Goal: Information Seeking & Learning: Learn about a topic

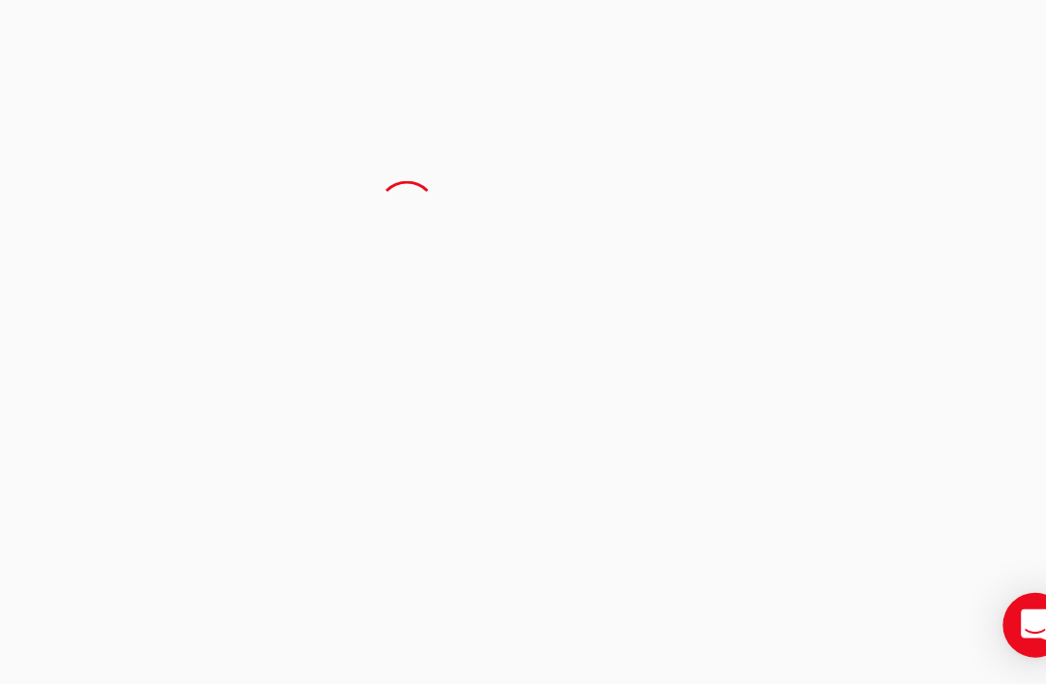
scroll to position [194, 260]
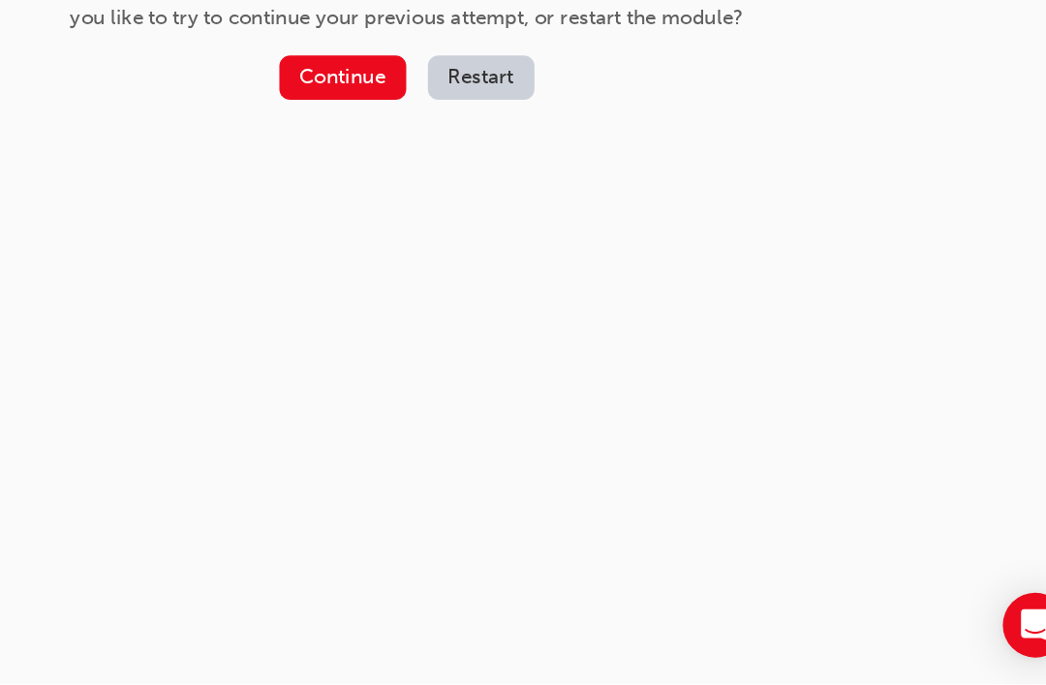
click at [461, 233] on button "Continue" at bounding box center [506, 249] width 91 height 32
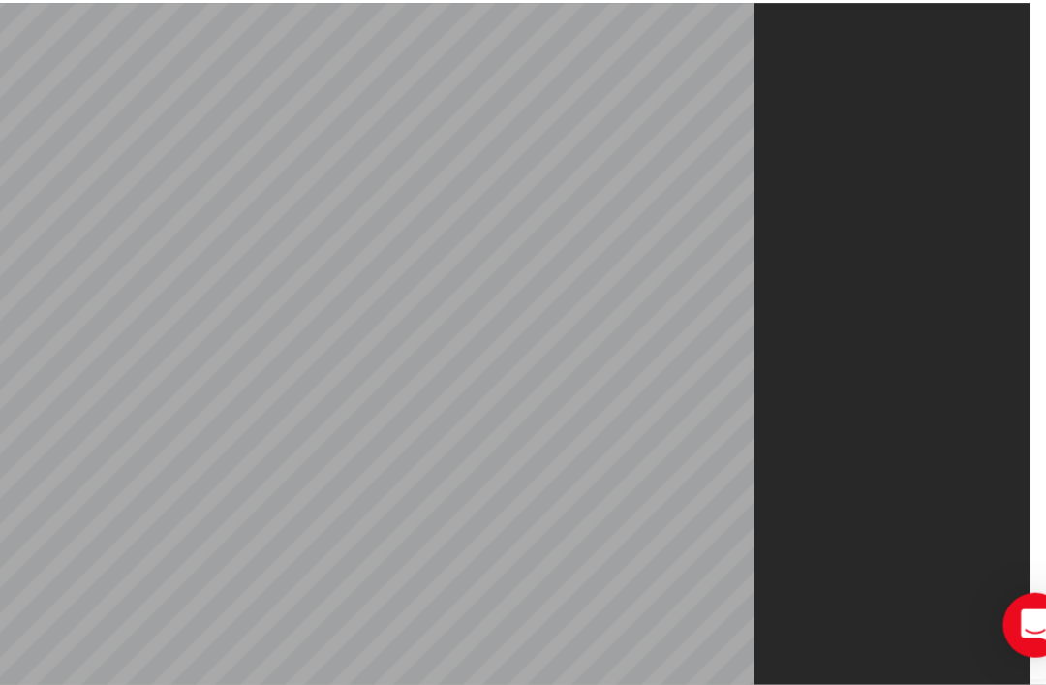
scroll to position [0, 0]
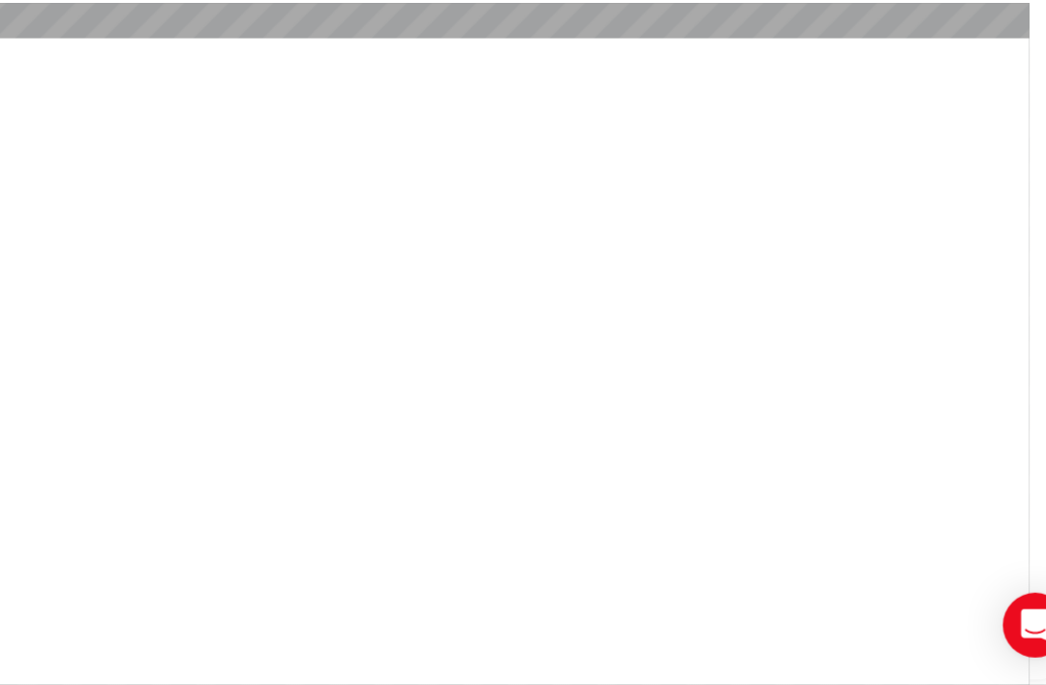
scroll to position [25, 0]
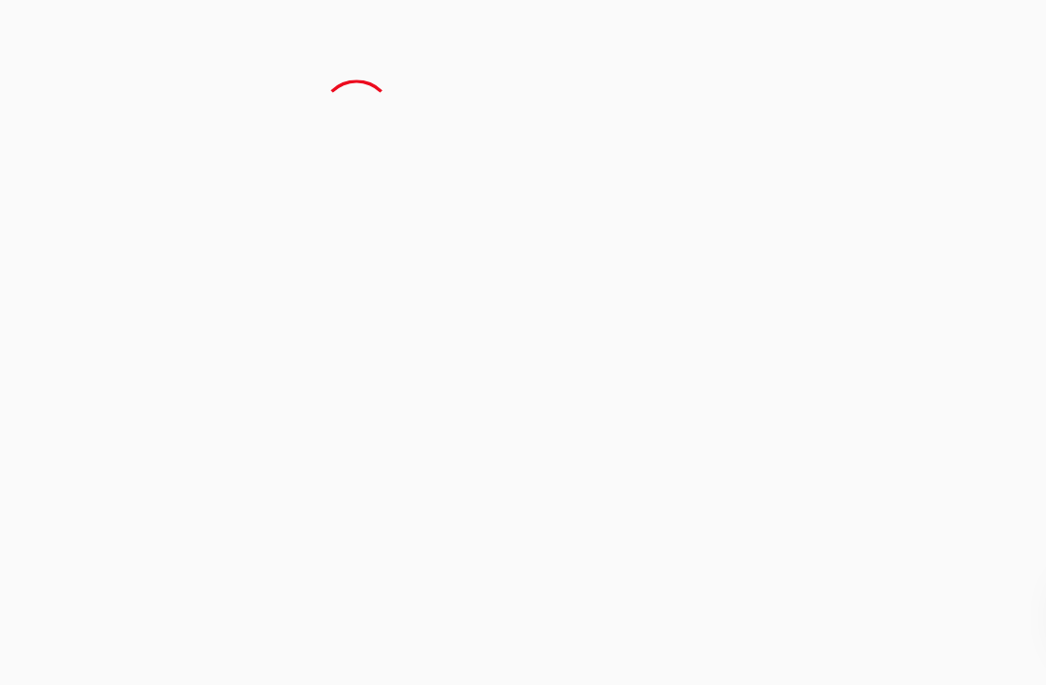
scroll to position [276, 340]
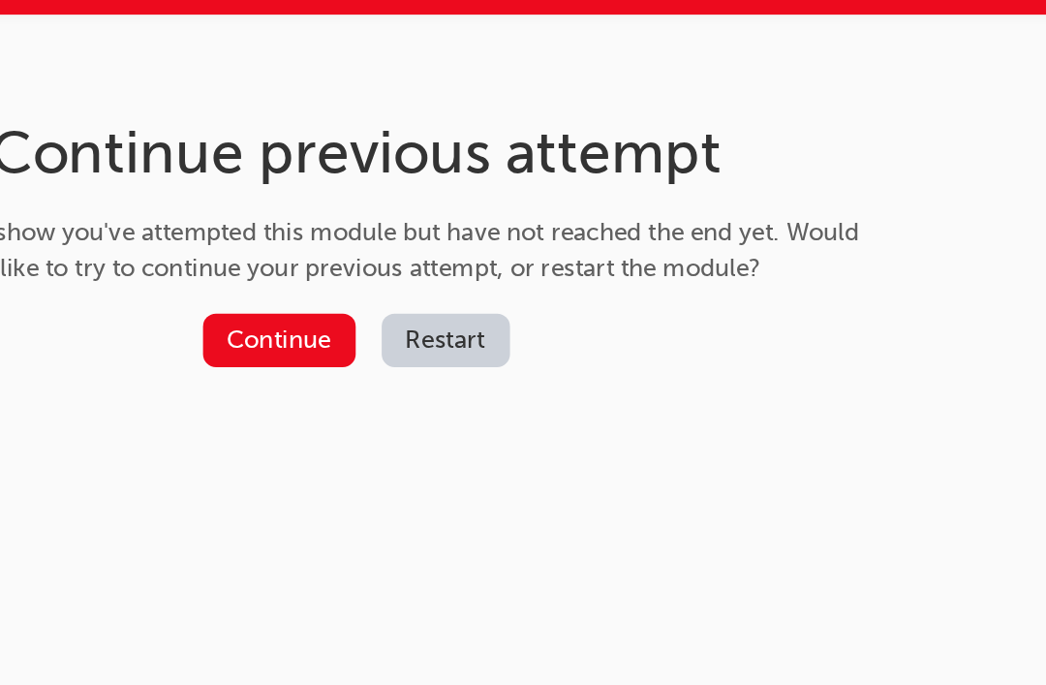
click at [461, 233] on button "Continue" at bounding box center [506, 249] width 91 height 32
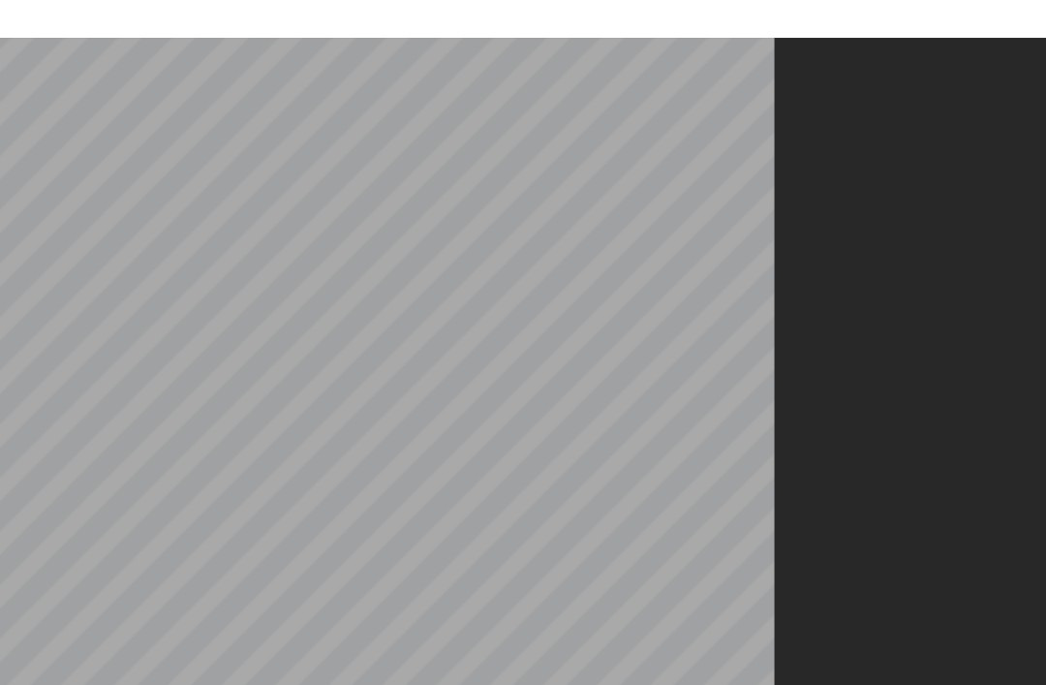
scroll to position [25, 0]
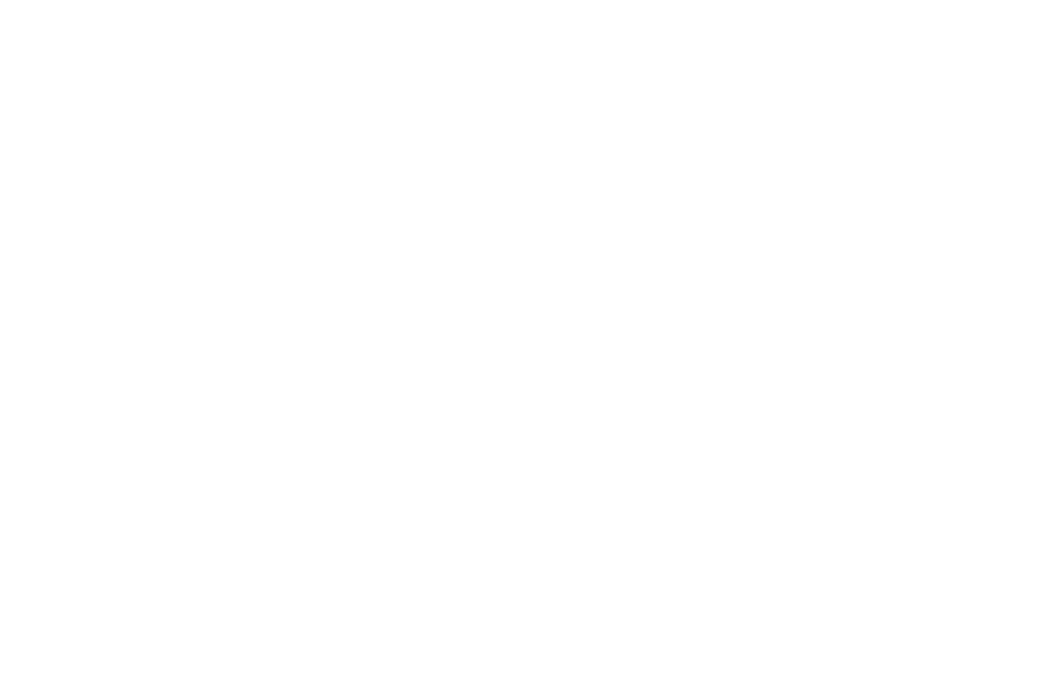
scroll to position [14, 0]
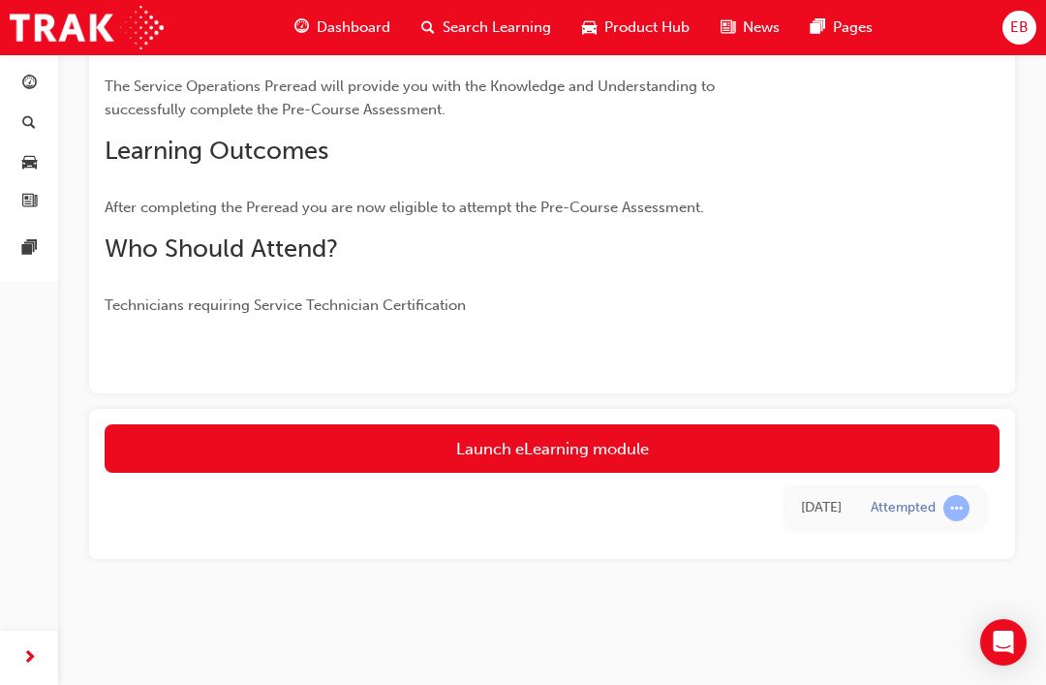
click at [570, 473] on link "Launch eLearning module" at bounding box center [552, 448] width 895 height 48
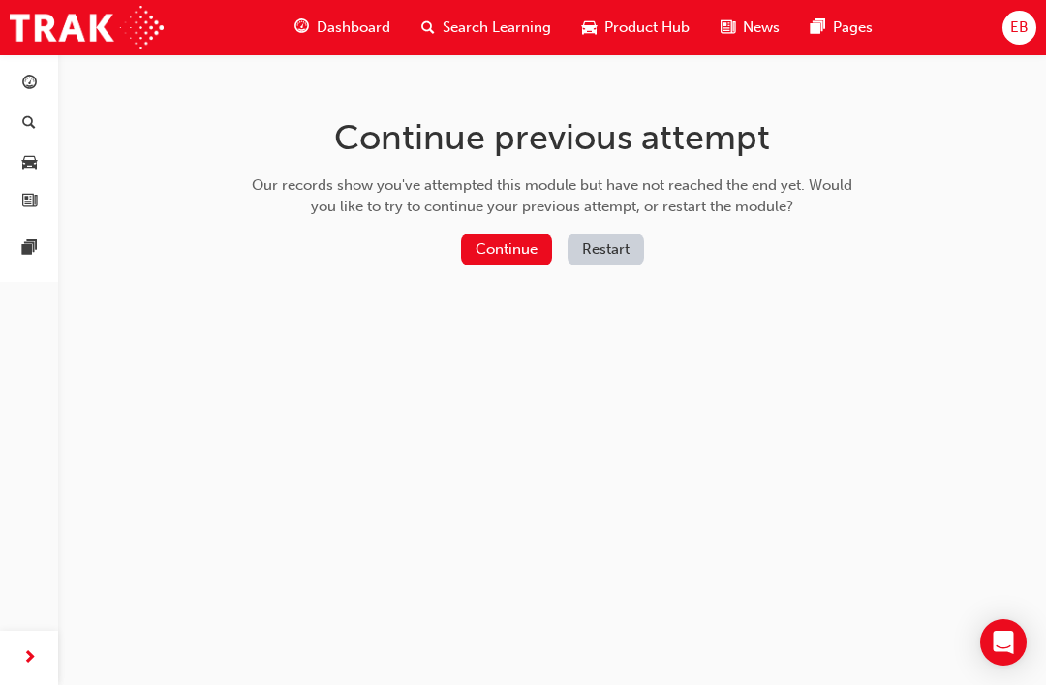
click at [529, 251] on button "Continue" at bounding box center [506, 249] width 91 height 32
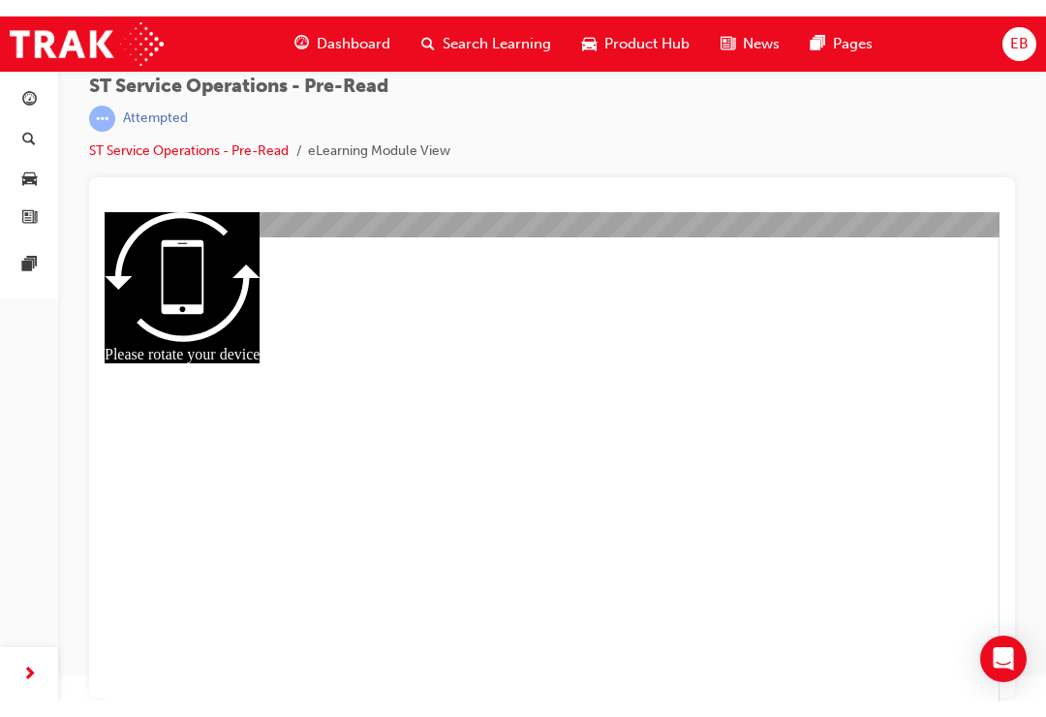
scroll to position [25, 0]
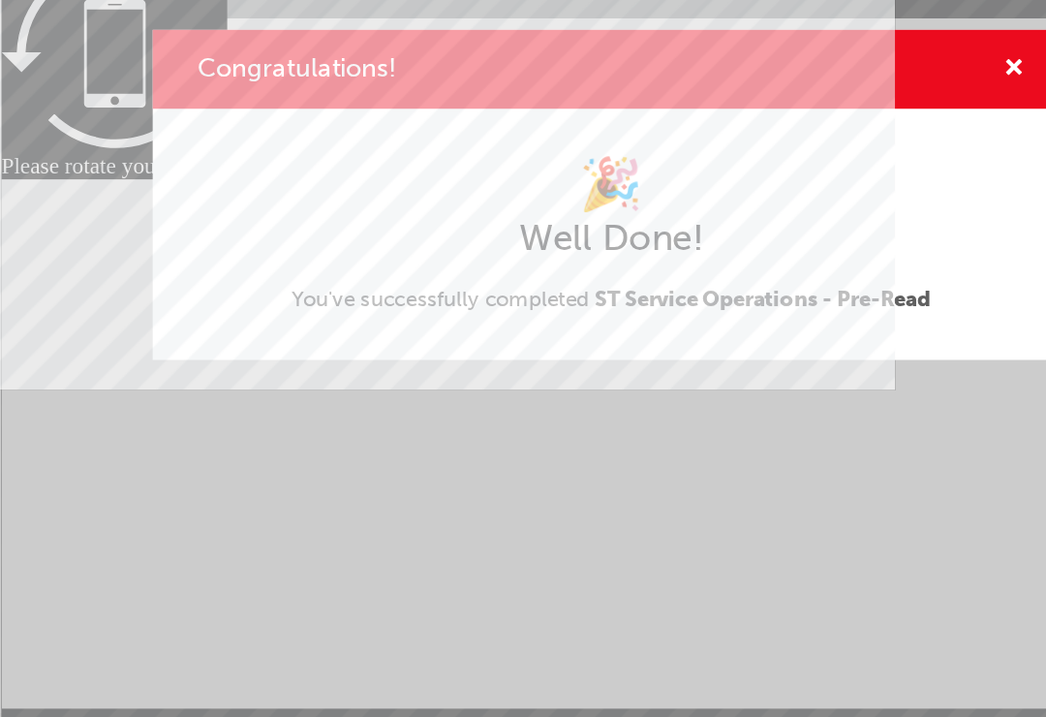
click at [792, 264] on span "cross-icon" at bounding box center [799, 272] width 15 height 17
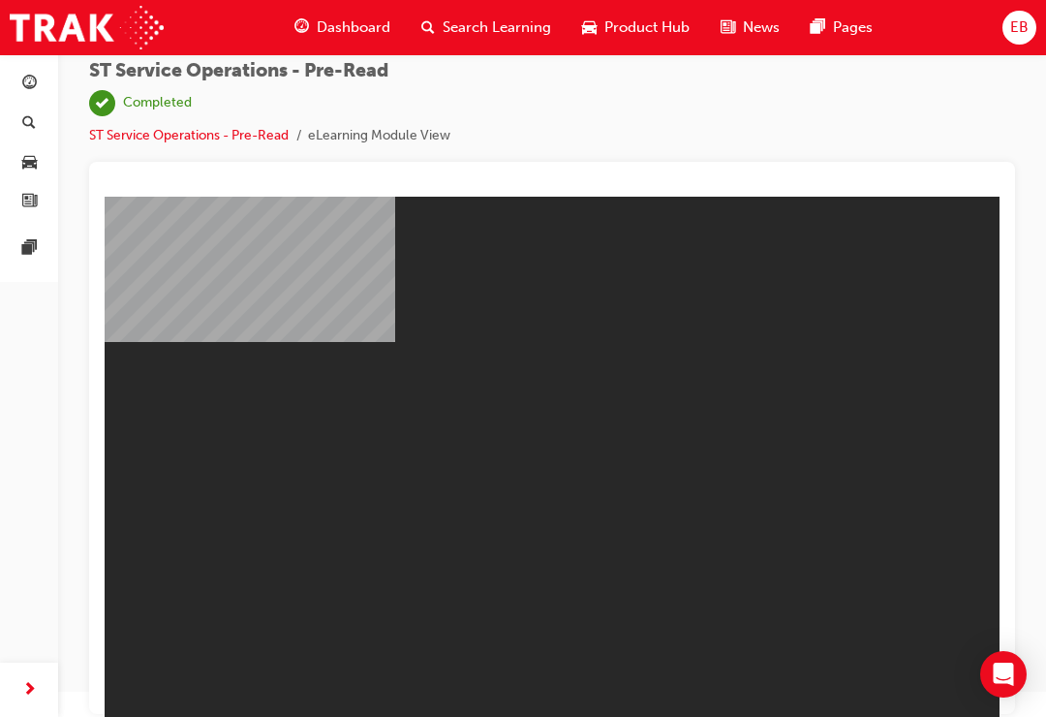
scroll to position [0, 0]
click at [1016, 683] on div "Open Intercom Messenger" at bounding box center [1003, 674] width 46 height 46
click at [1040, 499] on div "ST Service Operations - Pre-Read | Completed ST Service Operations - Pre-Read e…" at bounding box center [552, 336] width 988 height 614
click at [879, 126] on div "ST Service Operations - Pre-Read | Completed ST Service Operations - Pre-Read e…" at bounding box center [552, 111] width 926 height 102
click at [670, 120] on div "ST Service Operations - Pre-Read | Completed ST Service Operations - Pre-Read e…" at bounding box center [552, 111] width 926 height 102
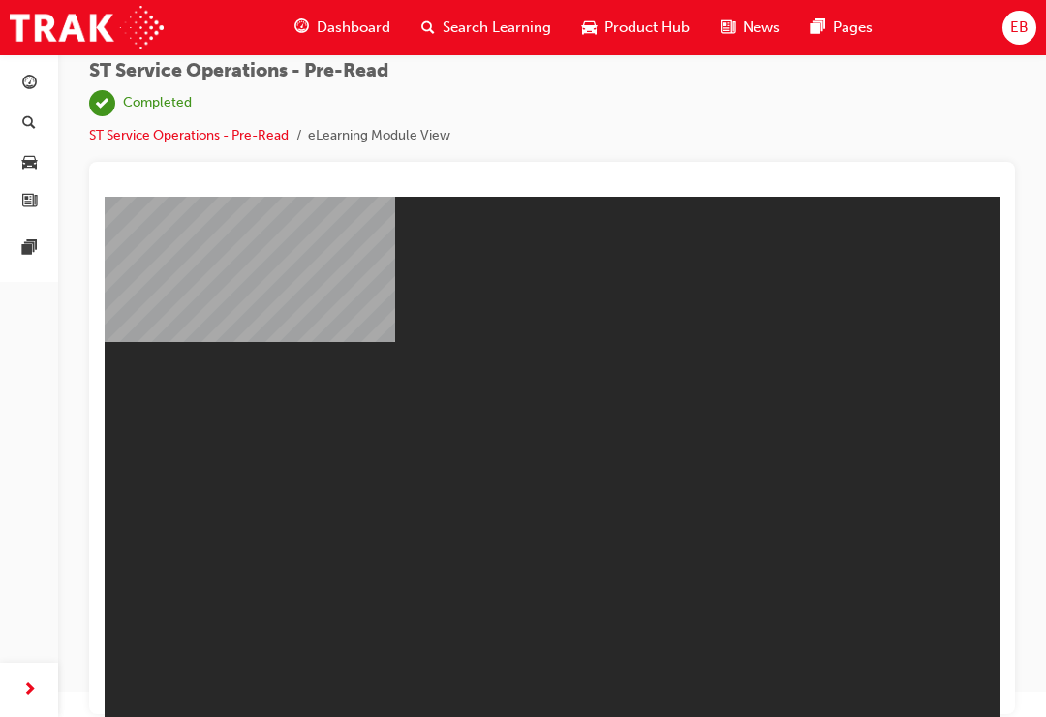
click at [870, 363] on div at bounding box center [552, 280] width 895 height 167
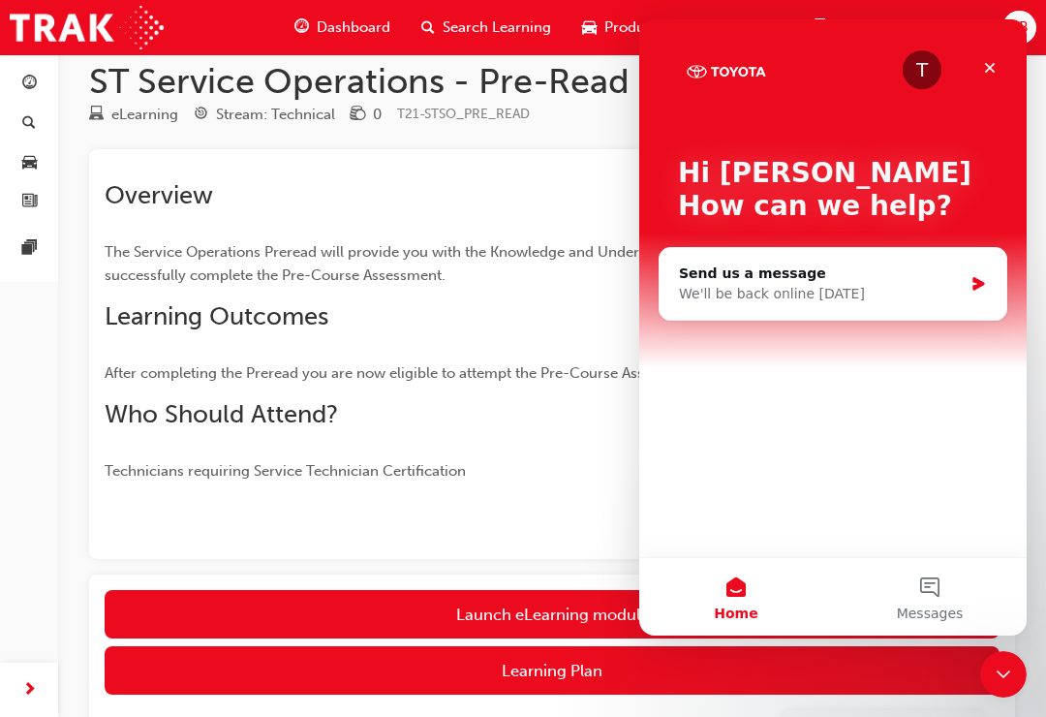
click at [560, 664] on button "Learning Plan" at bounding box center [552, 670] width 895 height 48
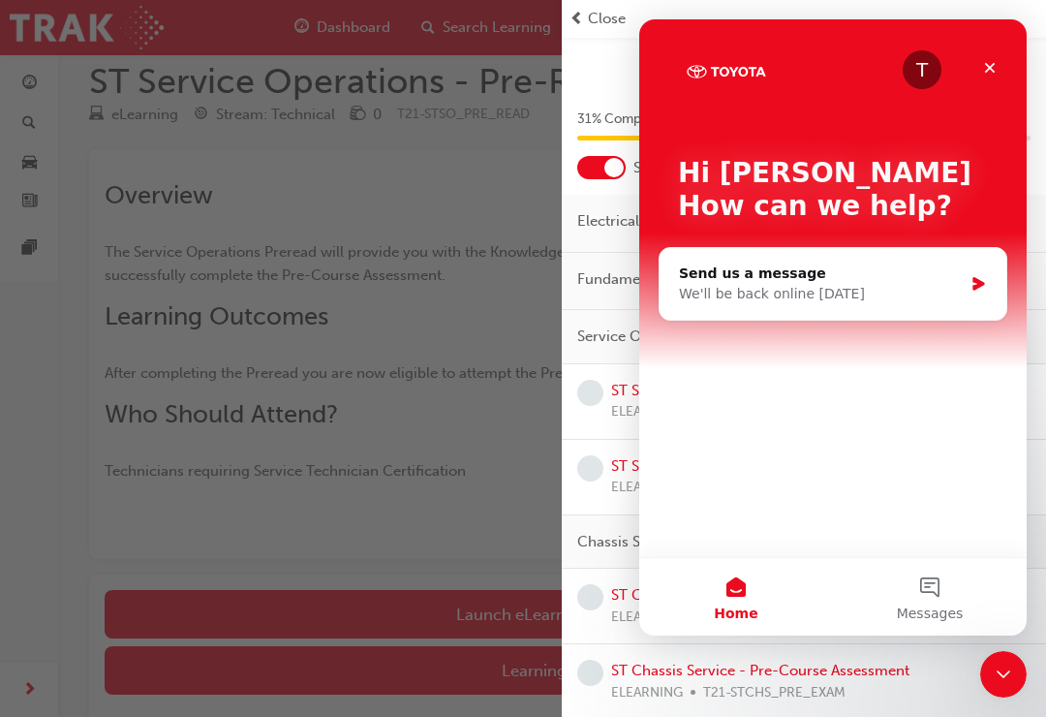
click at [987, 64] on icon "Close" at bounding box center [990, 68] width 11 height 11
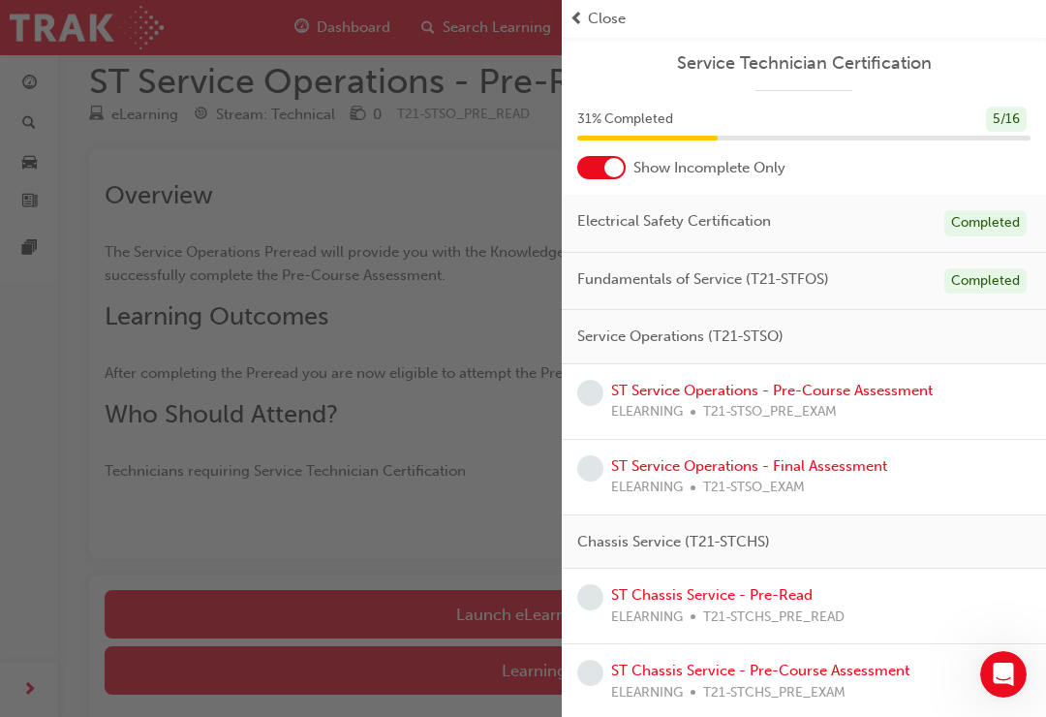
click at [772, 391] on link "ST Service Operations - Pre-Course Assessment" at bounding box center [772, 390] width 322 height 17
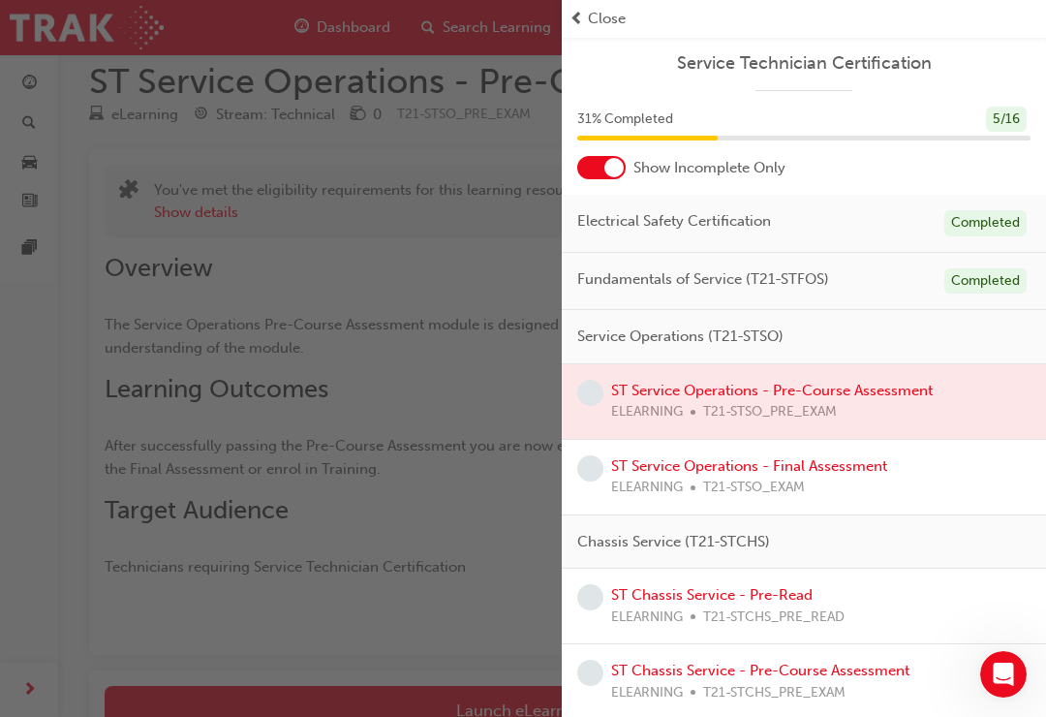
click at [360, 598] on div "button" at bounding box center [281, 358] width 562 height 717
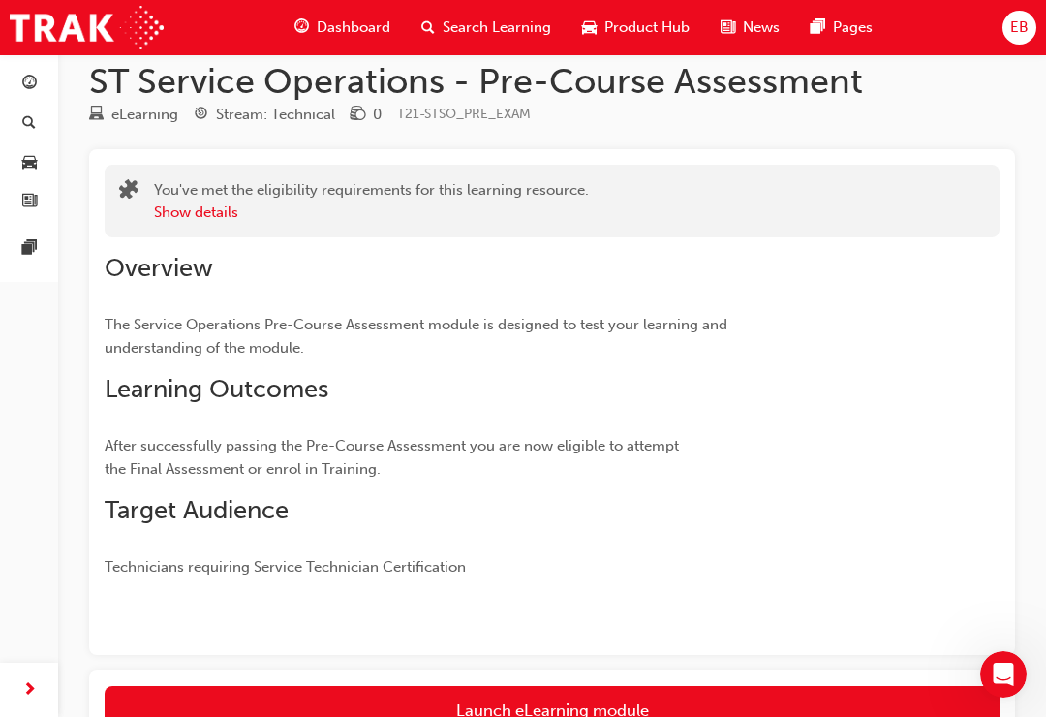
click at [518, 684] on link "Launch eLearning module" at bounding box center [552, 710] width 895 height 48
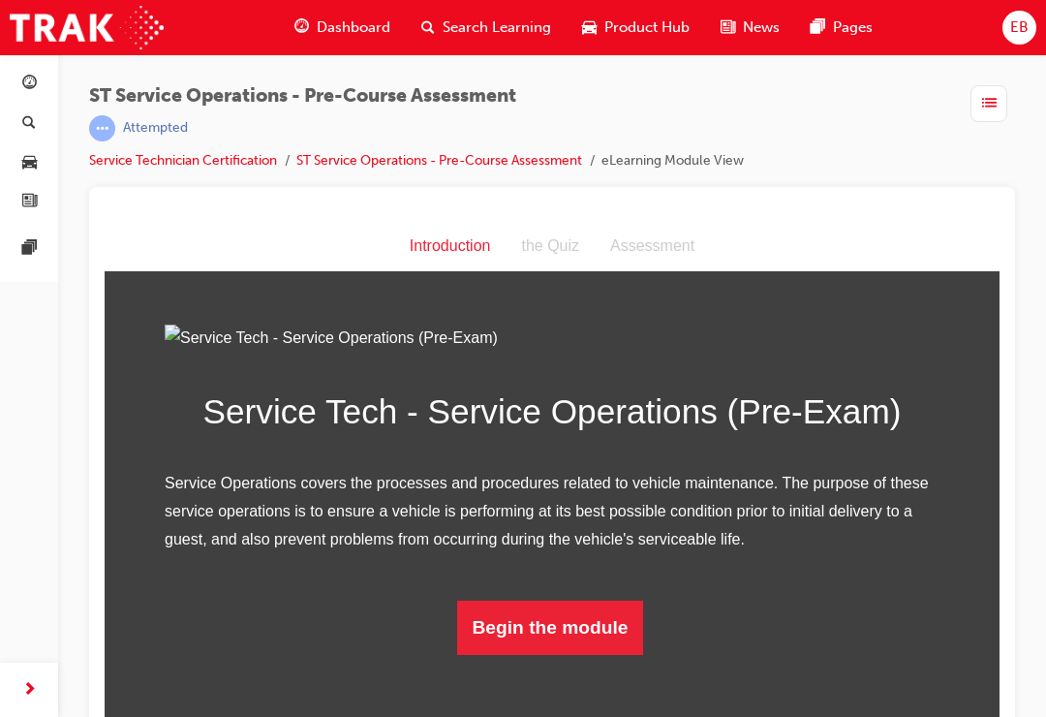
scroll to position [25, 0]
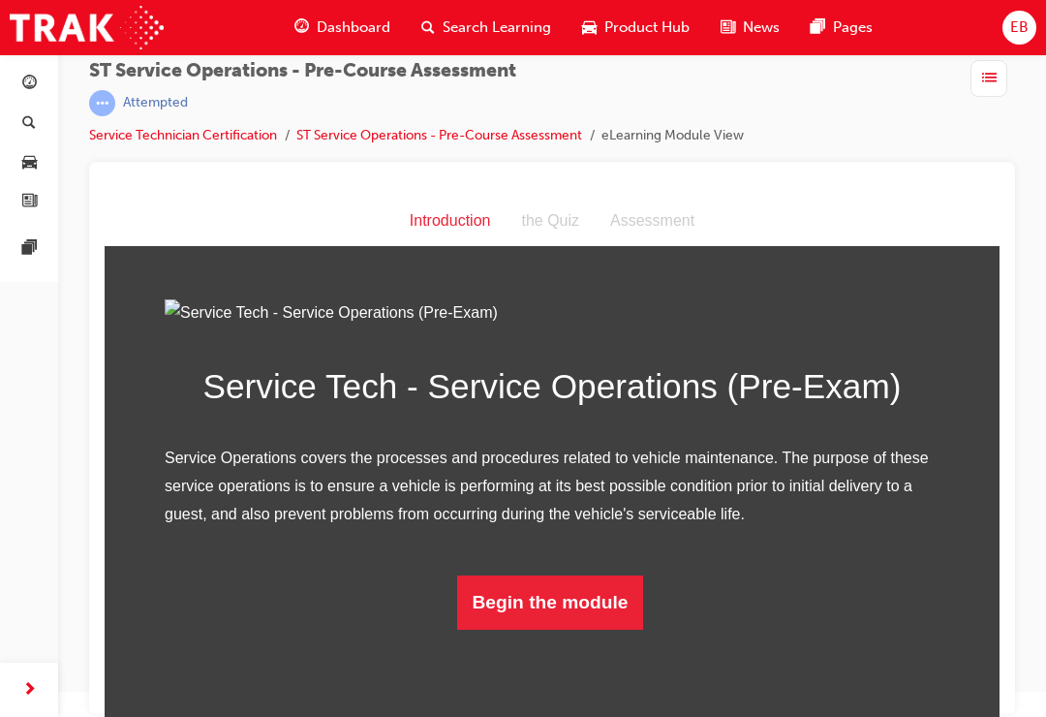
click at [563, 629] on button "Begin the module" at bounding box center [550, 602] width 187 height 54
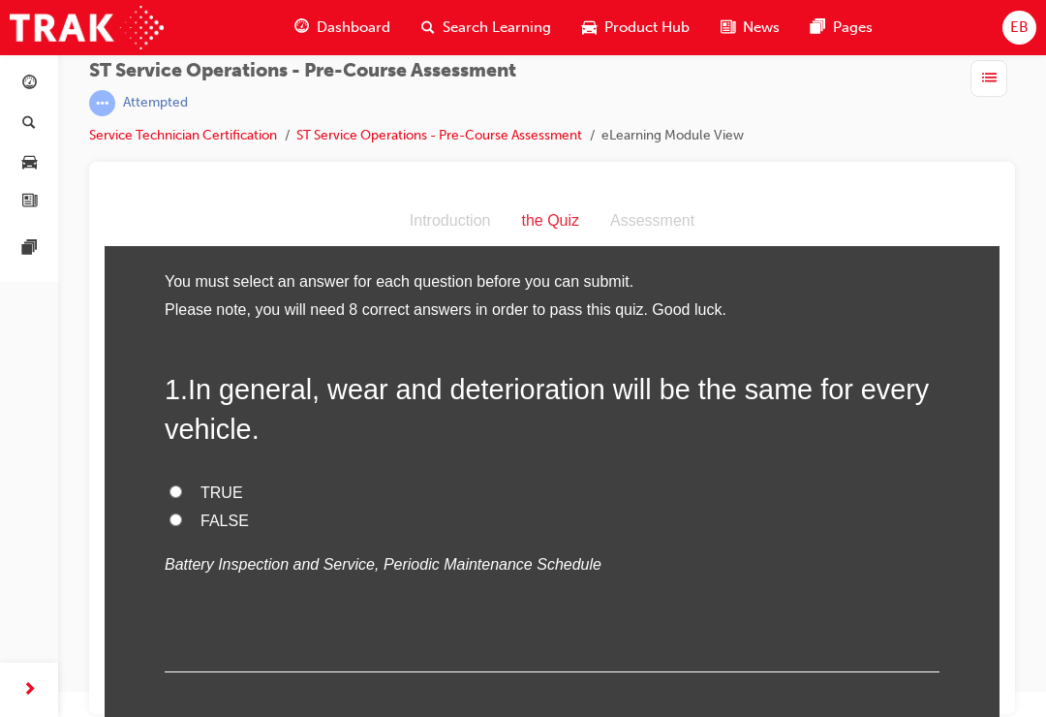
click at [177, 488] on input "TRUE" at bounding box center [175, 491] width 13 height 13
radio input "true"
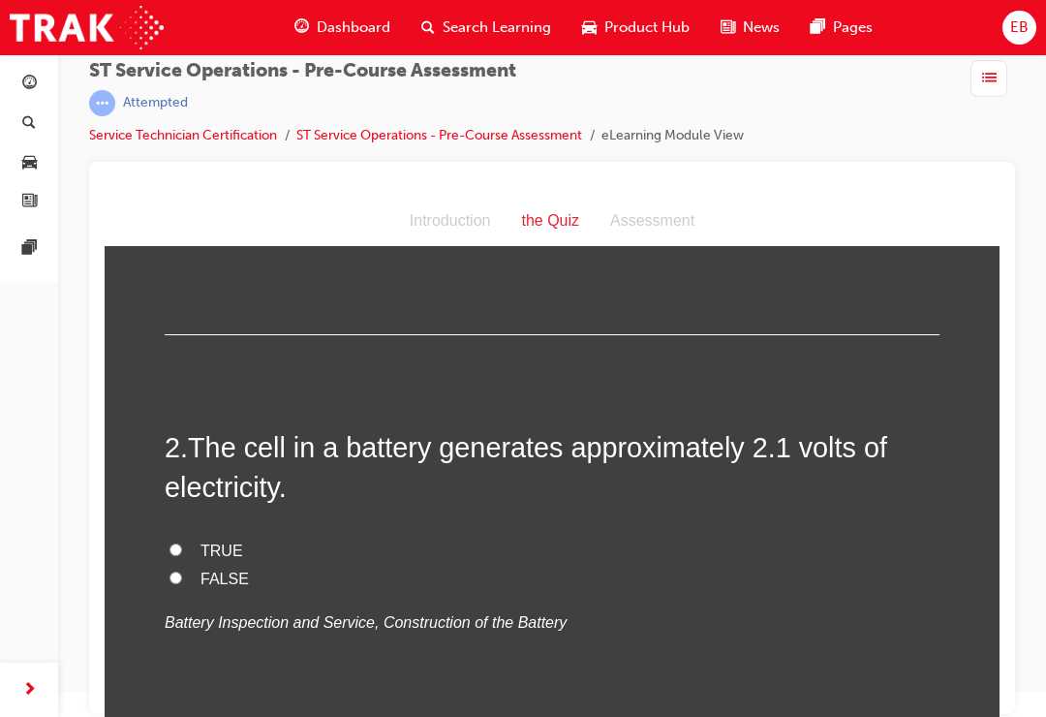
scroll to position [341, 0]
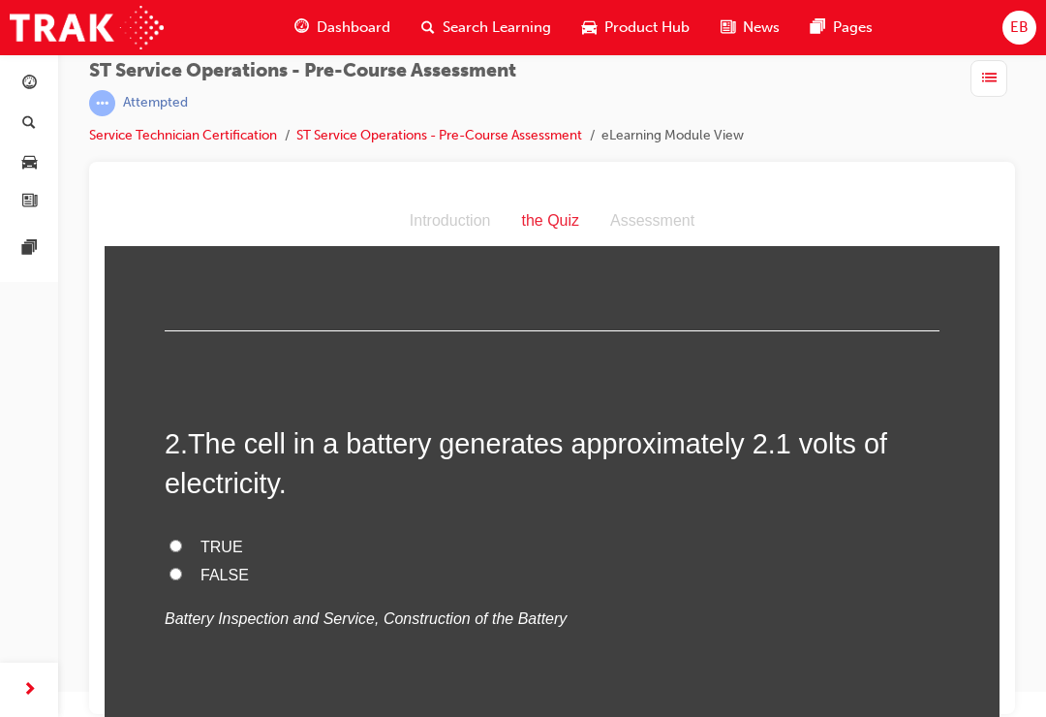
click at [179, 534] on label "TRUE" at bounding box center [552, 548] width 775 height 28
click at [179, 539] on input "TRUE" at bounding box center [175, 545] width 13 height 13
radio input "true"
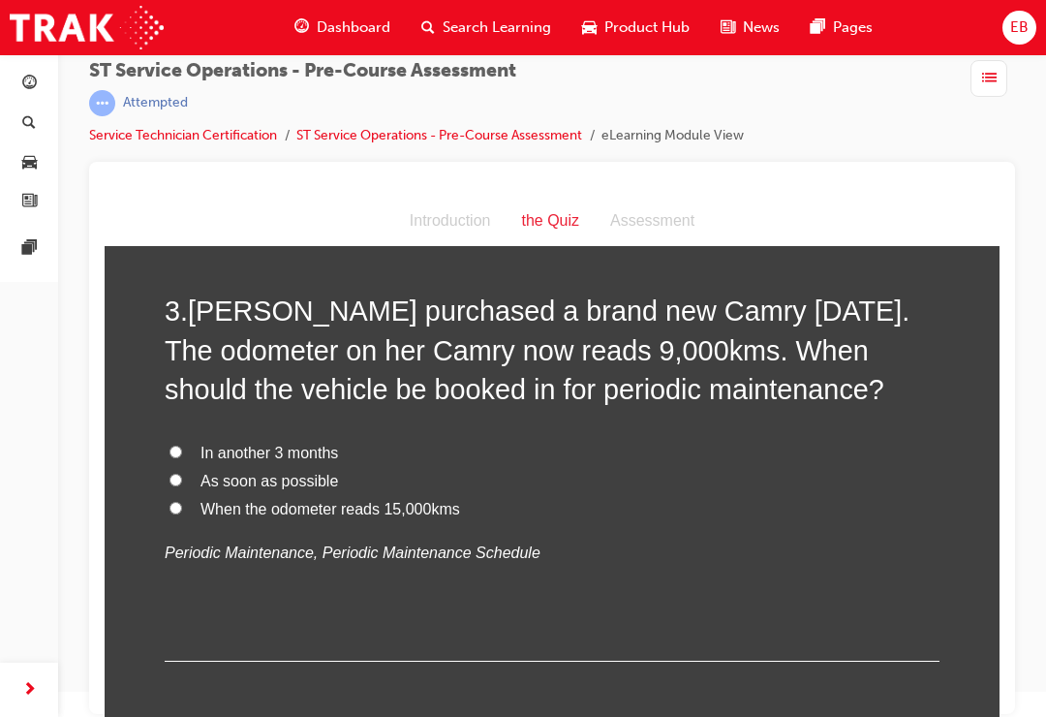
scroll to position [876, 0]
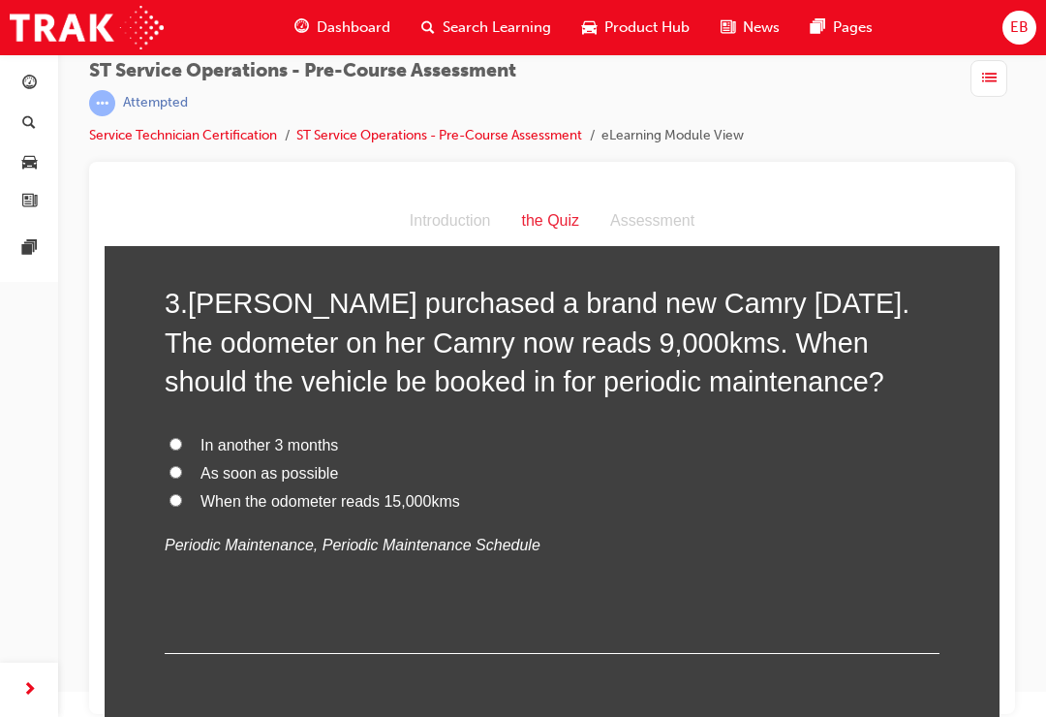
click at [181, 466] on input "As soon as possible" at bounding box center [175, 472] width 13 height 13
radio input "true"
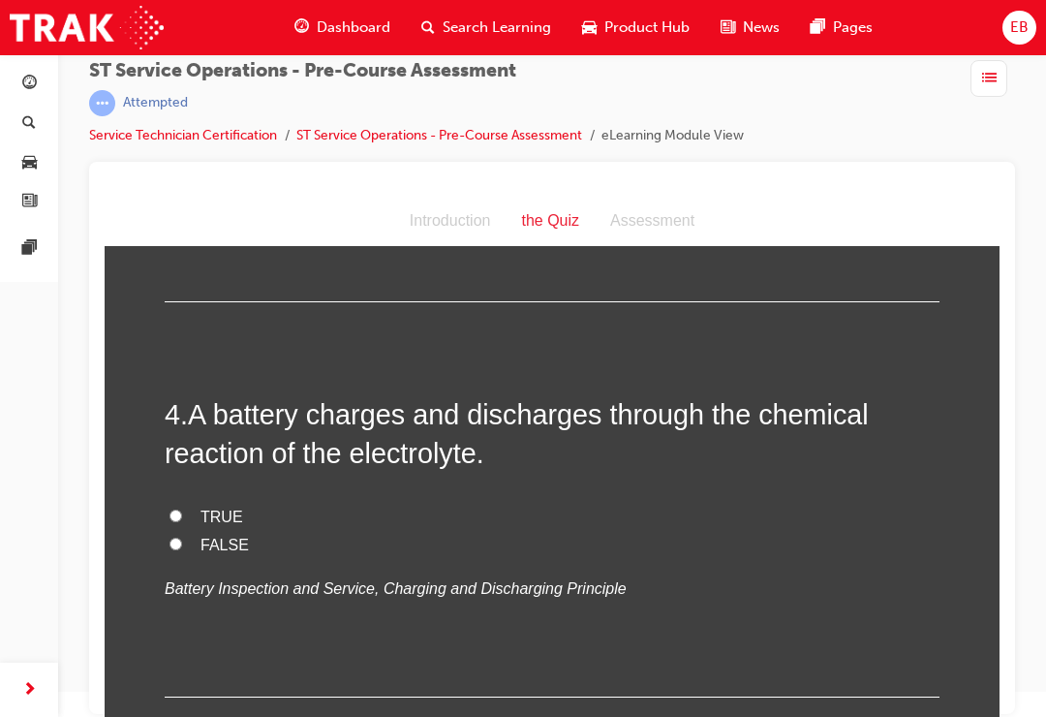
scroll to position [1232, 0]
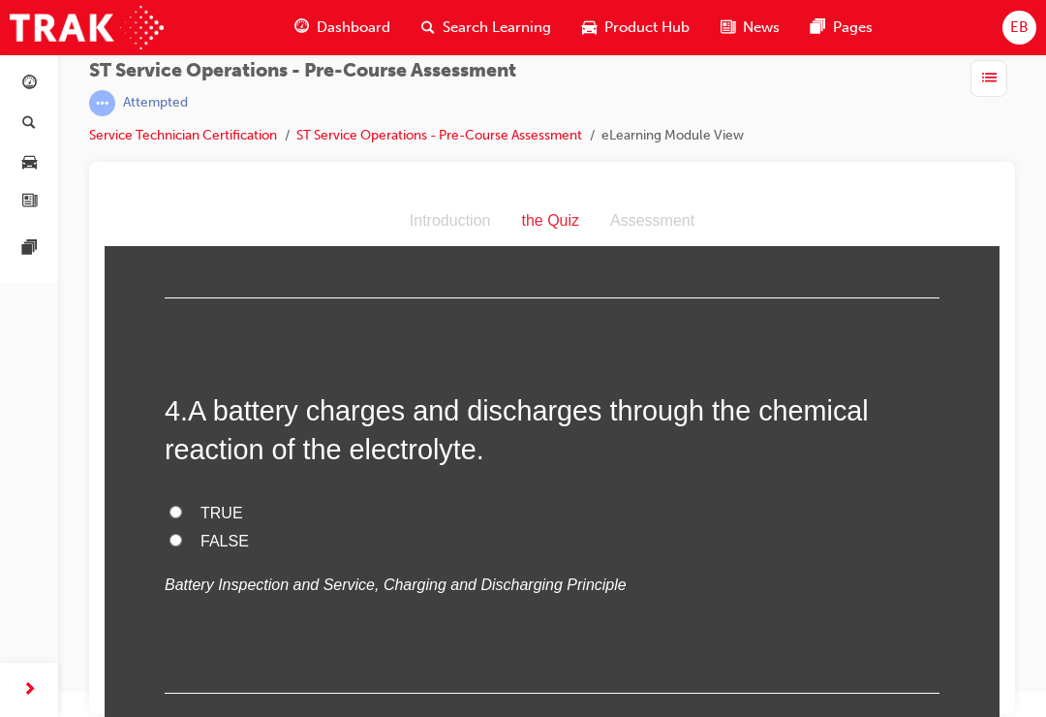
click at [170, 506] on input "TRUE" at bounding box center [175, 512] width 13 height 13
radio input "true"
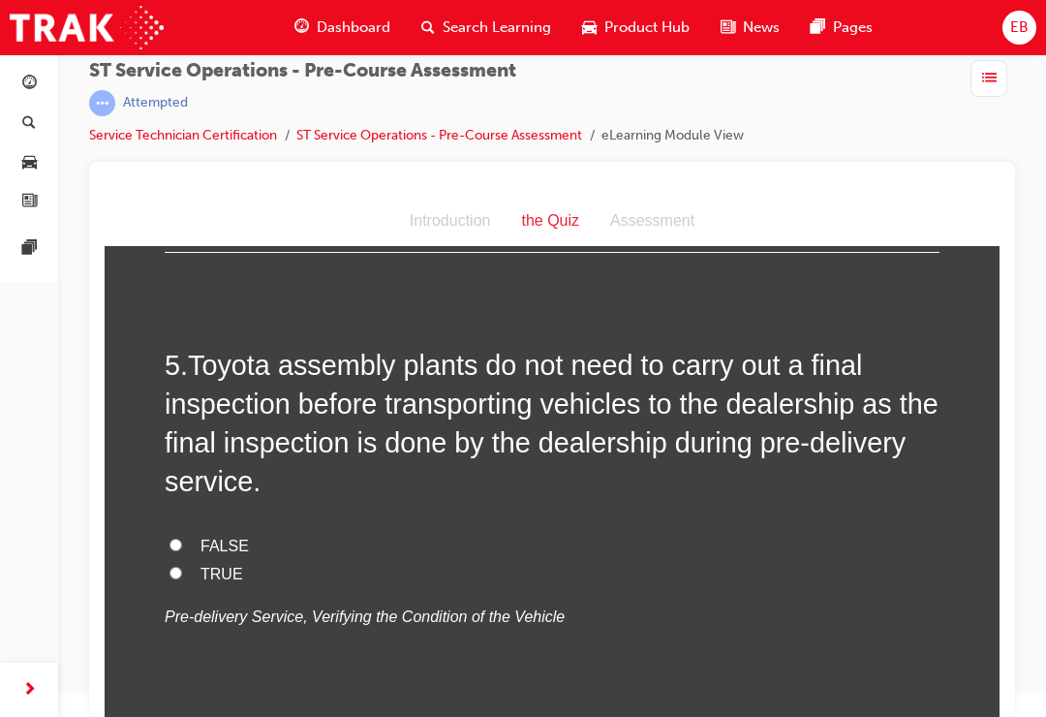
scroll to position [1674, 0]
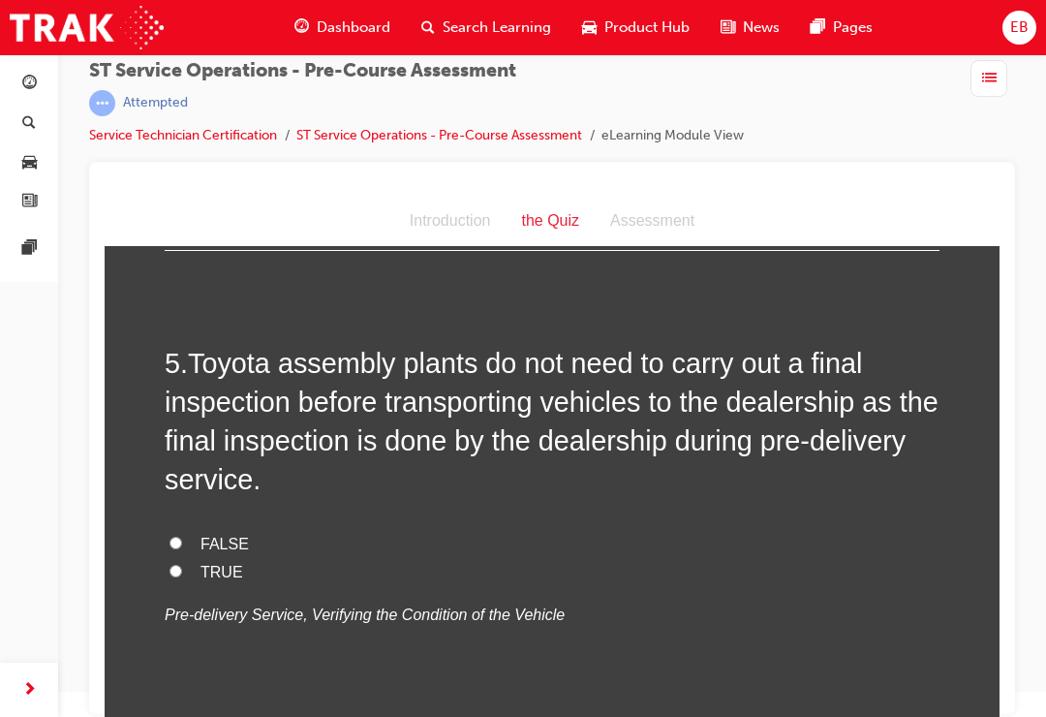
click at [174, 536] on input "FALSE" at bounding box center [175, 542] width 13 height 13
radio input "true"
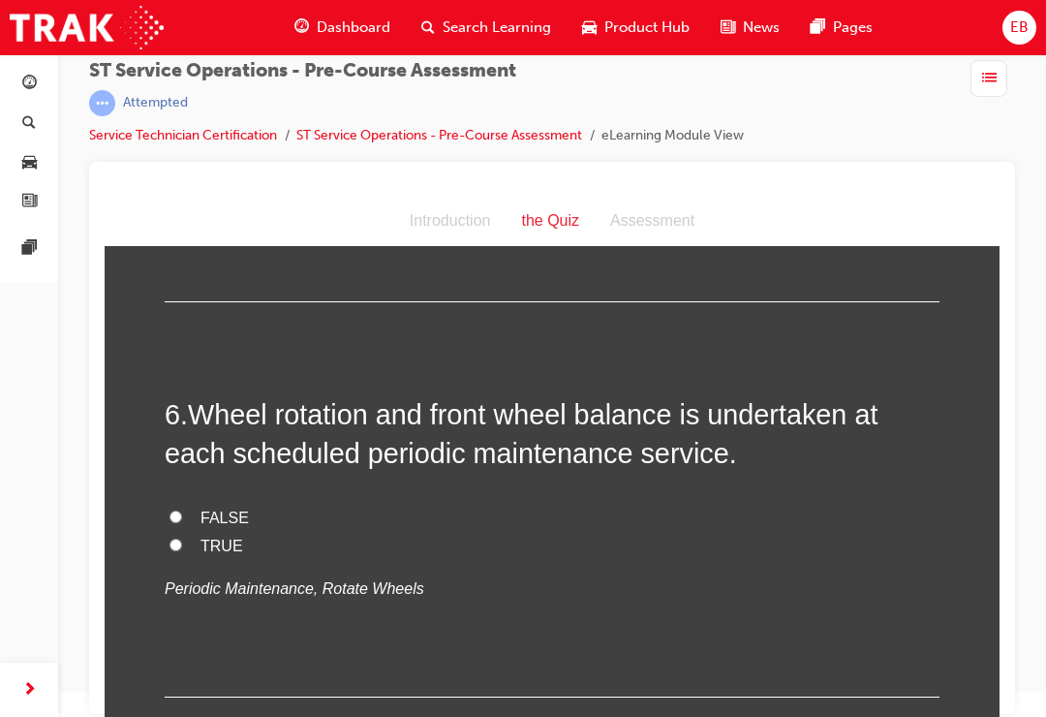
scroll to position [2098, 0]
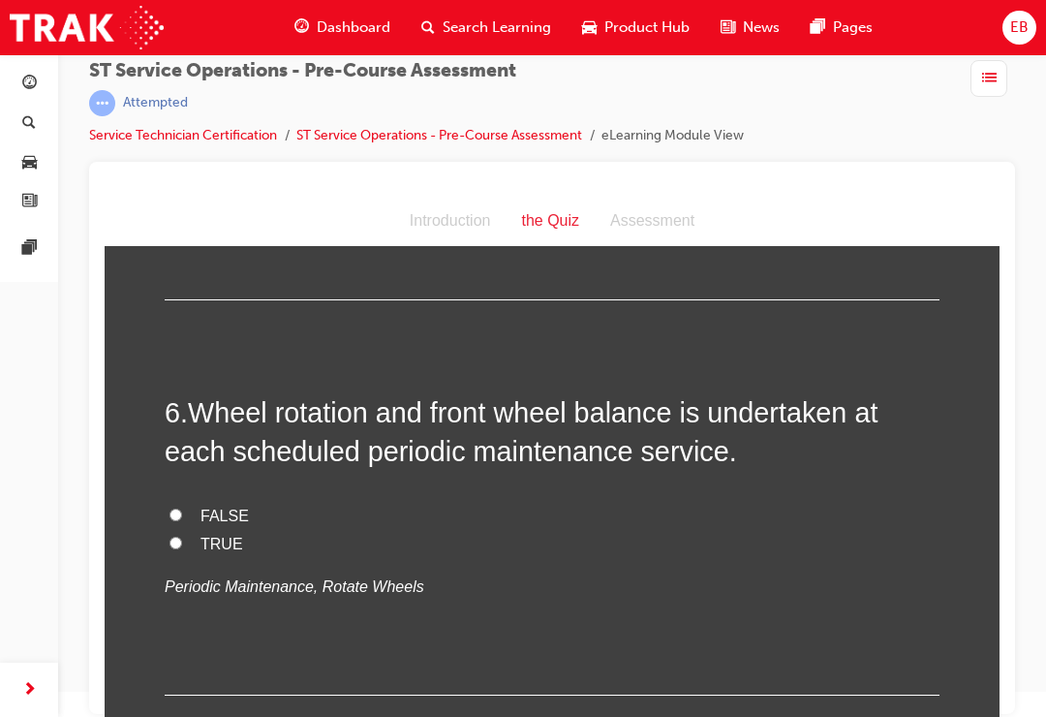
click at [176, 536] on input "TRUE" at bounding box center [175, 542] width 13 height 13
radio input "true"
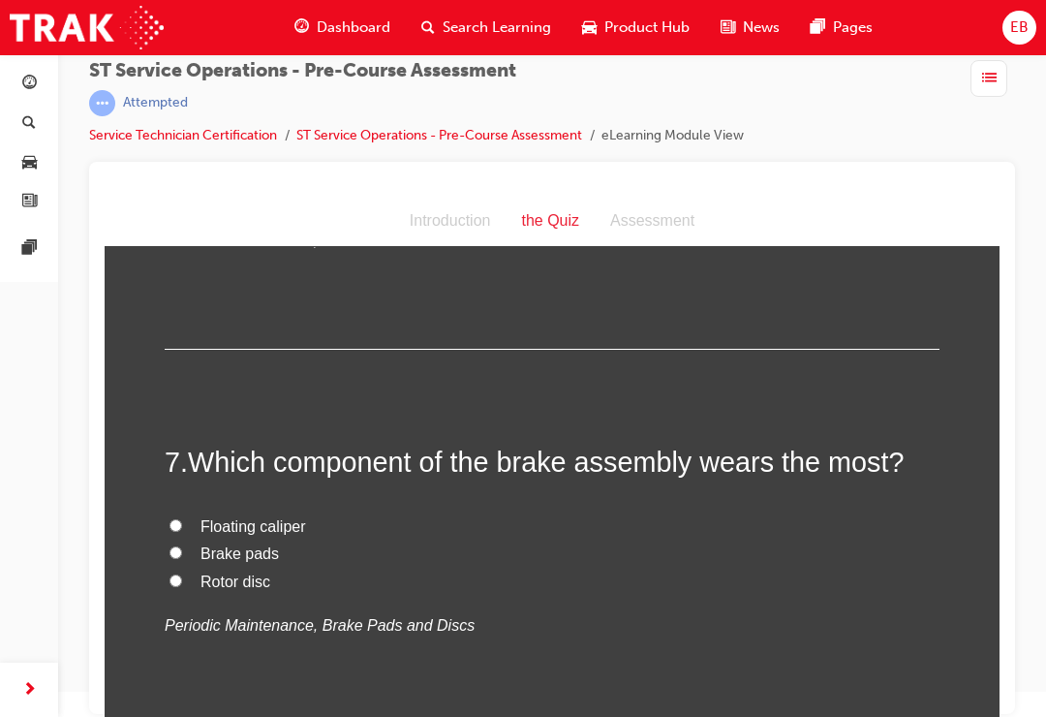
scroll to position [2453, 0]
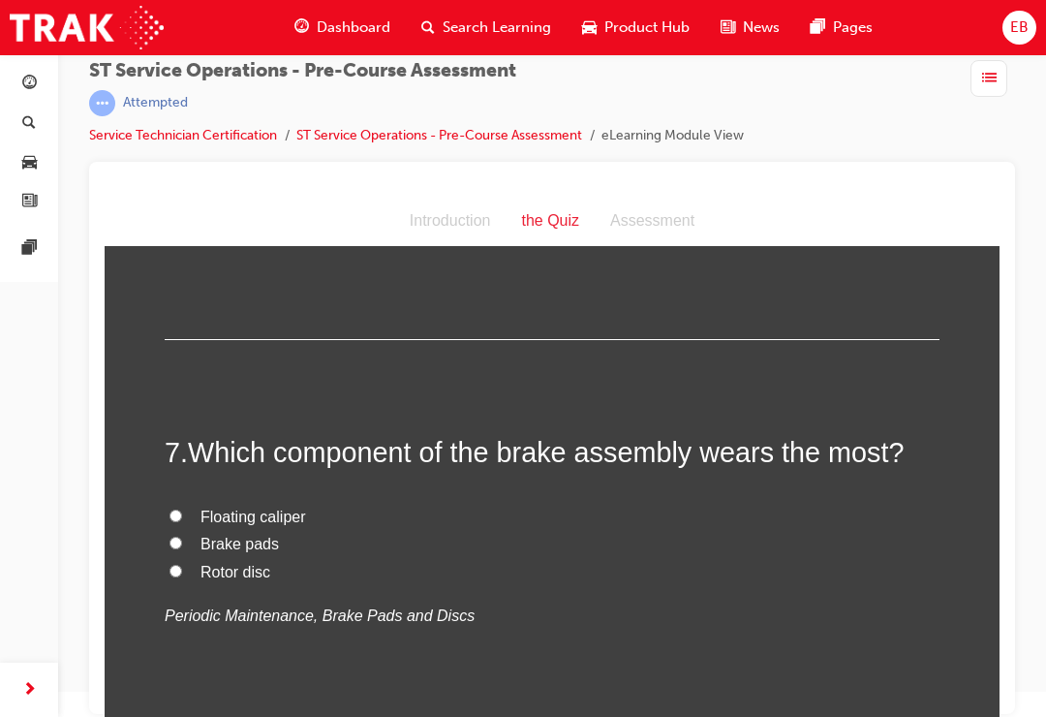
click at [179, 536] on input "Brake pads" at bounding box center [175, 542] width 13 height 13
radio input "true"
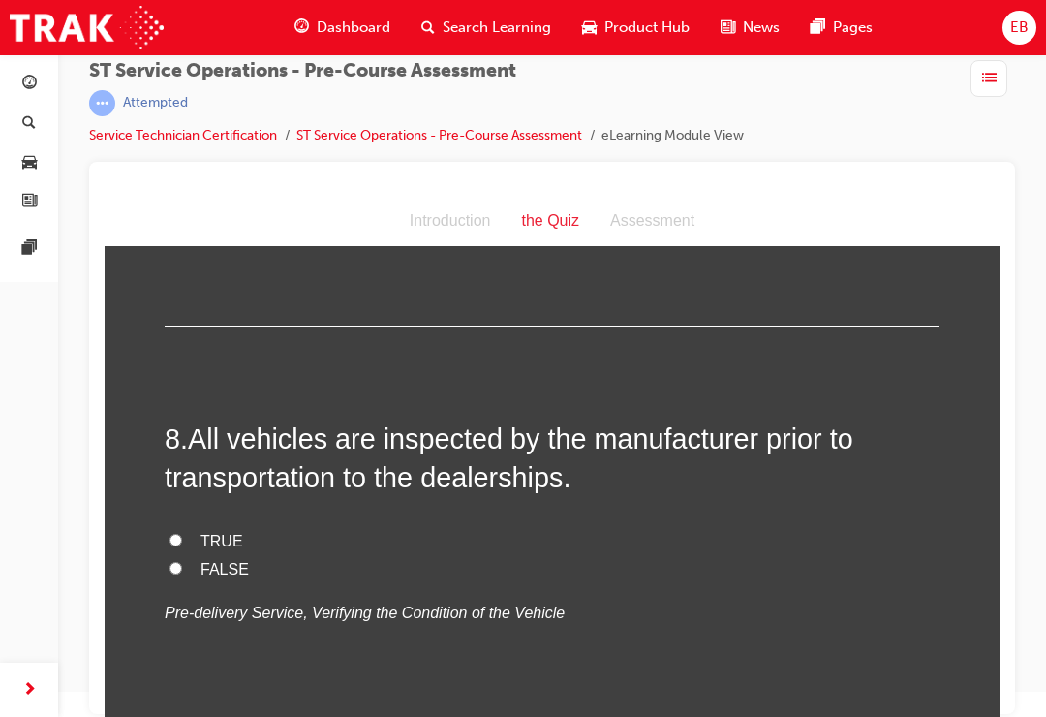
scroll to position [2853, 0]
click at [171, 560] on input "FALSE" at bounding box center [175, 566] width 13 height 13
radio input "true"
click at [172, 532] on input "TRUE" at bounding box center [175, 538] width 13 height 13
radio input "true"
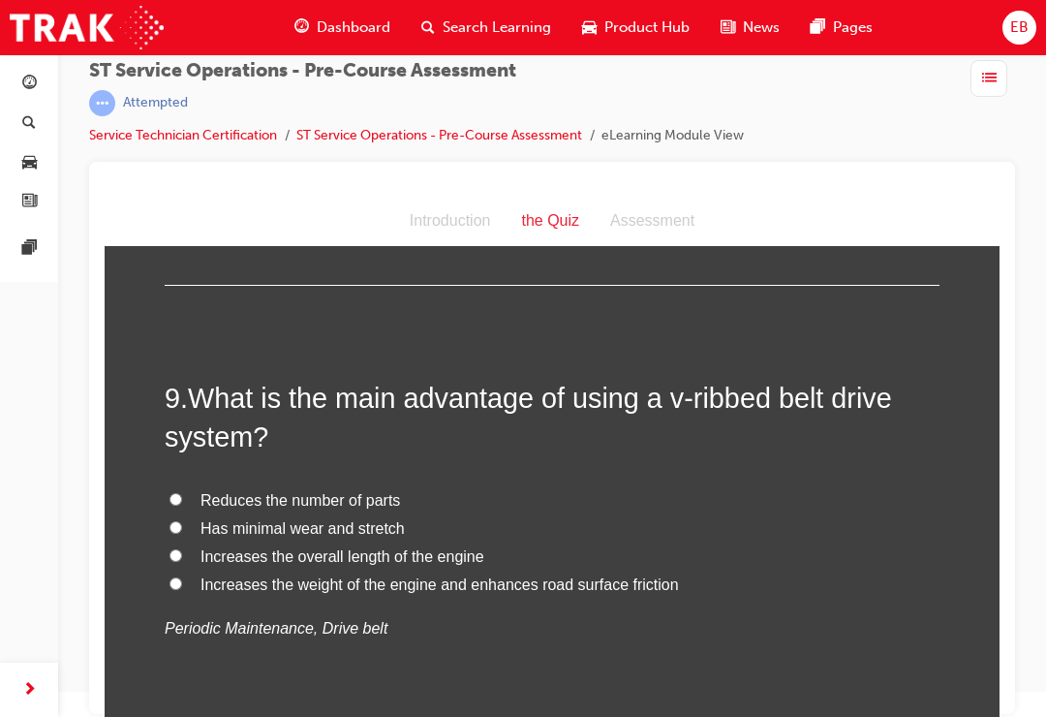
scroll to position [3288, 0]
click at [176, 486] on label "Reduces the number of parts" at bounding box center [552, 500] width 775 height 28
click at [176, 492] on input "Reduces the number of parts" at bounding box center [175, 498] width 13 height 13
radio input "true"
click at [178, 520] on input "Has minimal wear and stretch" at bounding box center [175, 526] width 13 height 13
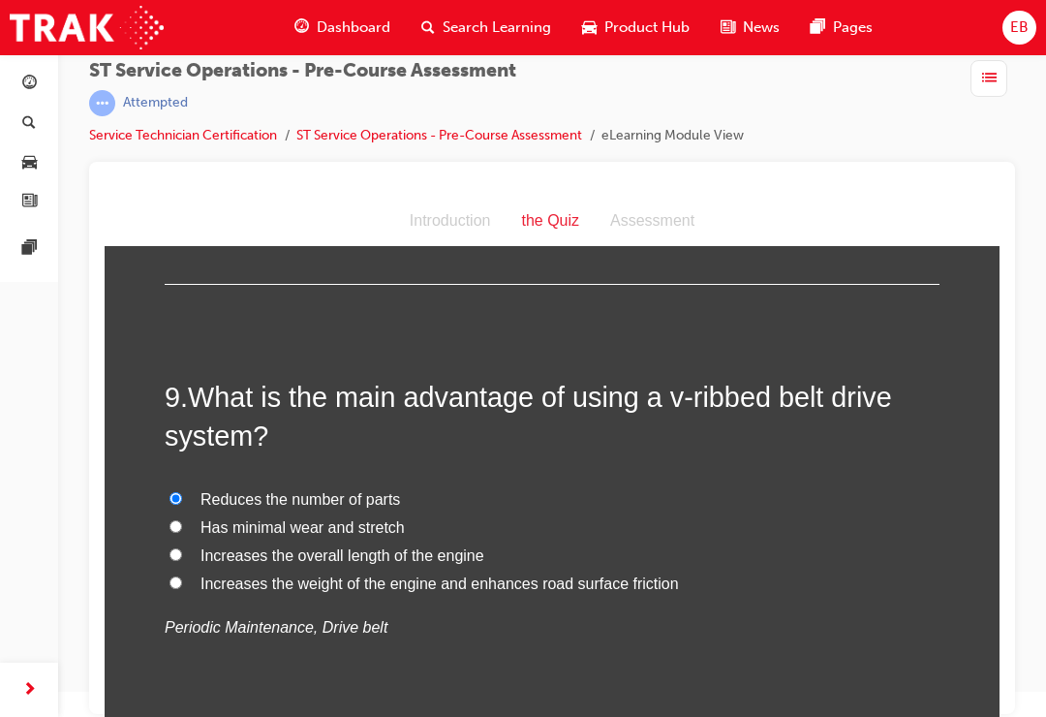
radio input "true"
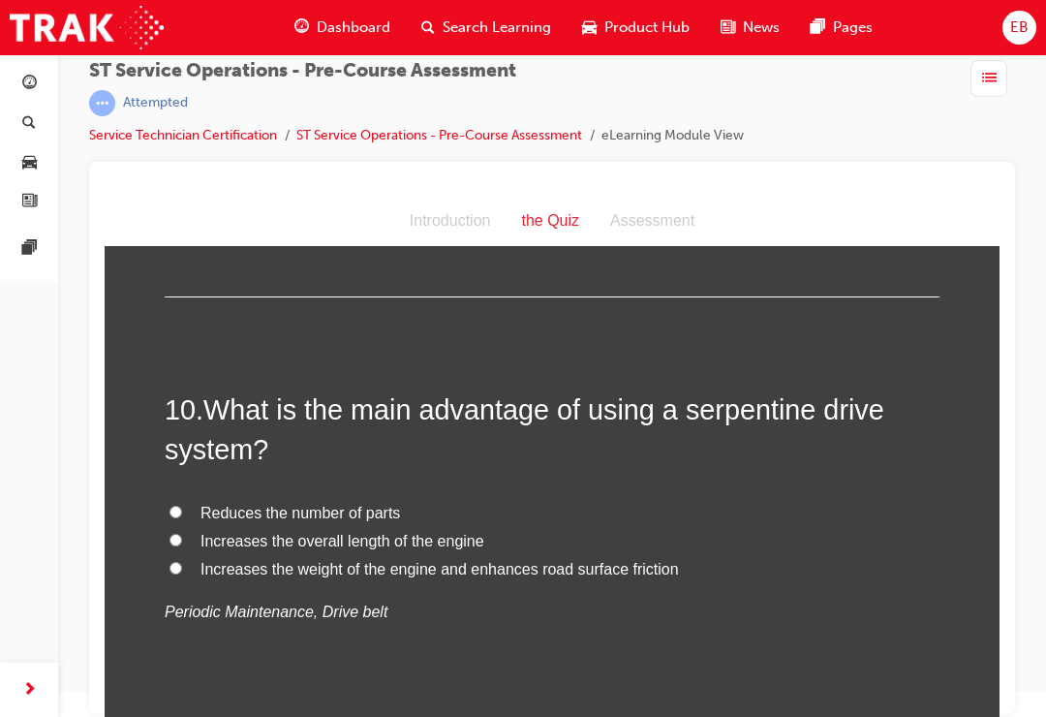
scroll to position [3731, 0]
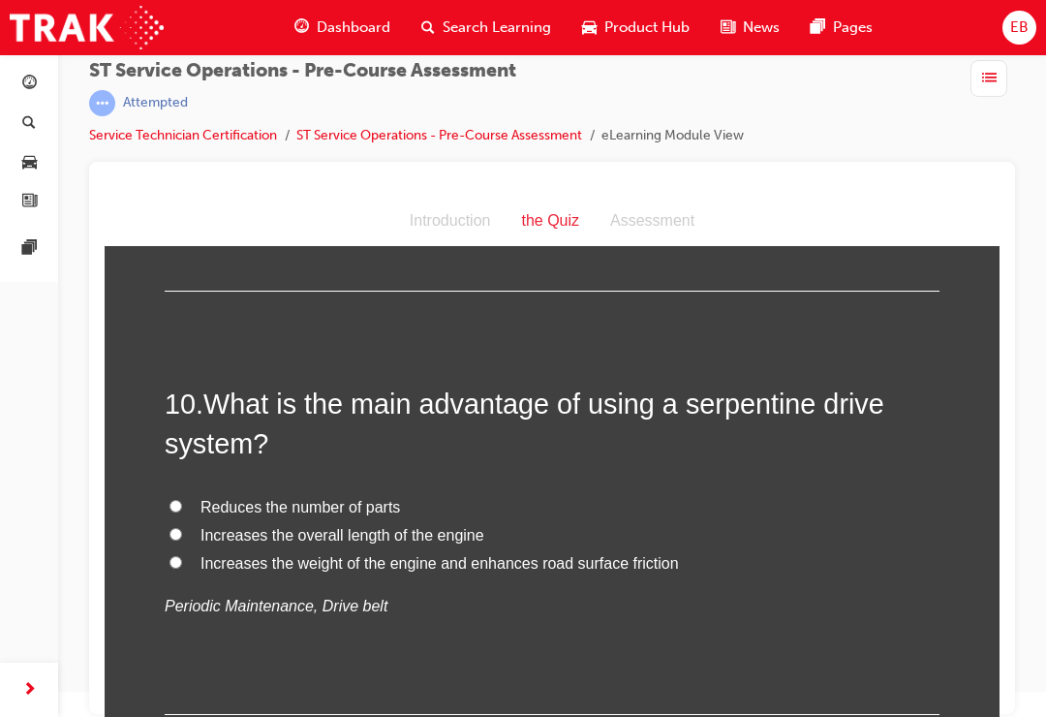
click at [176, 500] on input "Reduces the number of parts" at bounding box center [175, 506] width 13 height 13
radio input "true"
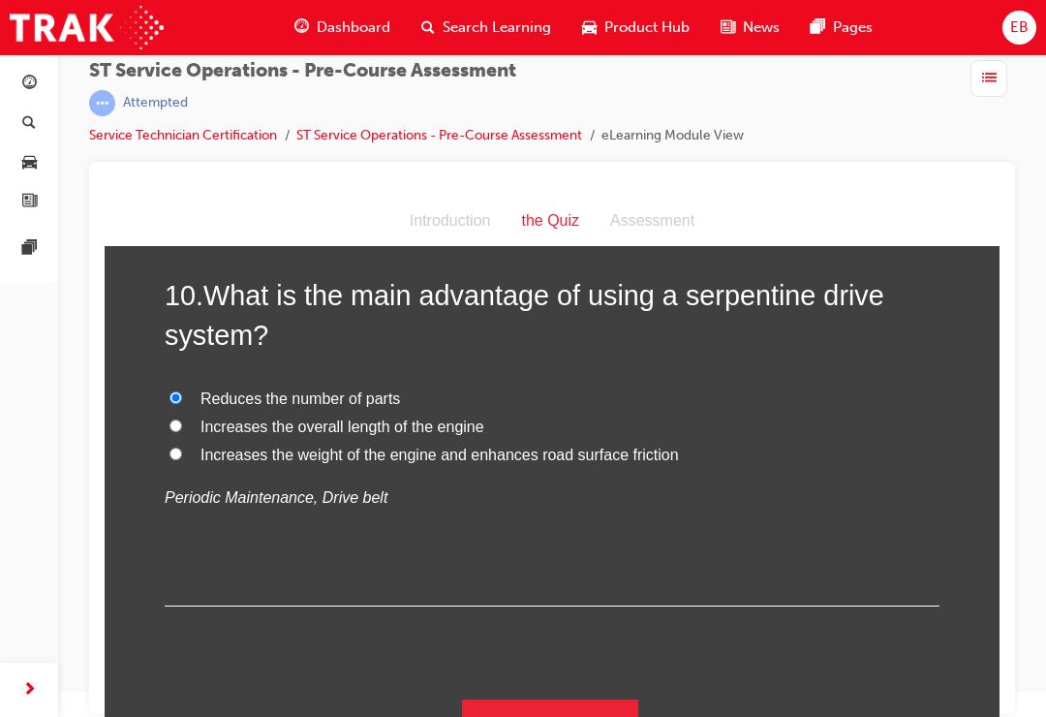
scroll to position [3839, 0]
click at [578, 684] on button "Submit Answers" at bounding box center [550, 727] width 176 height 54
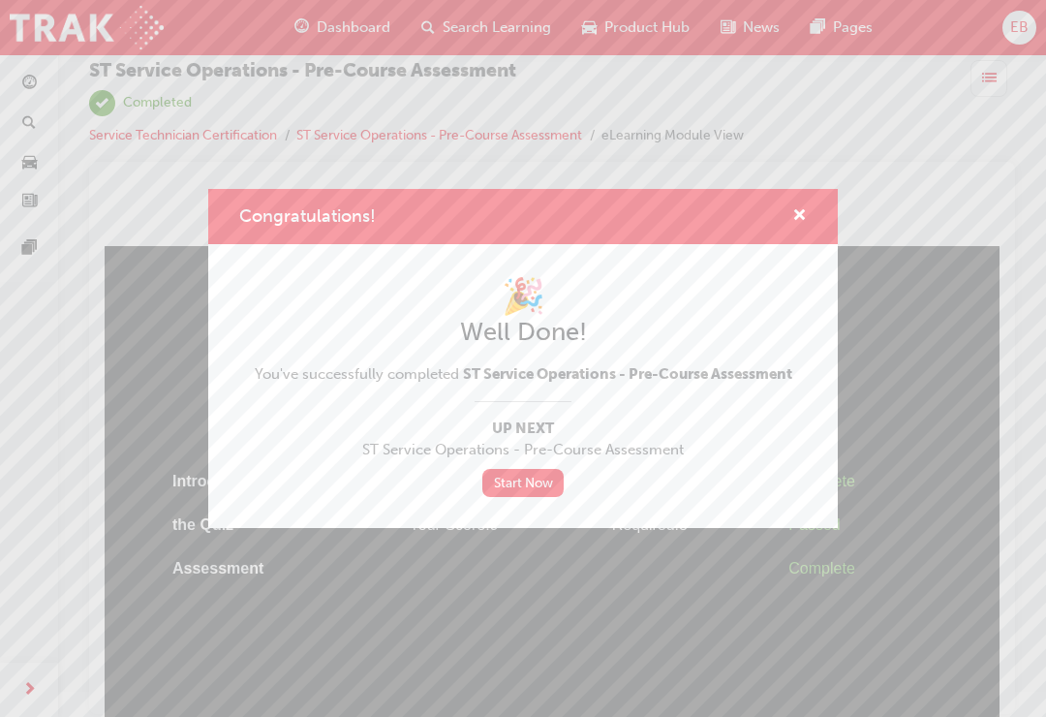
click at [805, 215] on span "cross-icon" at bounding box center [799, 216] width 15 height 17
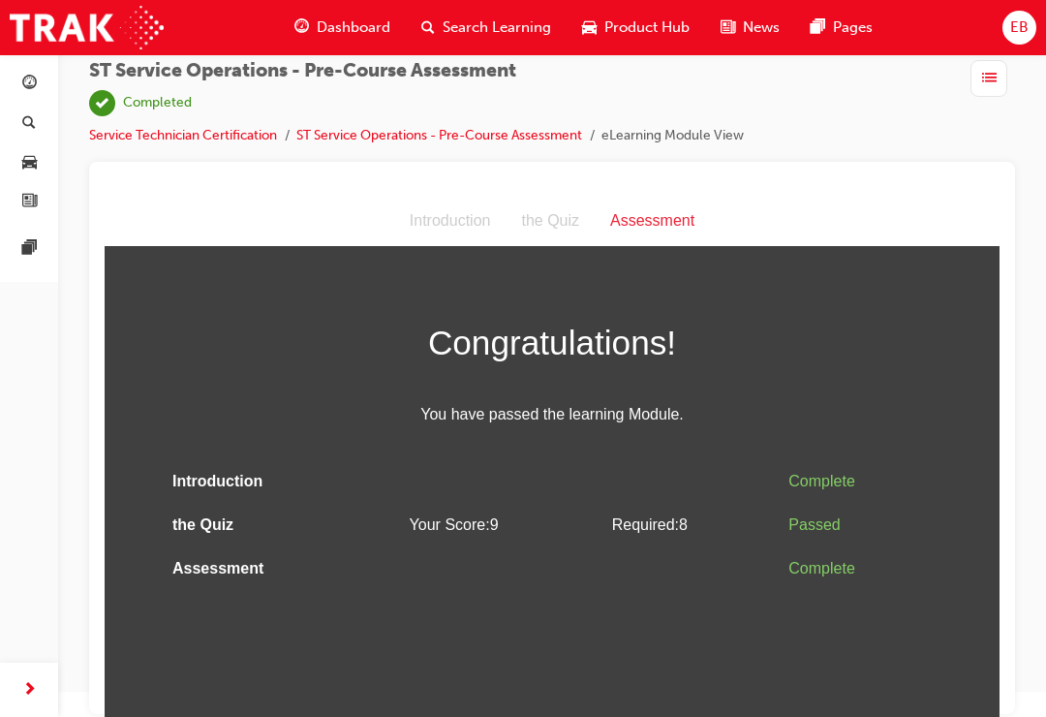
click at [590, 422] on span "You have passed the learning Module." at bounding box center [552, 415] width 775 height 28
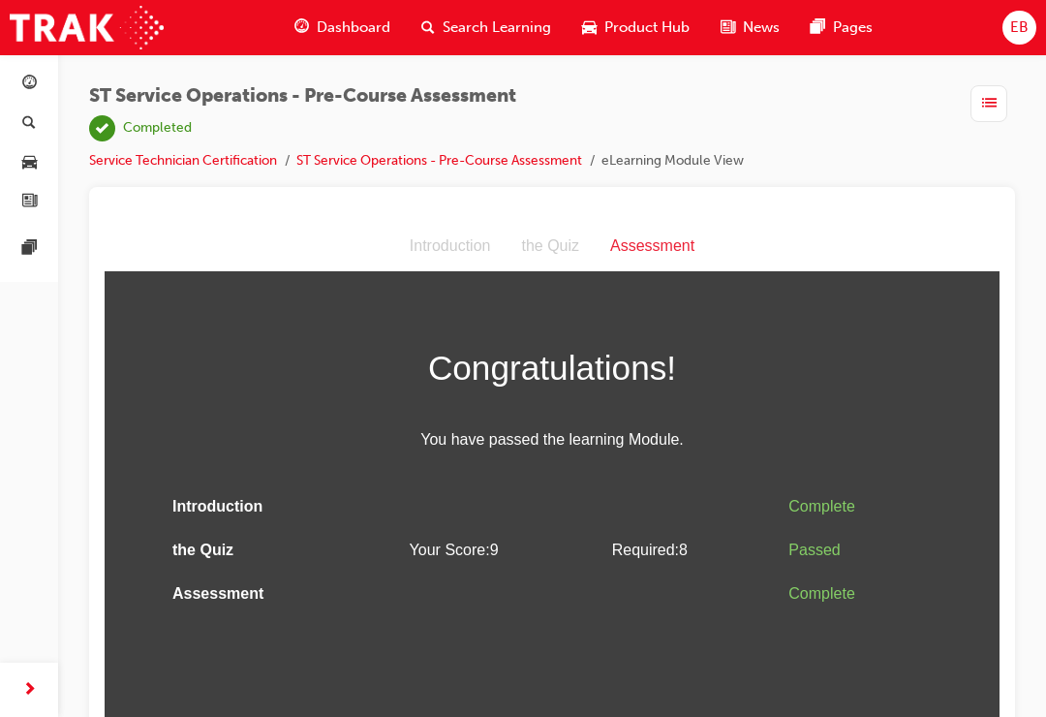
click at [553, 254] on div "the Quiz" at bounding box center [550, 246] width 89 height 28
click at [551, 256] on div "the Quiz" at bounding box center [550, 246] width 89 height 28
click at [542, 258] on div "the Quiz" at bounding box center [550, 246] width 89 height 28
click at [650, 251] on div "Assessment" at bounding box center [652, 246] width 115 height 28
click at [674, 260] on div "Assessment" at bounding box center [652, 246] width 115 height 28
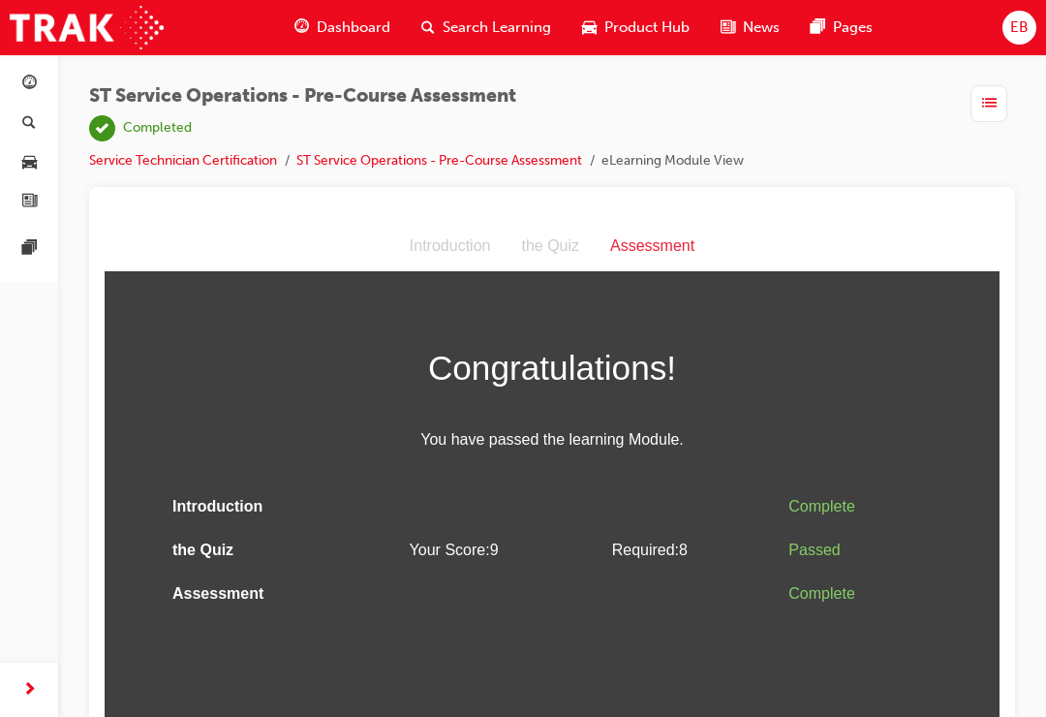
click at [547, 250] on div "the Quiz" at bounding box center [550, 246] width 89 height 28
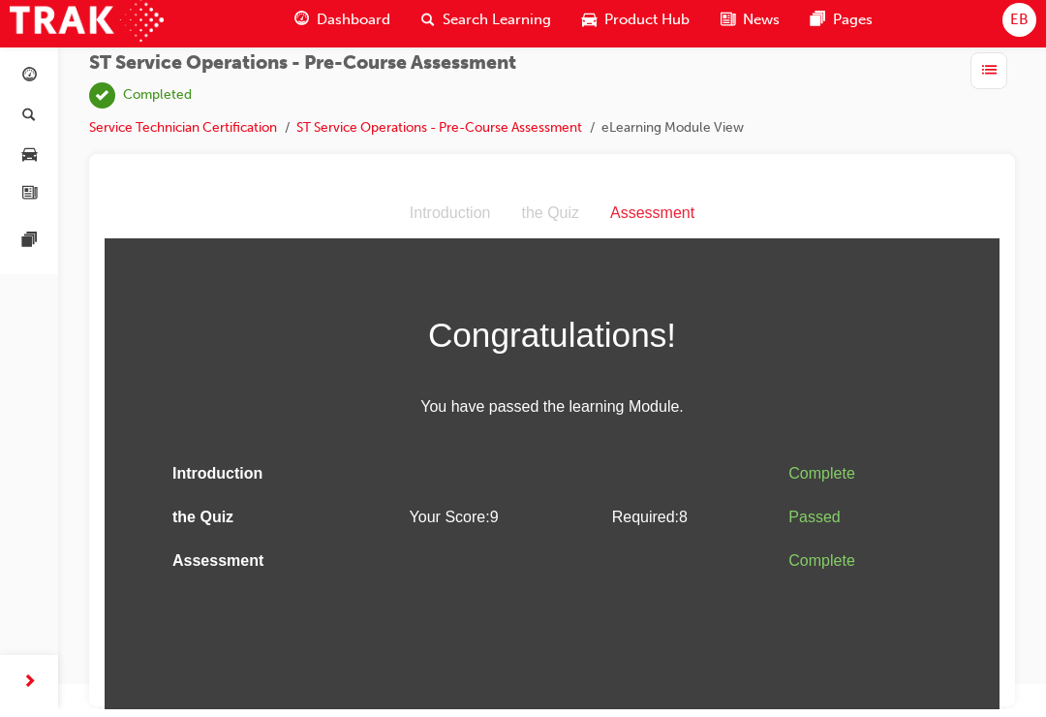
scroll to position [21, 0]
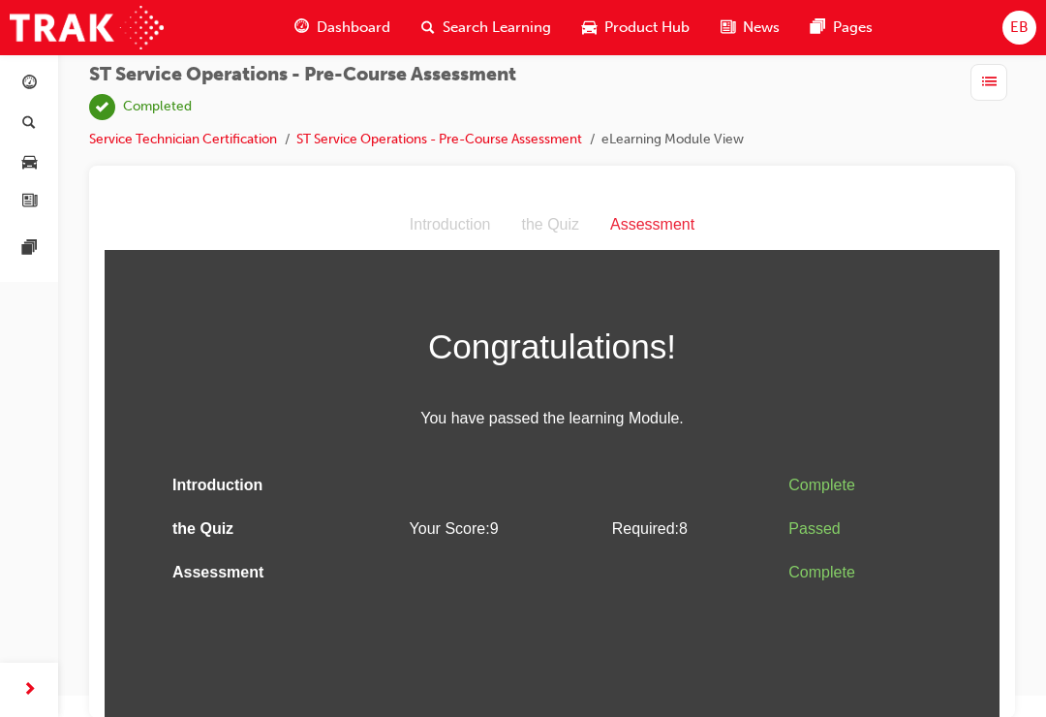
click at [985, 91] on span "list-icon" at bounding box center [989, 83] width 15 height 24
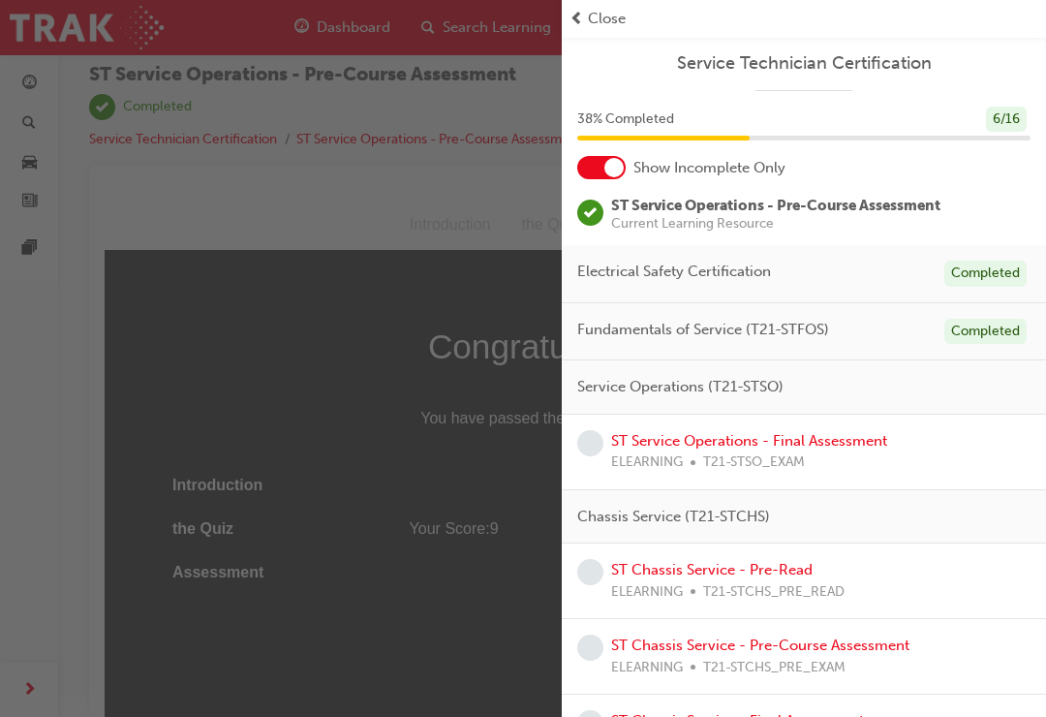
click at [754, 436] on link "ST Service Operations - Final Assessment" at bounding box center [749, 440] width 276 height 17
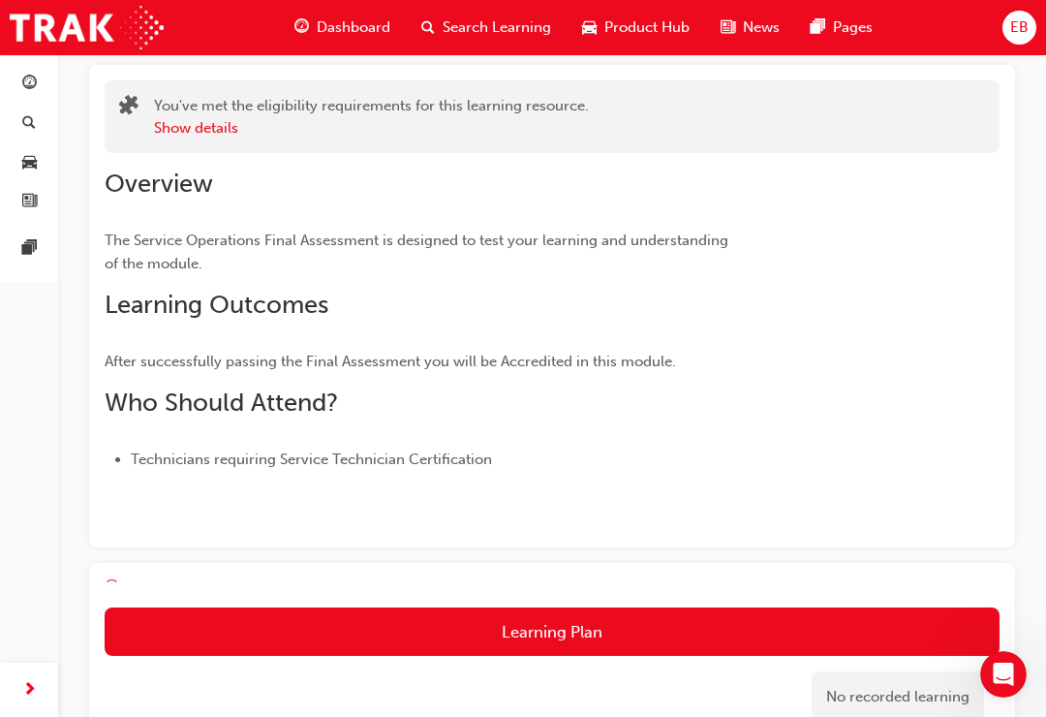
scroll to position [123, 0]
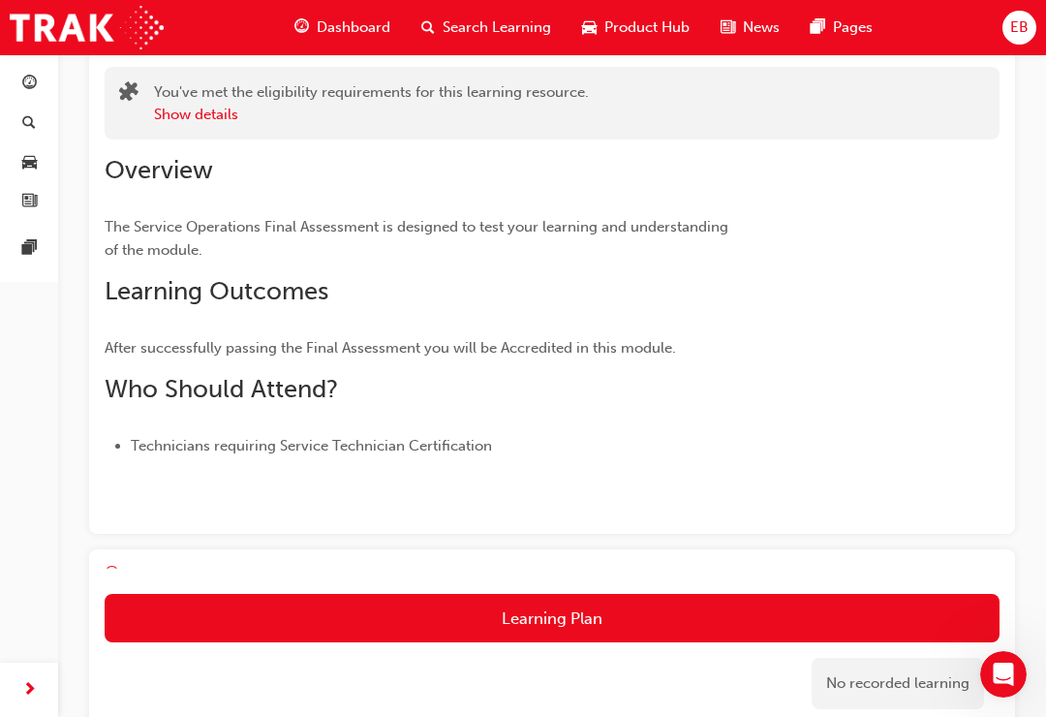
click at [621, 627] on button "Learning Plan" at bounding box center [552, 618] width 895 height 48
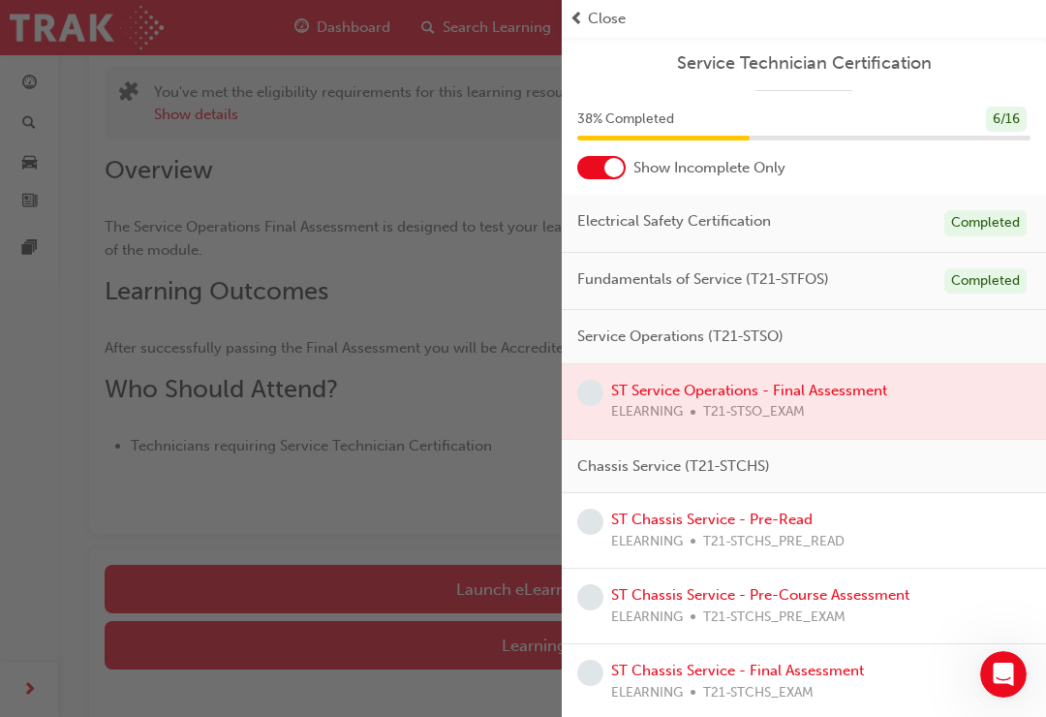
click at [822, 398] on div at bounding box center [804, 401] width 484 height 75
click at [758, 399] on div at bounding box center [804, 401] width 484 height 75
click at [741, 386] on div at bounding box center [804, 401] width 484 height 75
click at [805, 390] on div at bounding box center [804, 401] width 484 height 75
click at [848, 405] on div at bounding box center [804, 401] width 484 height 75
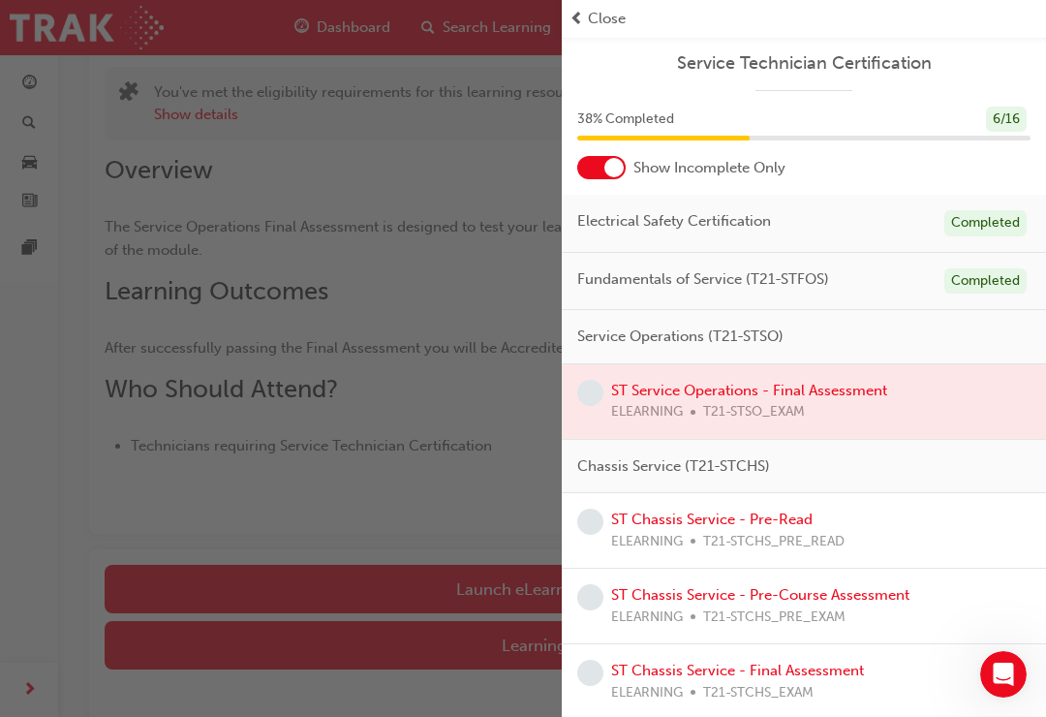
click at [778, 331] on span "Service Operations (T21-STSO)" at bounding box center [680, 336] width 206 height 22
click at [749, 384] on div at bounding box center [804, 401] width 484 height 75
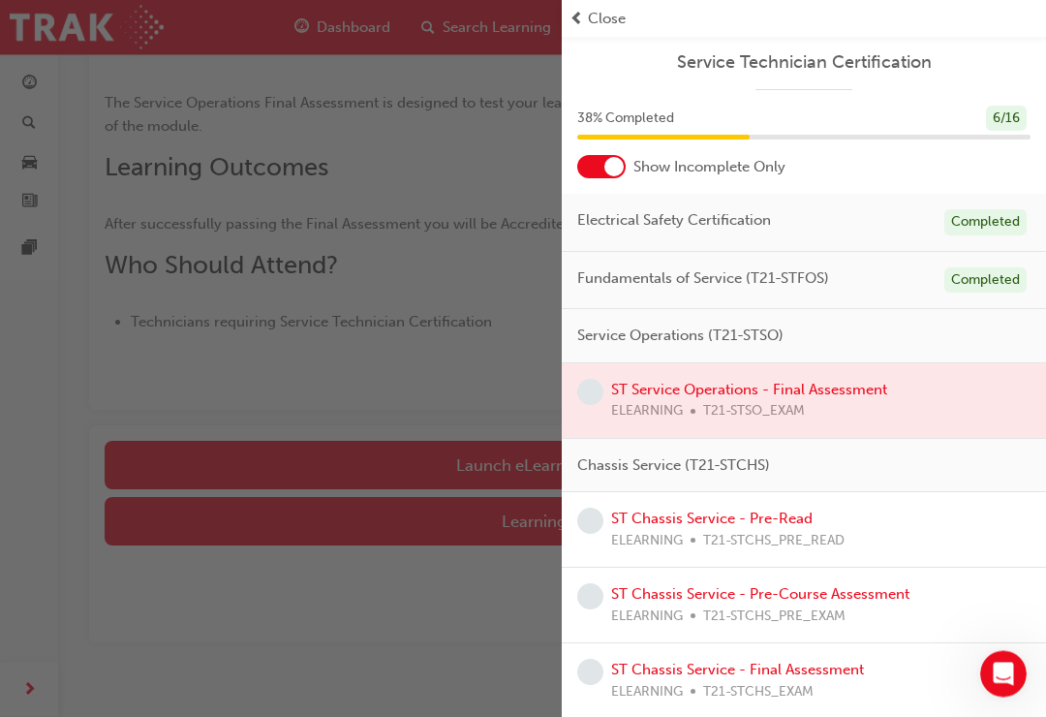
scroll to position [247, 0]
click at [786, 394] on div at bounding box center [804, 401] width 484 height 75
click at [448, 403] on div "button" at bounding box center [281, 358] width 562 height 717
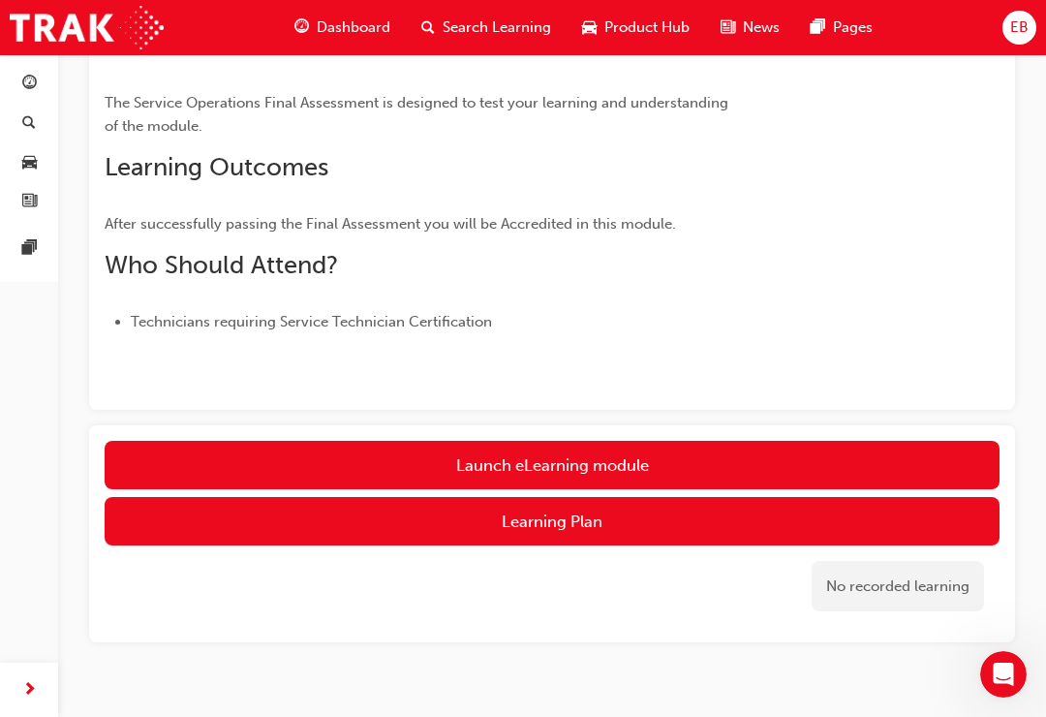
click at [617, 465] on link "Launch eLearning module" at bounding box center [552, 465] width 895 height 48
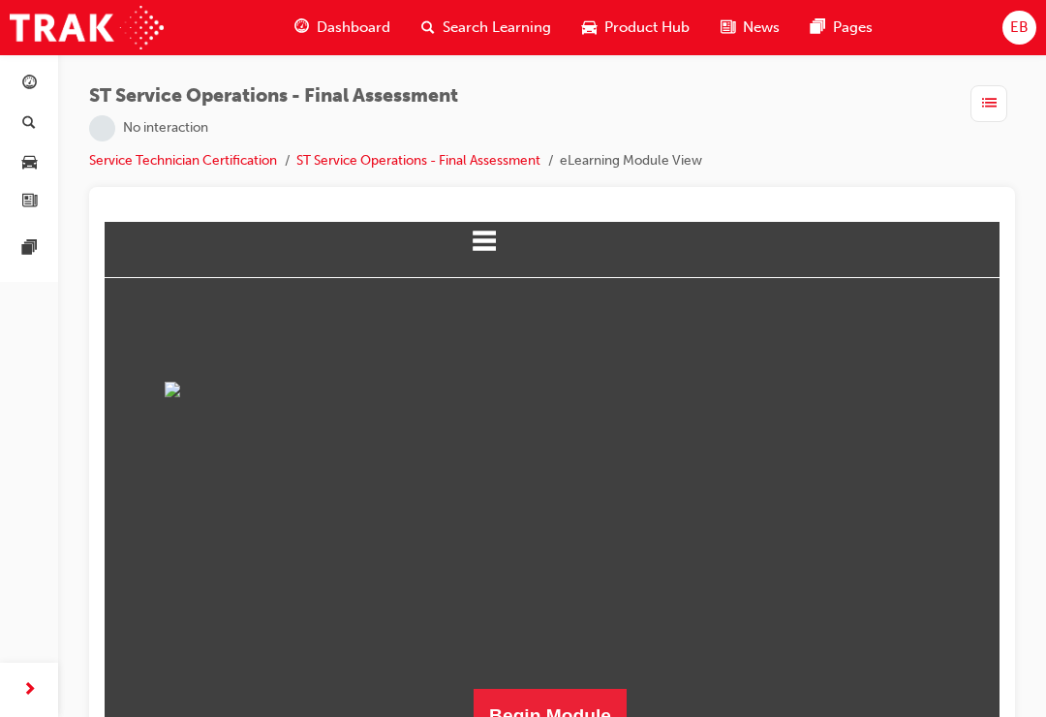
scroll to position [230, 0]
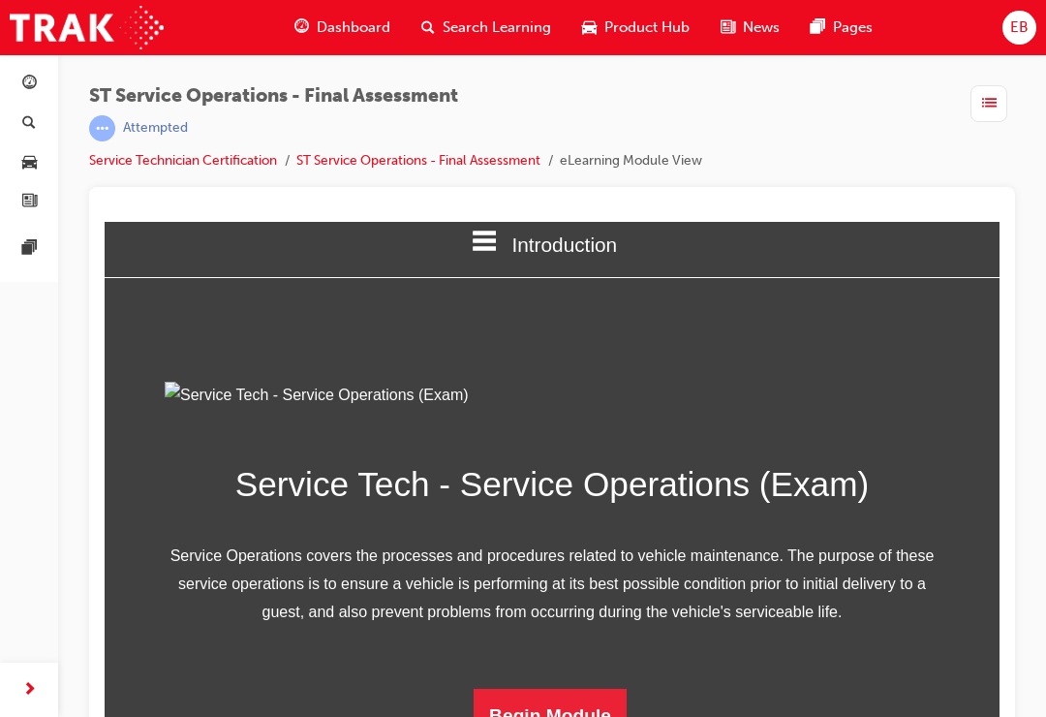
click at [979, 107] on div "button" at bounding box center [988, 103] width 37 height 37
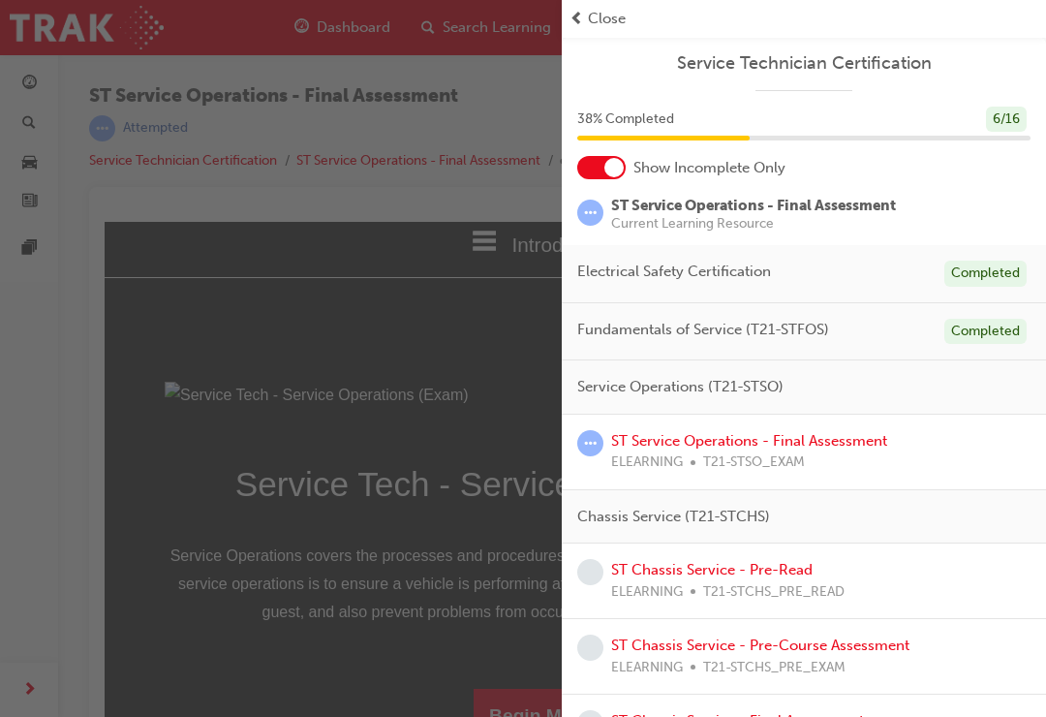
click at [812, 442] on link "ST Service Operations - Final Assessment" at bounding box center [749, 440] width 276 height 17
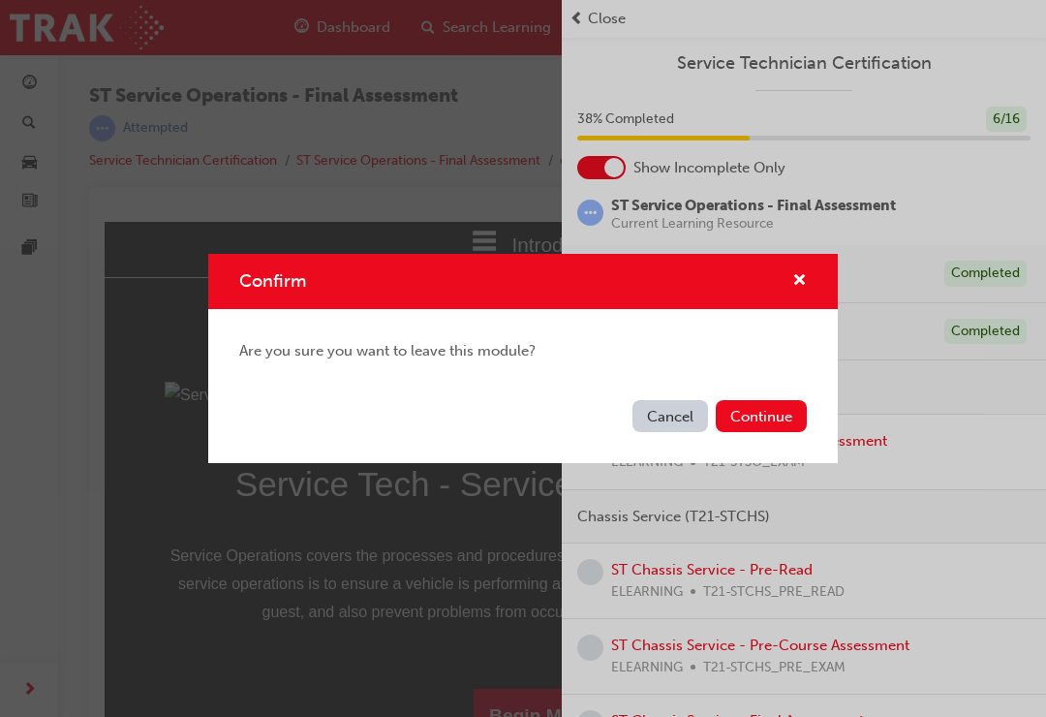
click at [745, 428] on button "Continue" at bounding box center [761, 416] width 91 height 32
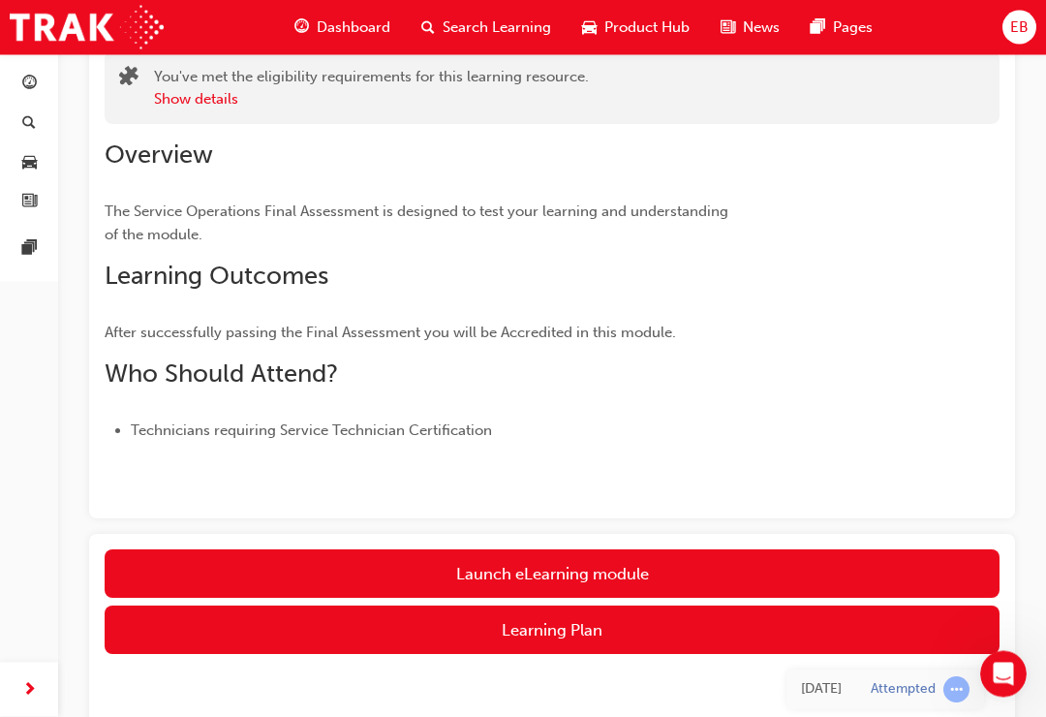
scroll to position [136, 0]
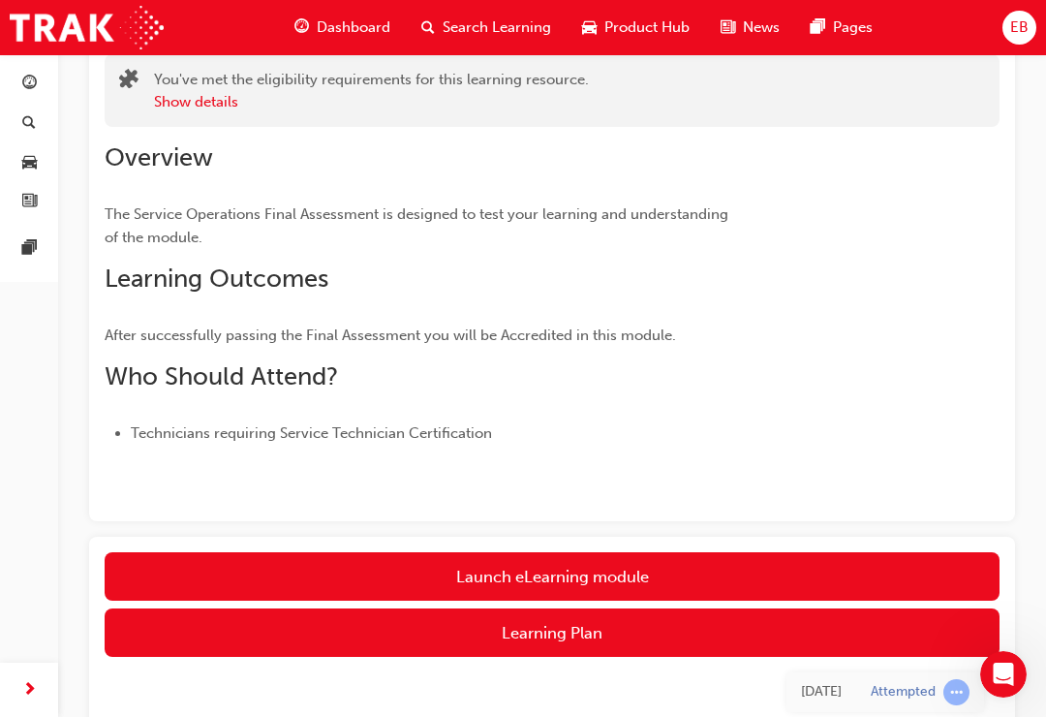
click at [626, 573] on link "Launch eLearning module" at bounding box center [552, 576] width 895 height 48
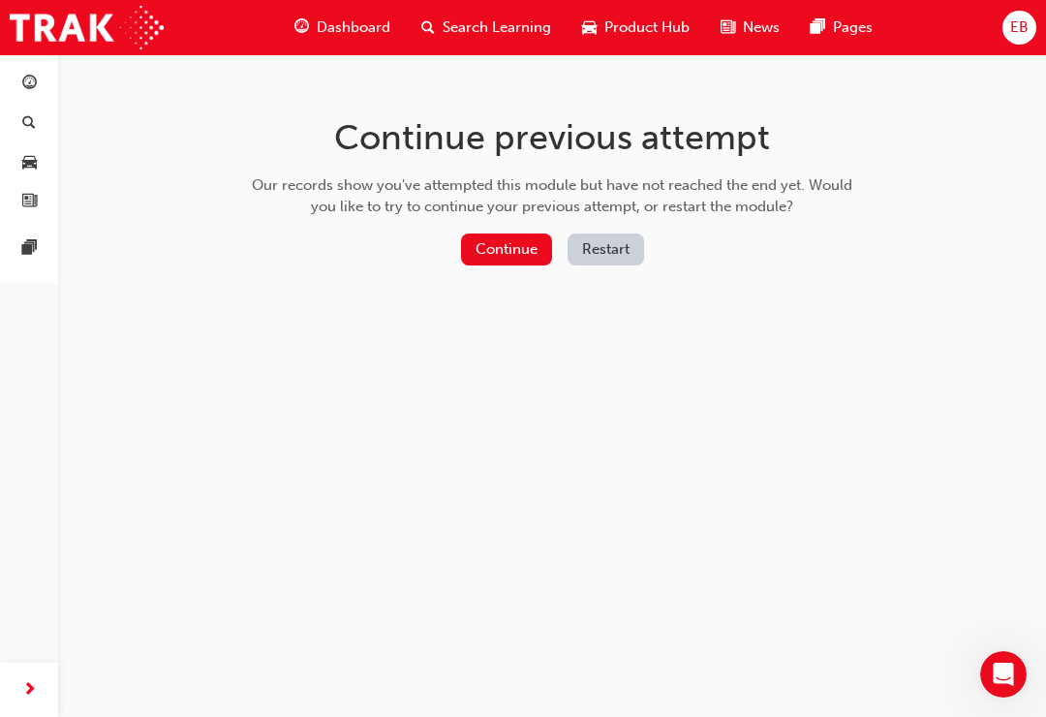
click at [511, 246] on button "Continue" at bounding box center [506, 249] width 91 height 32
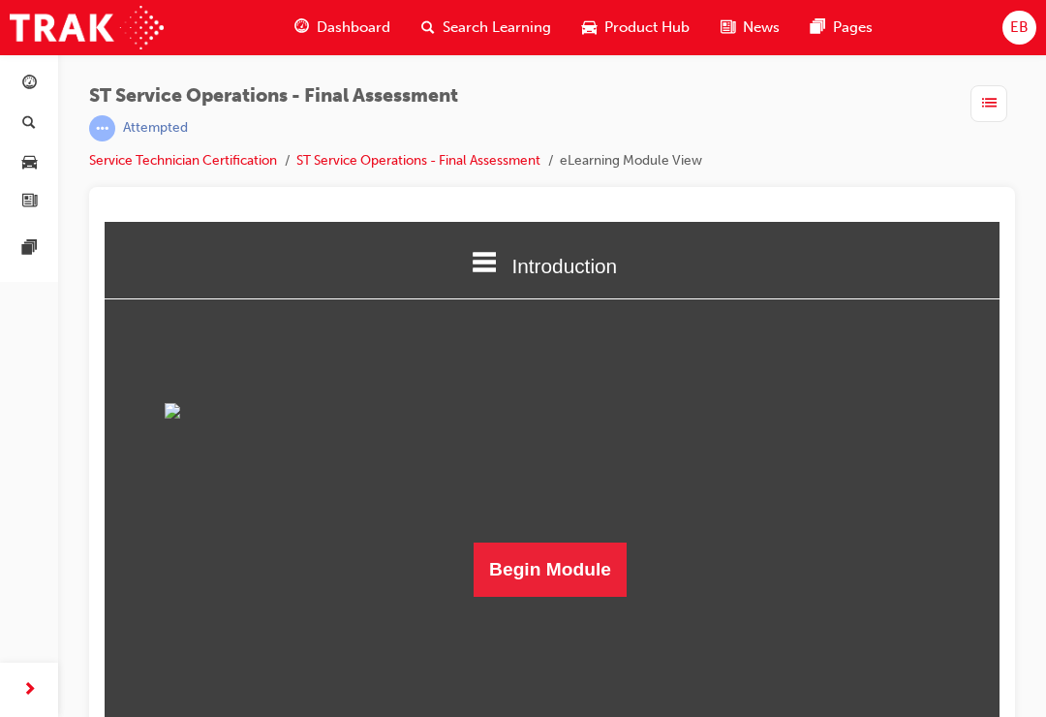
scroll to position [78, 0]
click at [573, 597] on button "Begin Module" at bounding box center [550, 569] width 153 height 54
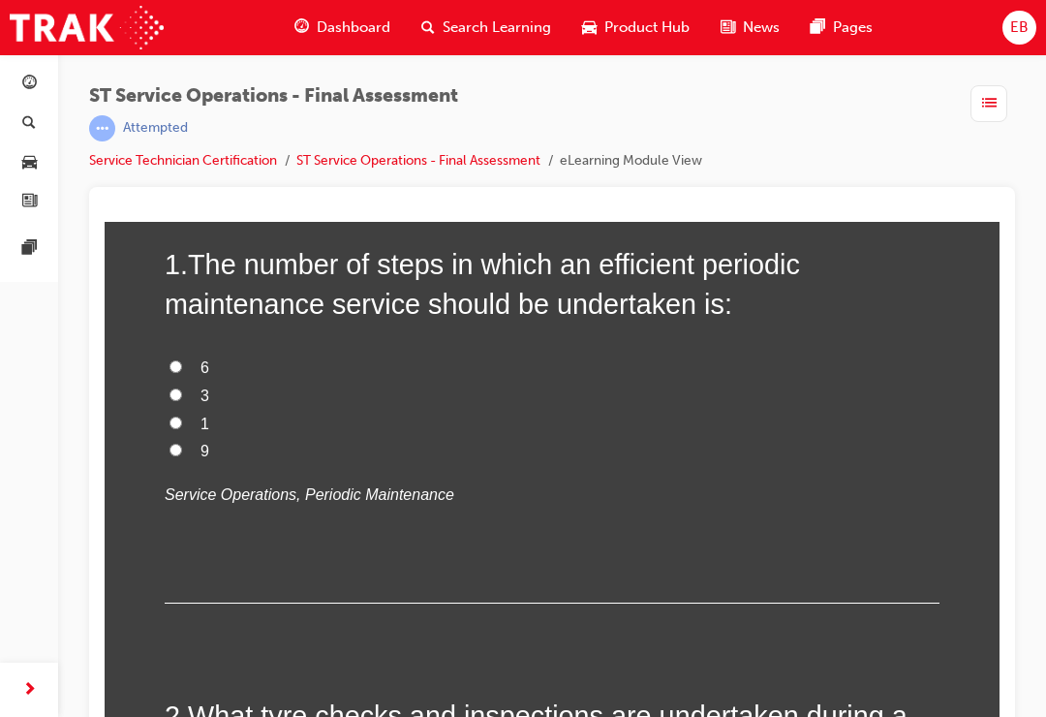
scroll to position [178, 0]
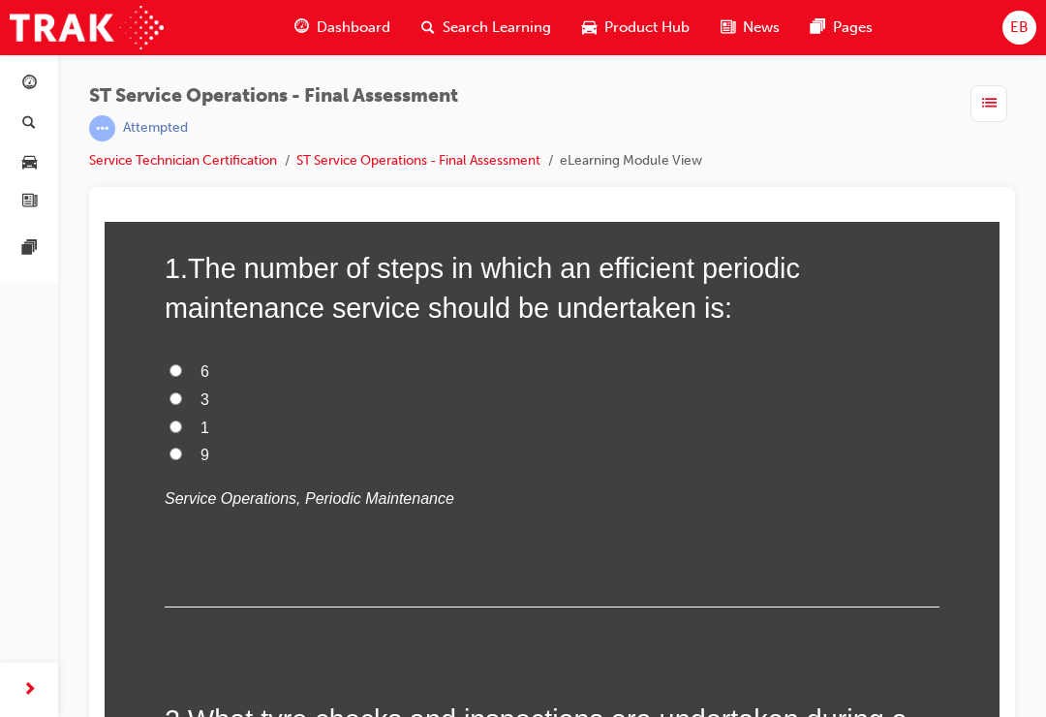
click at [181, 414] on label "1" at bounding box center [552, 428] width 775 height 28
click at [181, 420] on input "1" at bounding box center [175, 426] width 13 height 13
radio input "true"
click at [181, 393] on input "3" at bounding box center [175, 398] width 13 height 13
radio input "true"
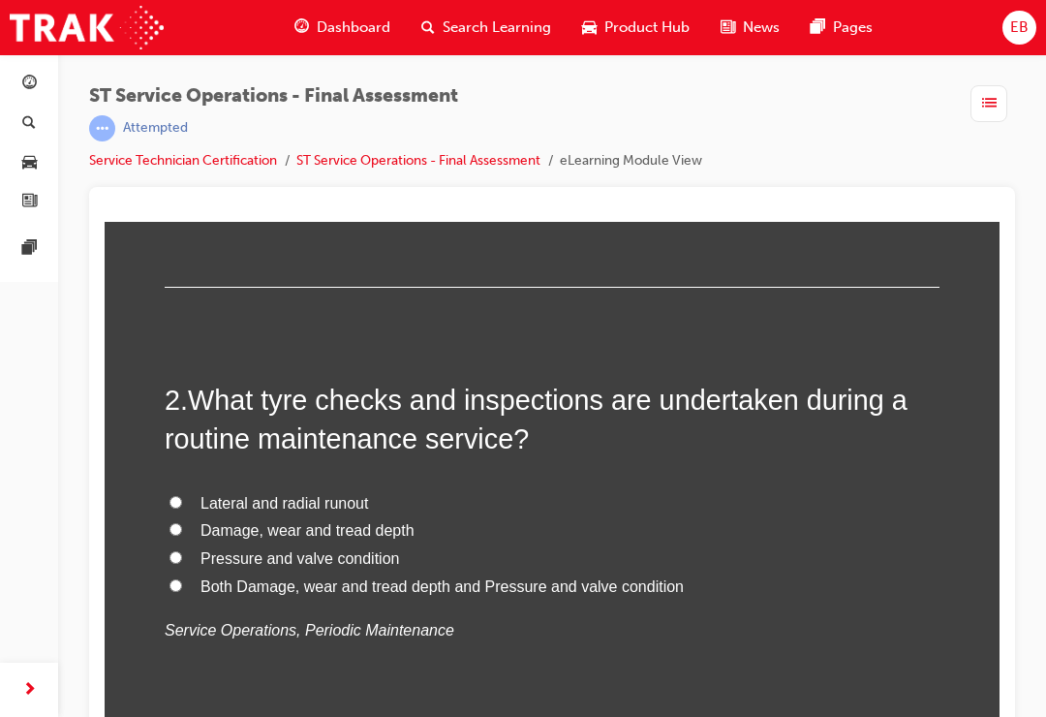
scroll to position [501, 0]
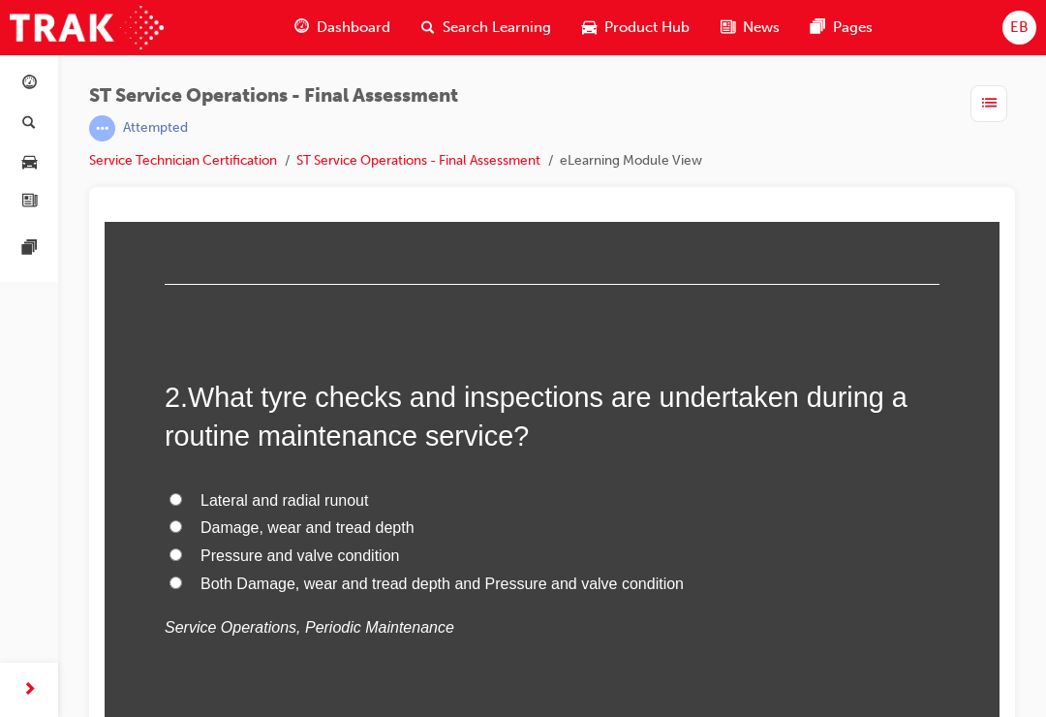
click at [176, 581] on input "Both Damage, wear and tread depth and Pressure and valve condition" at bounding box center [175, 582] width 13 height 13
radio input "true"
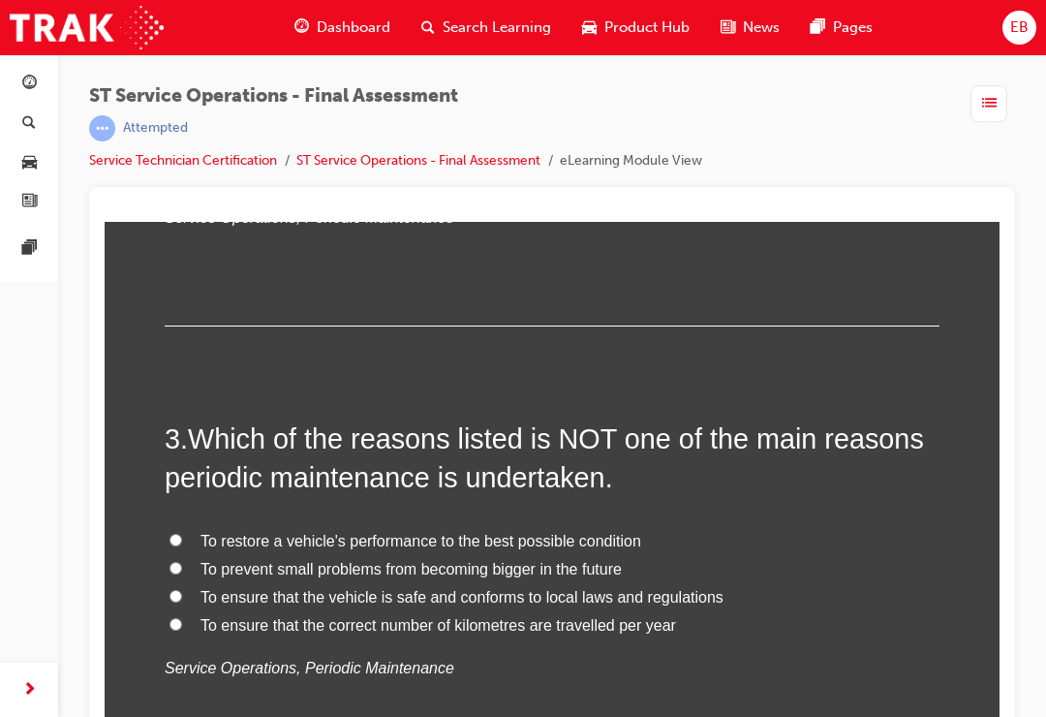
scroll to position [912, 0]
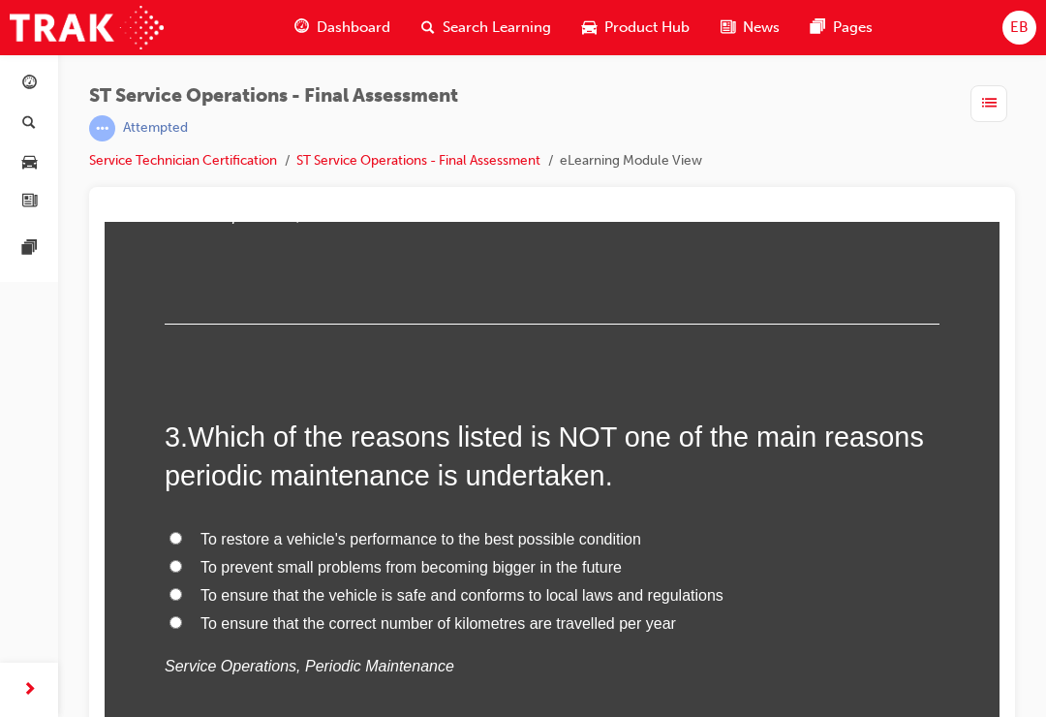
click at [169, 616] on input "To ensure that the correct number of kilometres are travelled per year" at bounding box center [175, 622] width 13 height 13
radio input "true"
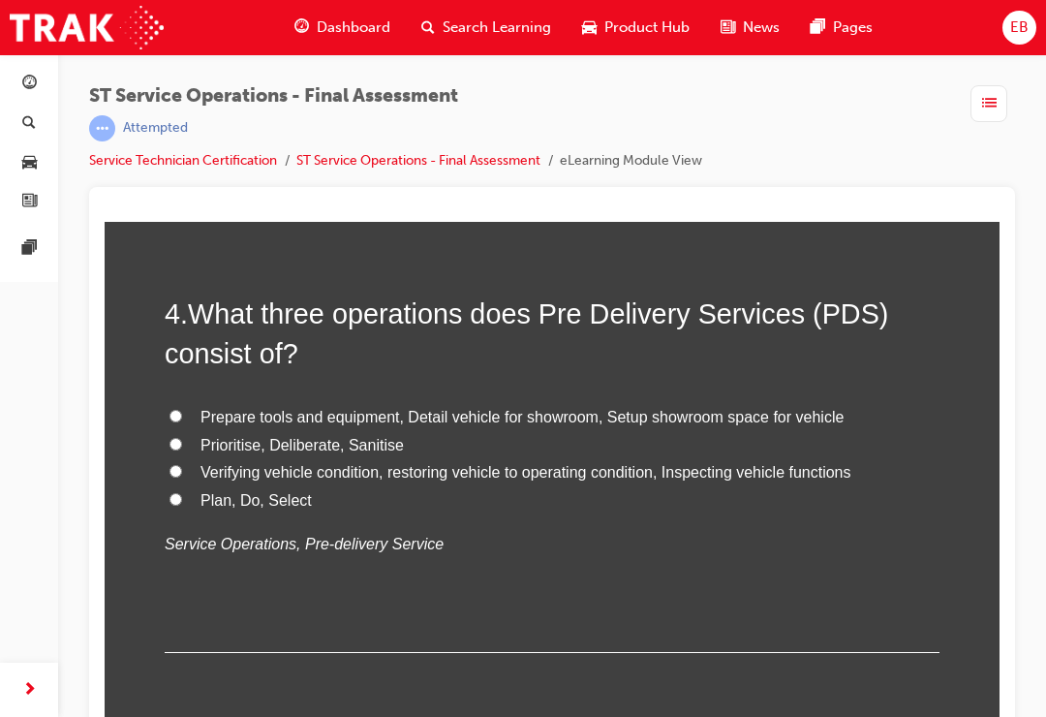
scroll to position [1487, 0]
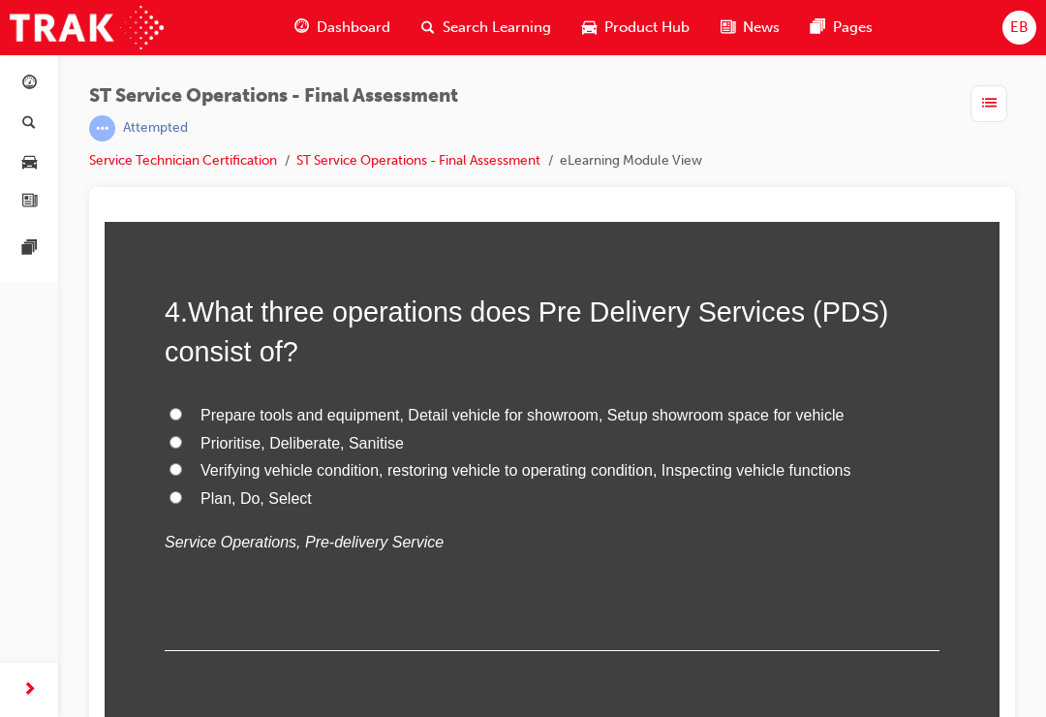
click at [176, 463] on input "Verifying vehicle condition, restoring vehicle to operating condition, Inspecti…" at bounding box center [175, 469] width 13 height 13
radio input "true"
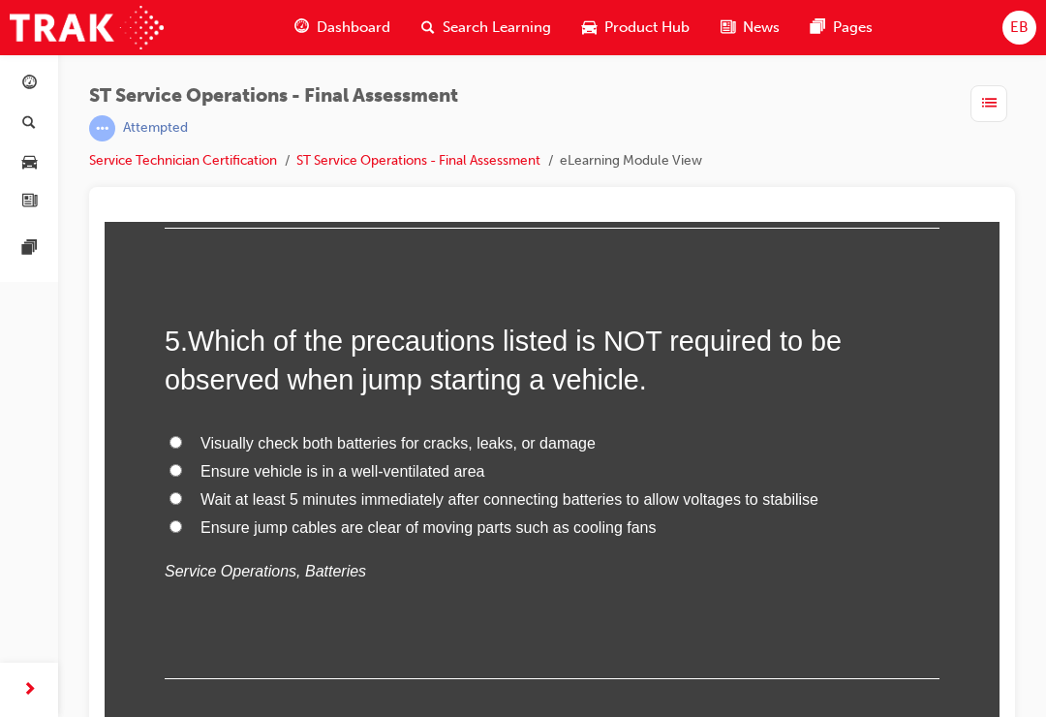
scroll to position [1913, 0]
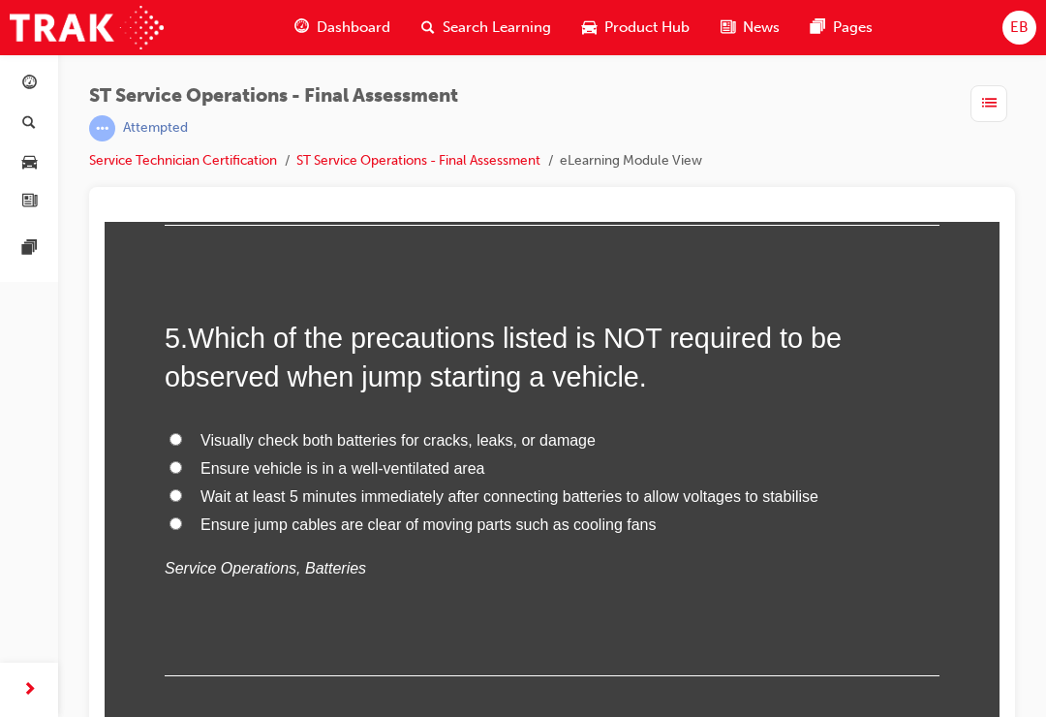
click at [188, 483] on label "Wait at least 5 minutes immediately after connecting batteries to allow voltage…" at bounding box center [552, 497] width 775 height 28
click at [182, 489] on input "Wait at least 5 minutes immediately after connecting batteries to allow voltage…" at bounding box center [175, 495] width 13 height 13
radio input "true"
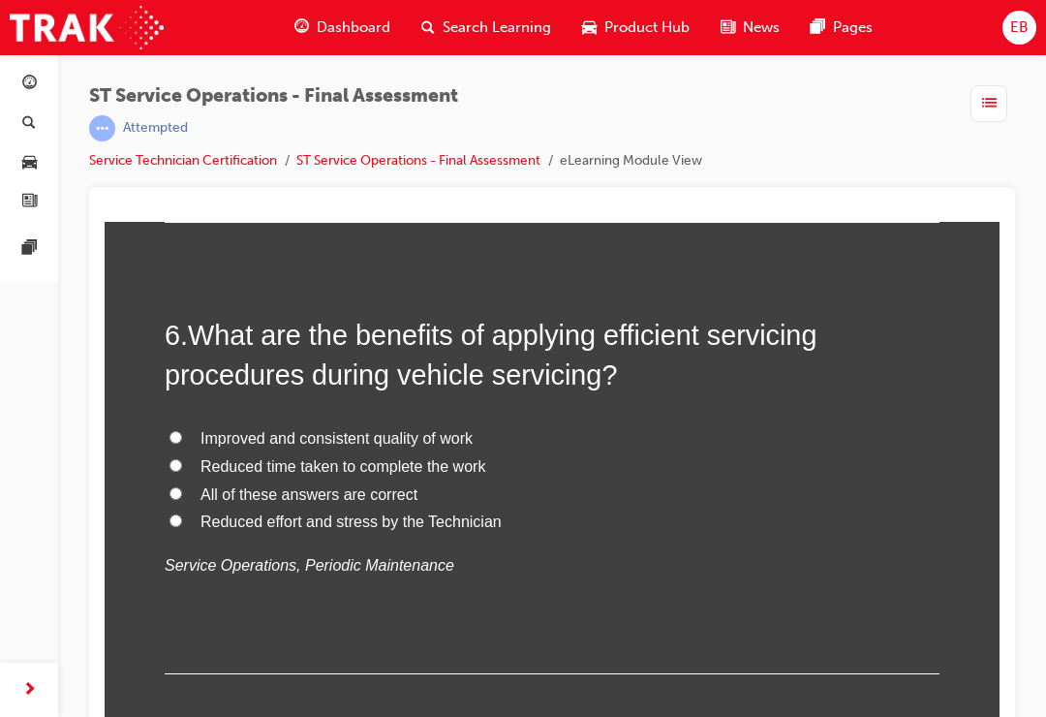
scroll to position [2367, 0]
click at [170, 486] on input "All of these answers are correct" at bounding box center [175, 492] width 13 height 13
radio input "true"
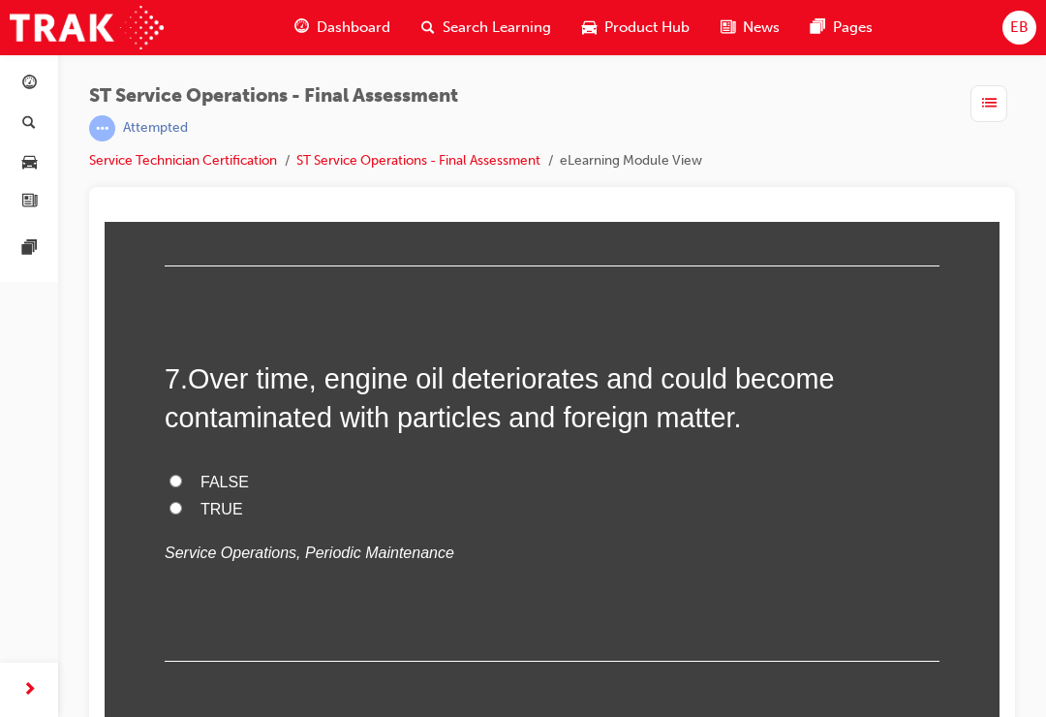
scroll to position [2774, 0]
click at [169, 501] on input "TRUE" at bounding box center [175, 507] width 13 height 13
radio input "true"
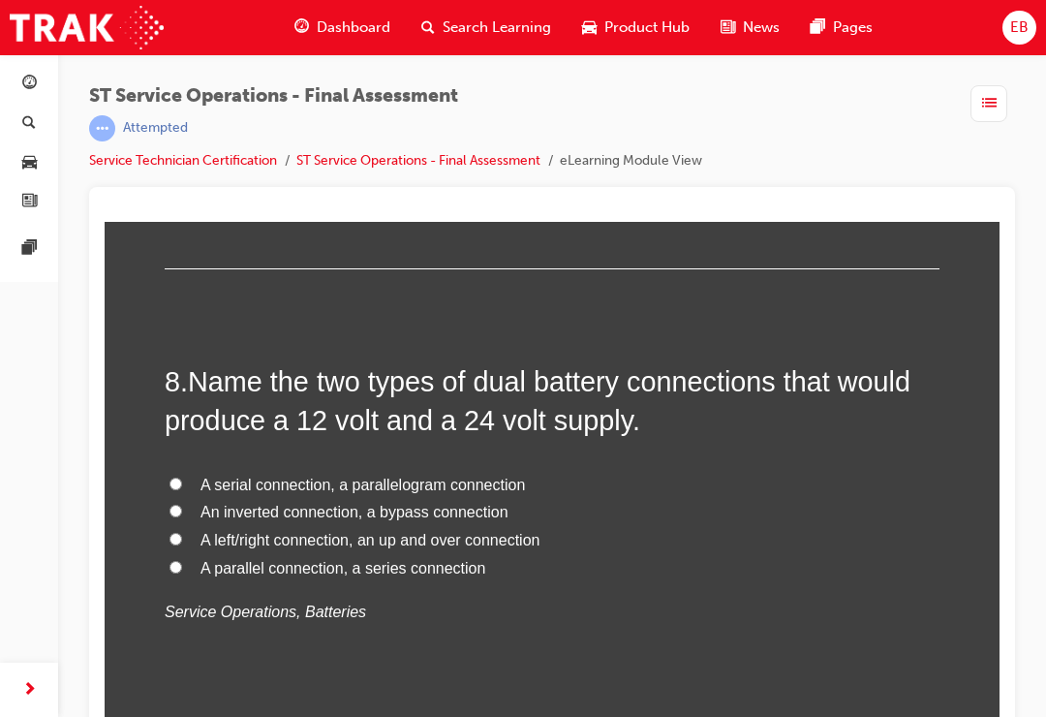
scroll to position [3168, 0]
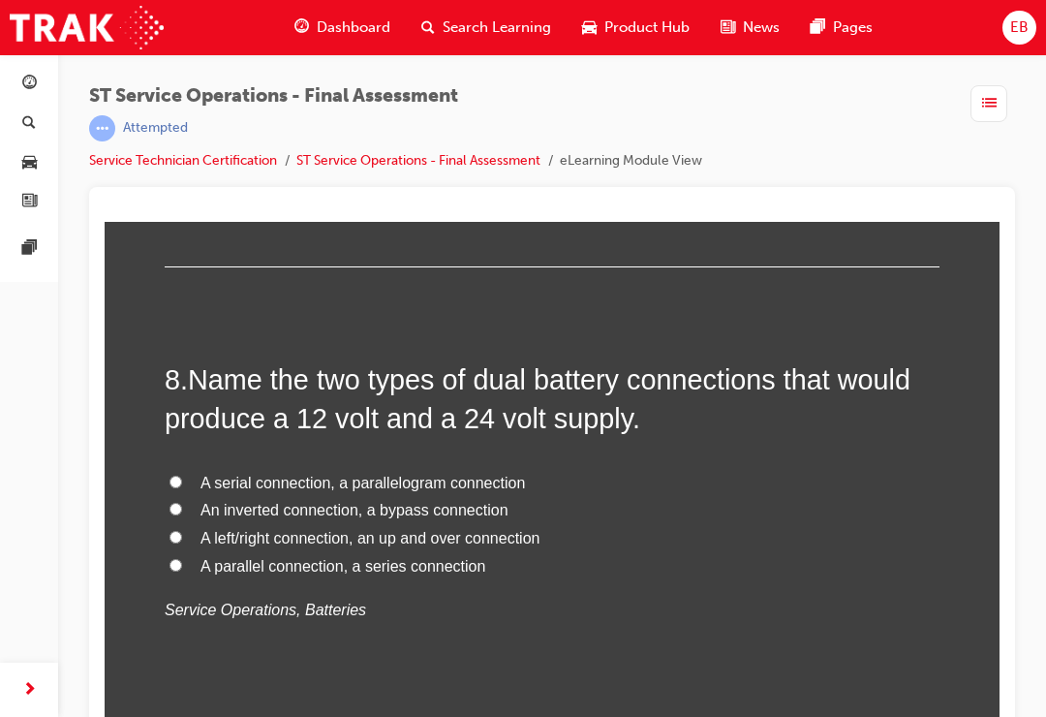
click at [175, 531] on input "A left/right connection, an up and over connection" at bounding box center [175, 537] width 13 height 13
radio input "true"
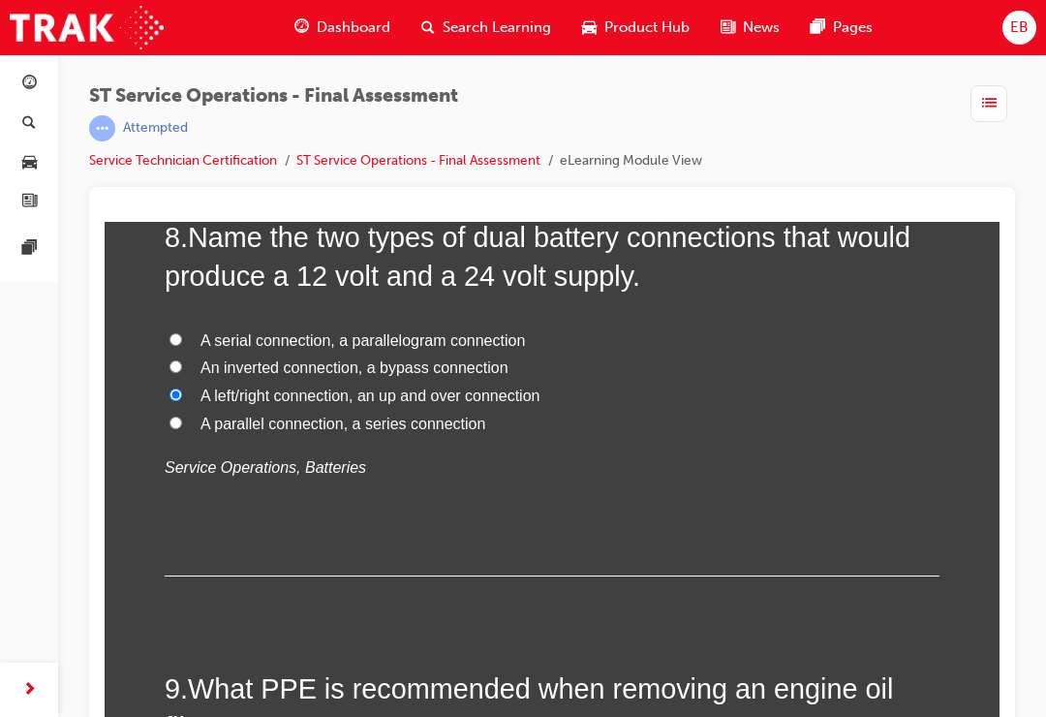
scroll to position [3314, 0]
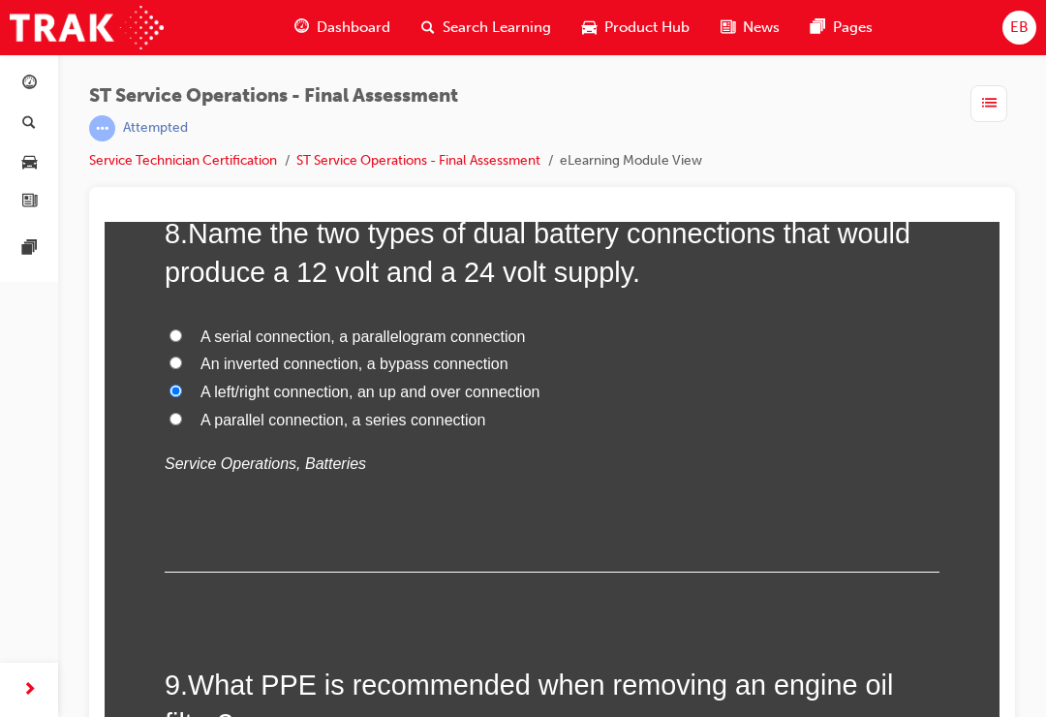
click at [175, 413] on input "A parallel connection, a series connection" at bounding box center [175, 419] width 13 height 13
radio input "true"
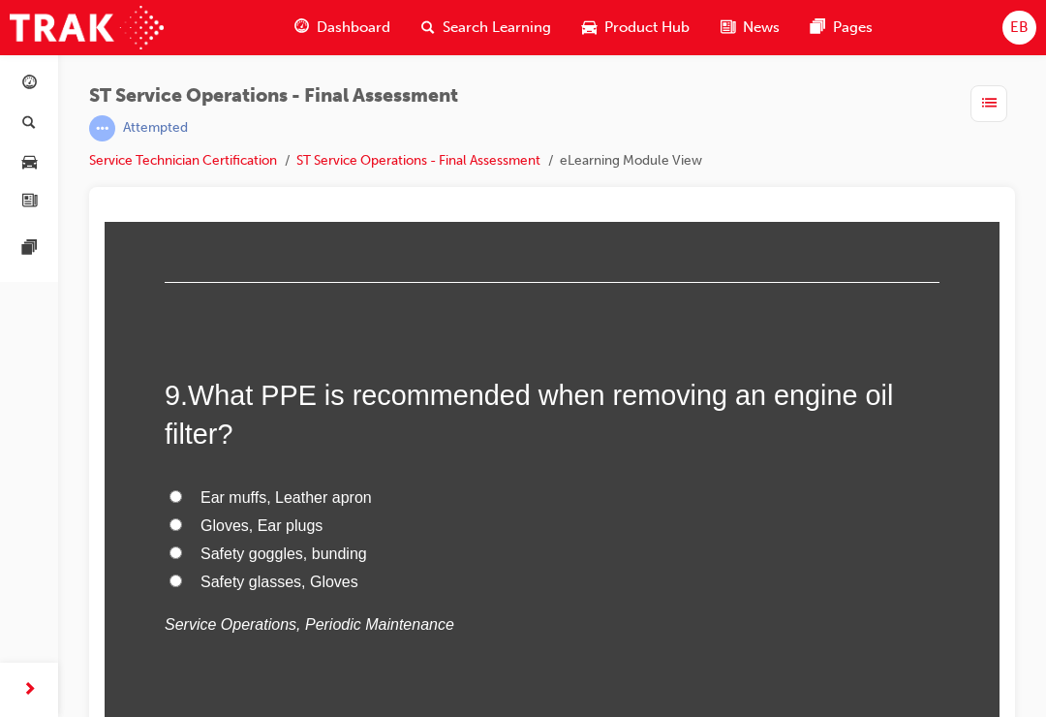
scroll to position [3604, 0]
click at [173, 573] on input "Safety glasses, Gloves" at bounding box center [175, 579] width 13 height 13
radio input "true"
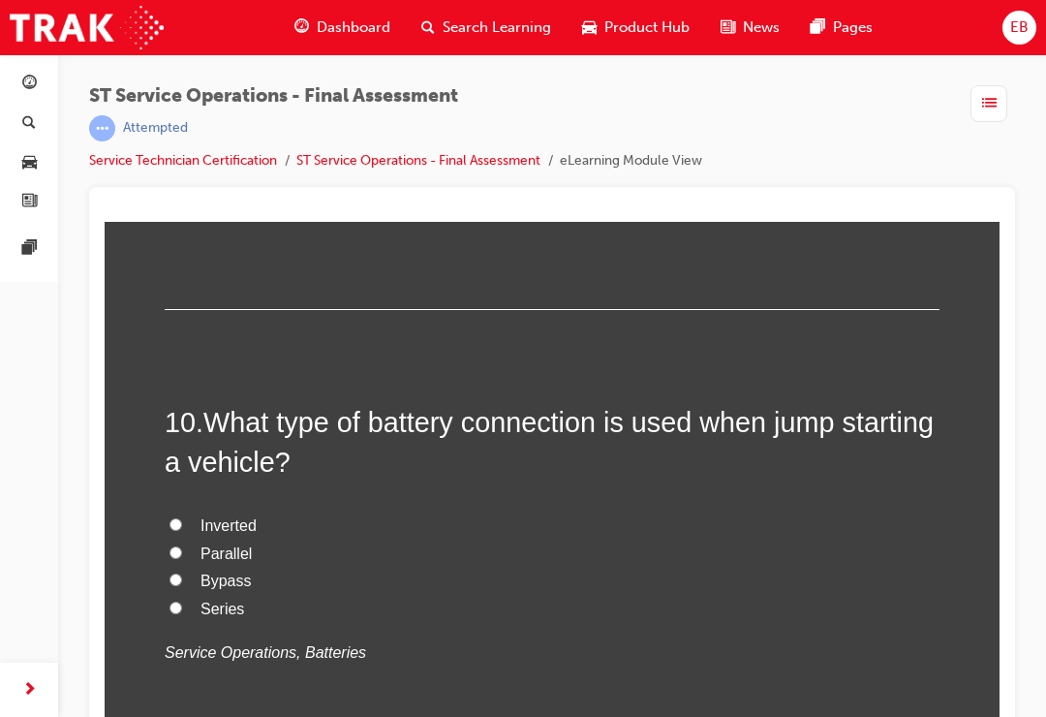
scroll to position [4032, 0]
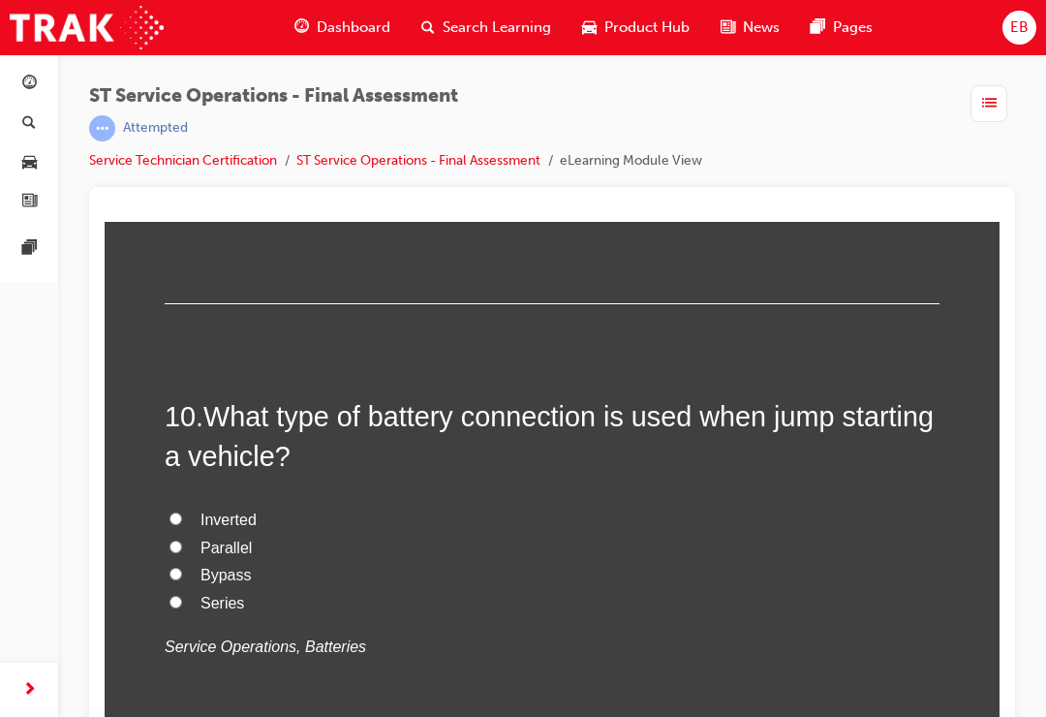
click at [176, 540] on input "Parallel" at bounding box center [175, 546] width 13 height 13
radio input "true"
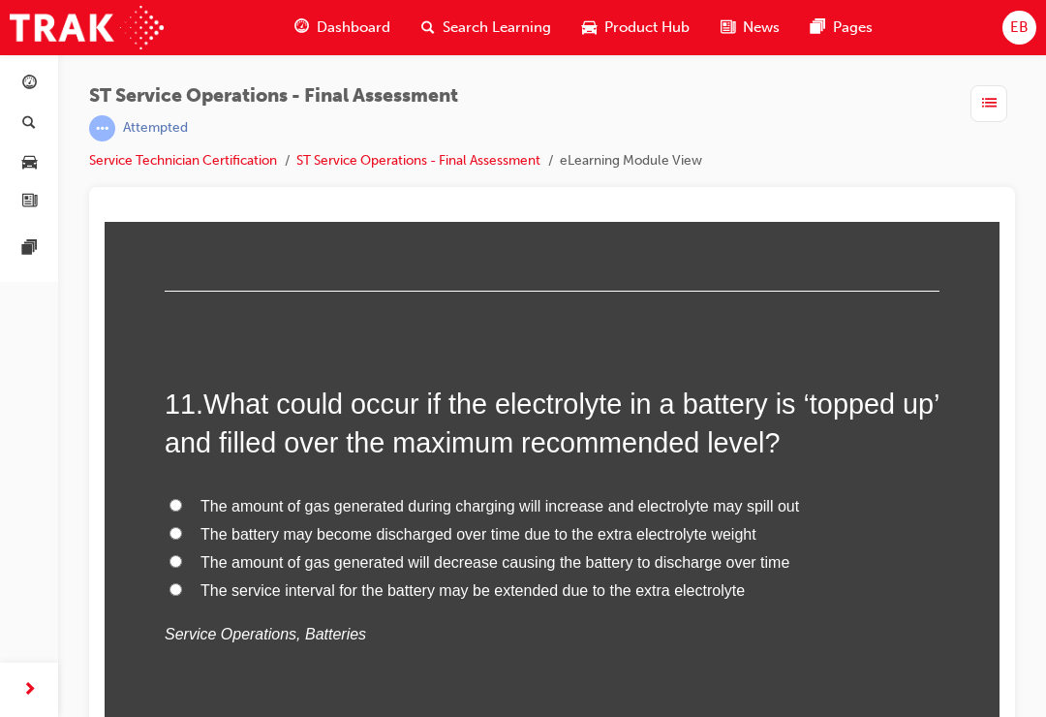
scroll to position [4511, 0]
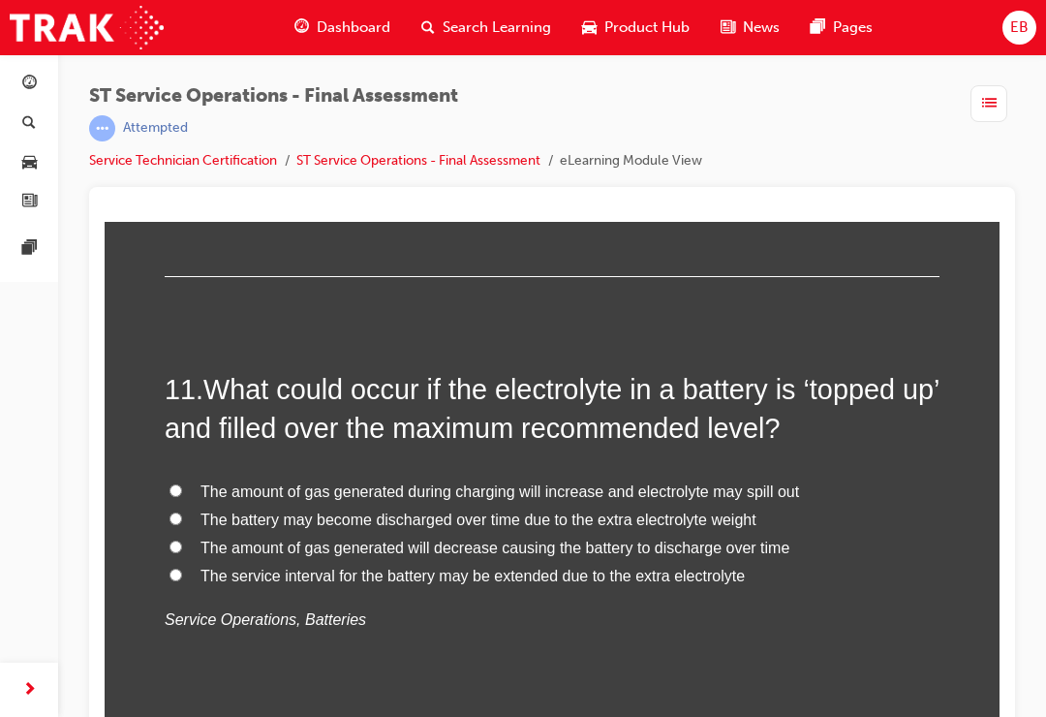
click at [179, 540] on input "The amount of gas generated will decrease causing the battery to discharge over…" at bounding box center [175, 546] width 13 height 13
radio input "true"
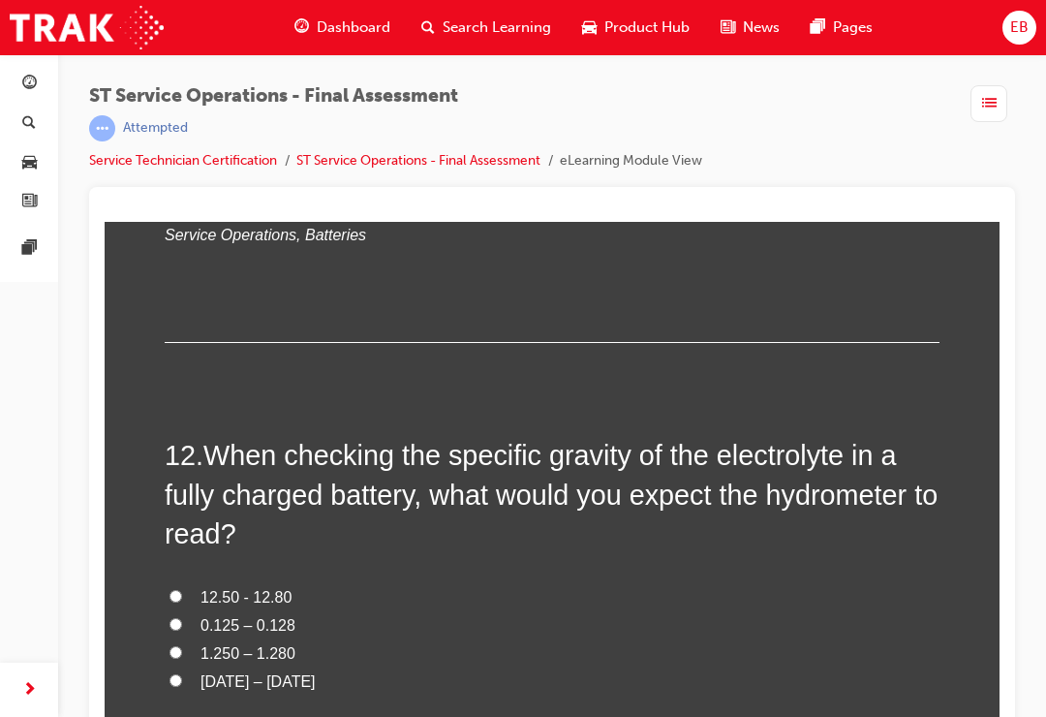
scroll to position [4899, 0]
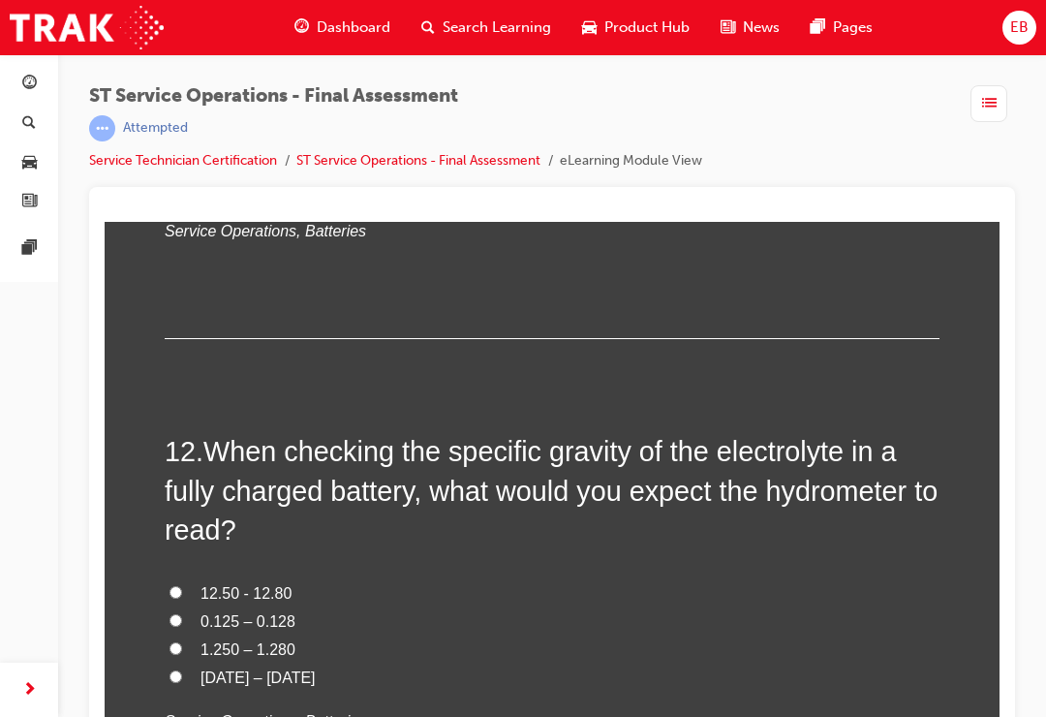
click at [174, 586] on input "12.50 - 12.80" at bounding box center [175, 592] width 13 height 13
radio input "true"
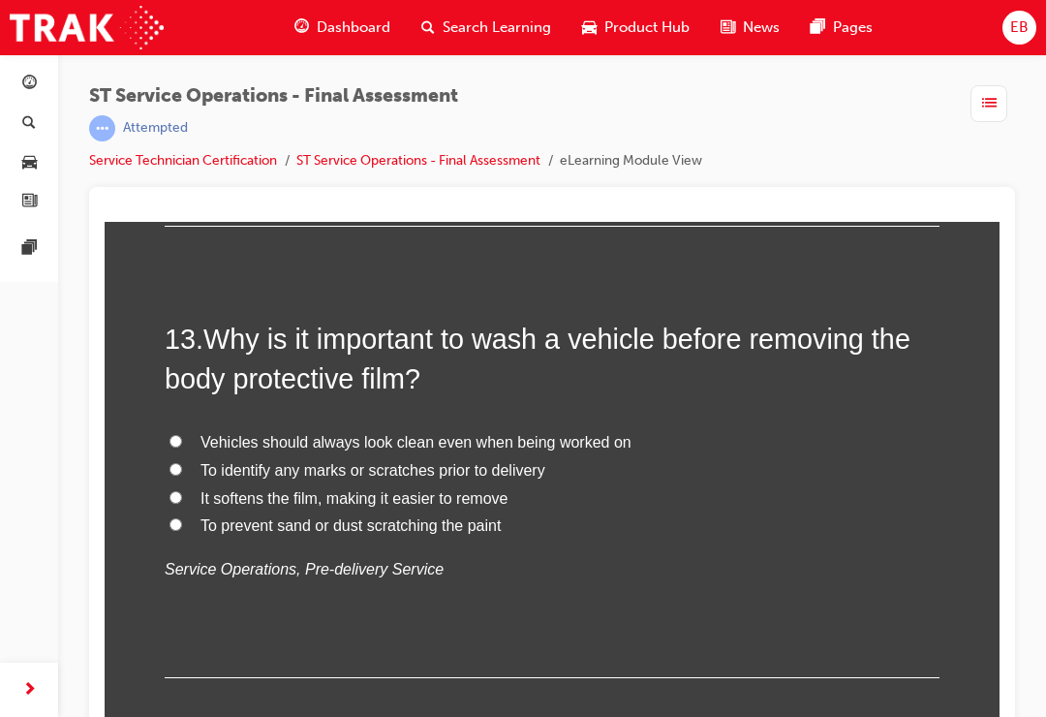
scroll to position [5502, 0]
click at [176, 517] on input "To prevent sand or dust scratching the paint" at bounding box center [175, 523] width 13 height 13
radio input "true"
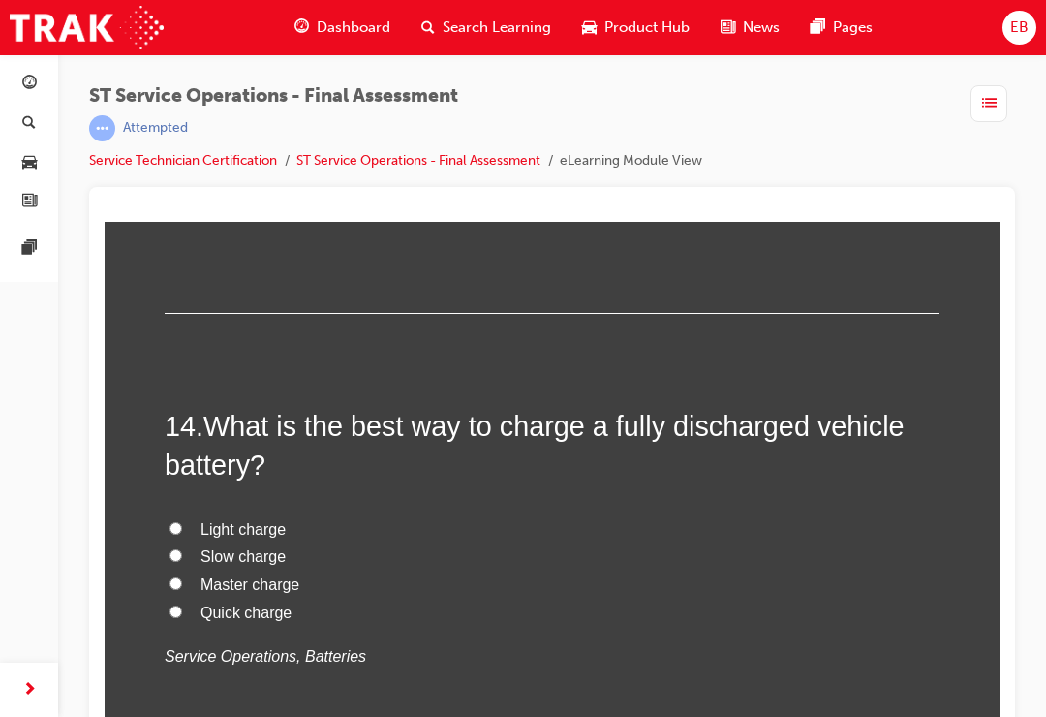
scroll to position [5868, 0]
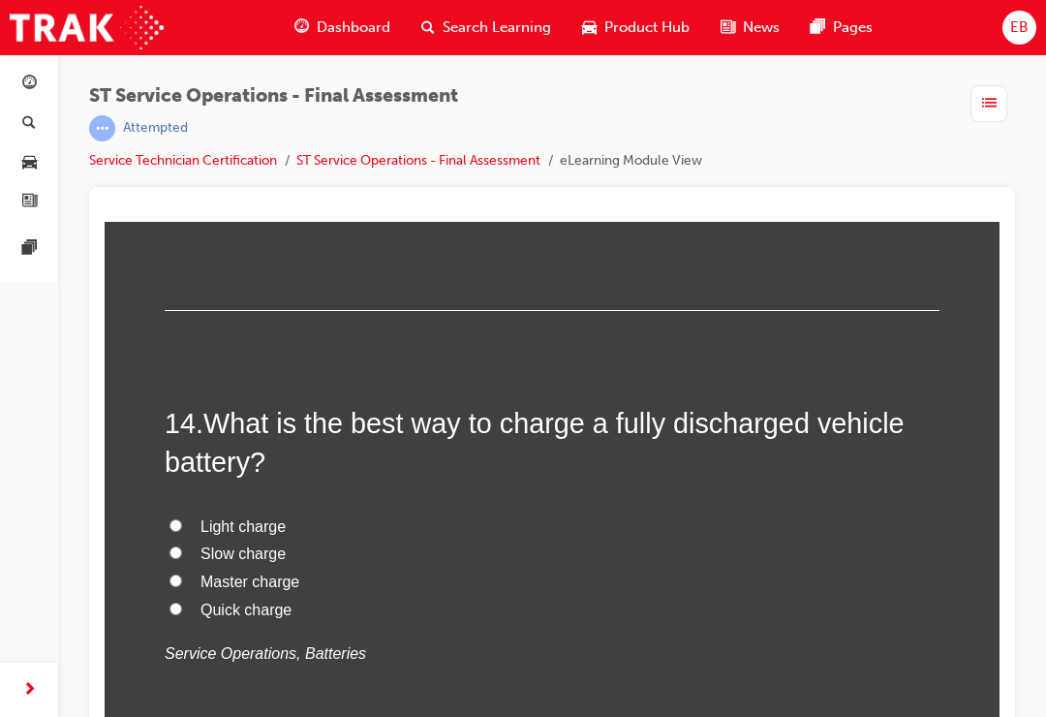
click at [178, 546] on input "Slow charge" at bounding box center [175, 552] width 13 height 13
radio input "true"
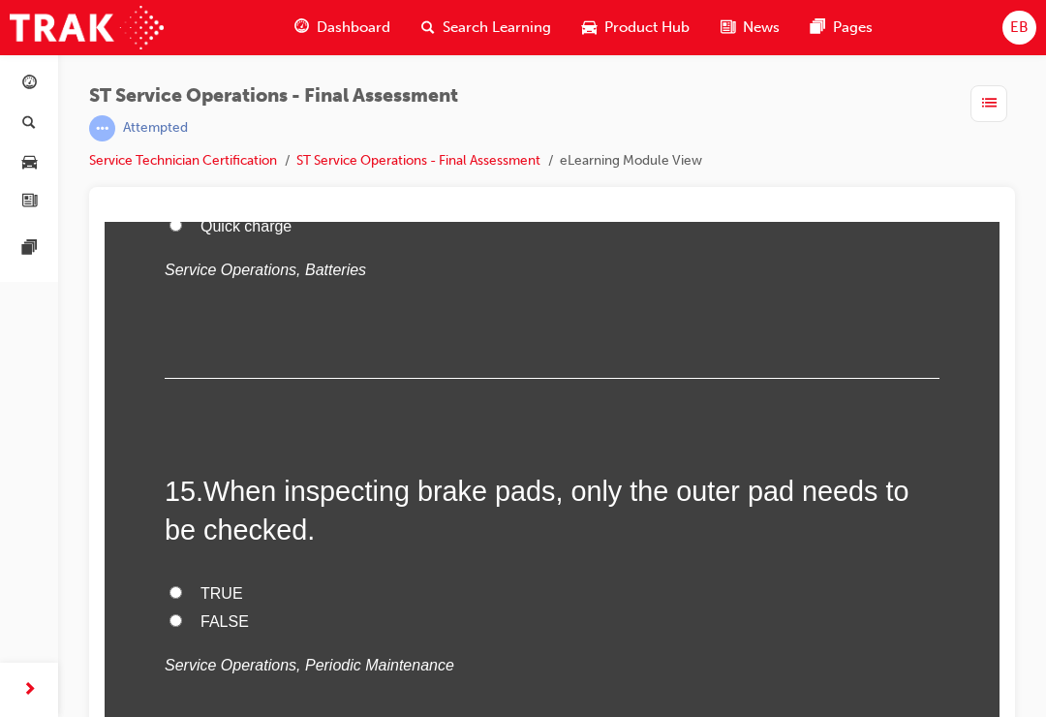
scroll to position [6259, 0]
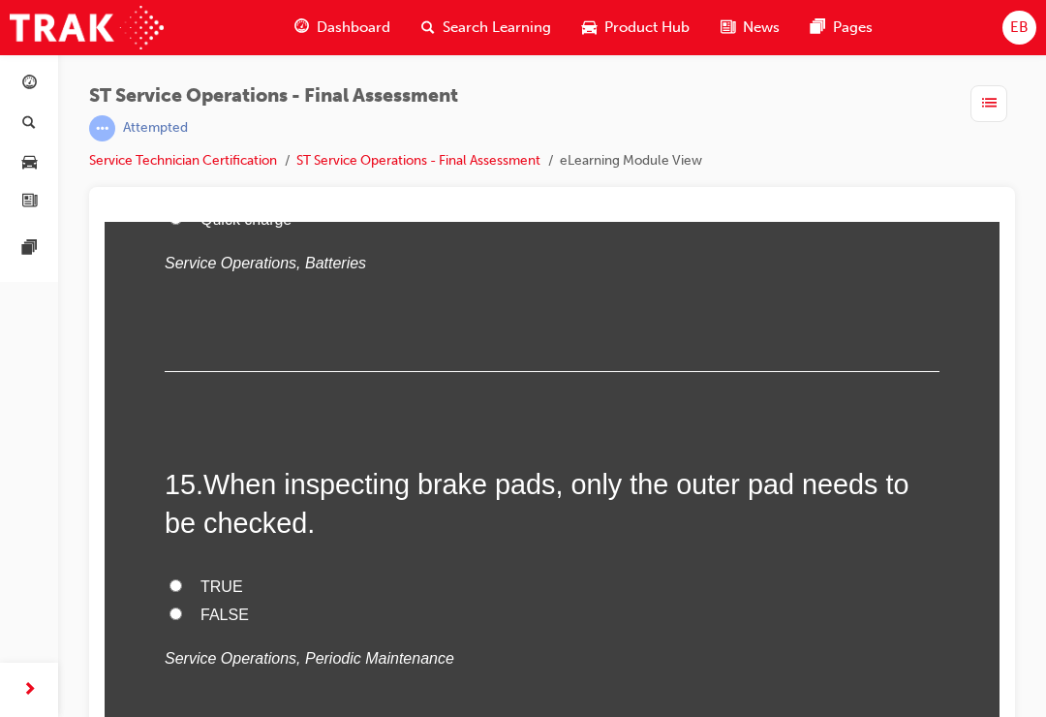
click at [169, 607] on input "FALSE" at bounding box center [175, 613] width 13 height 13
radio input "true"
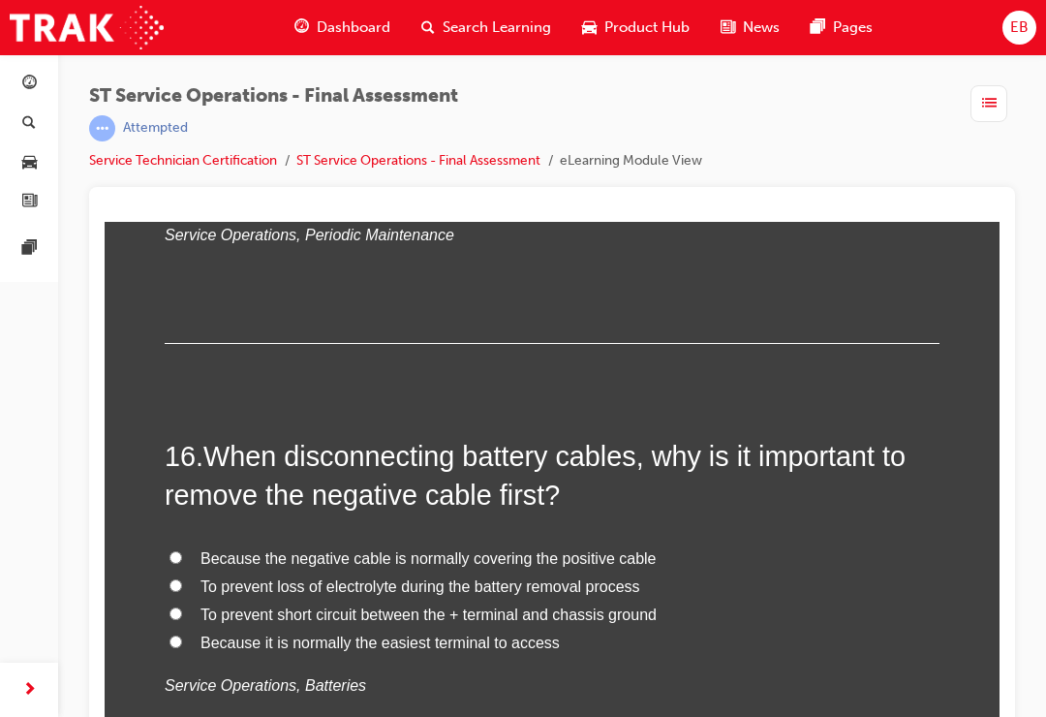
scroll to position [6690, 0]
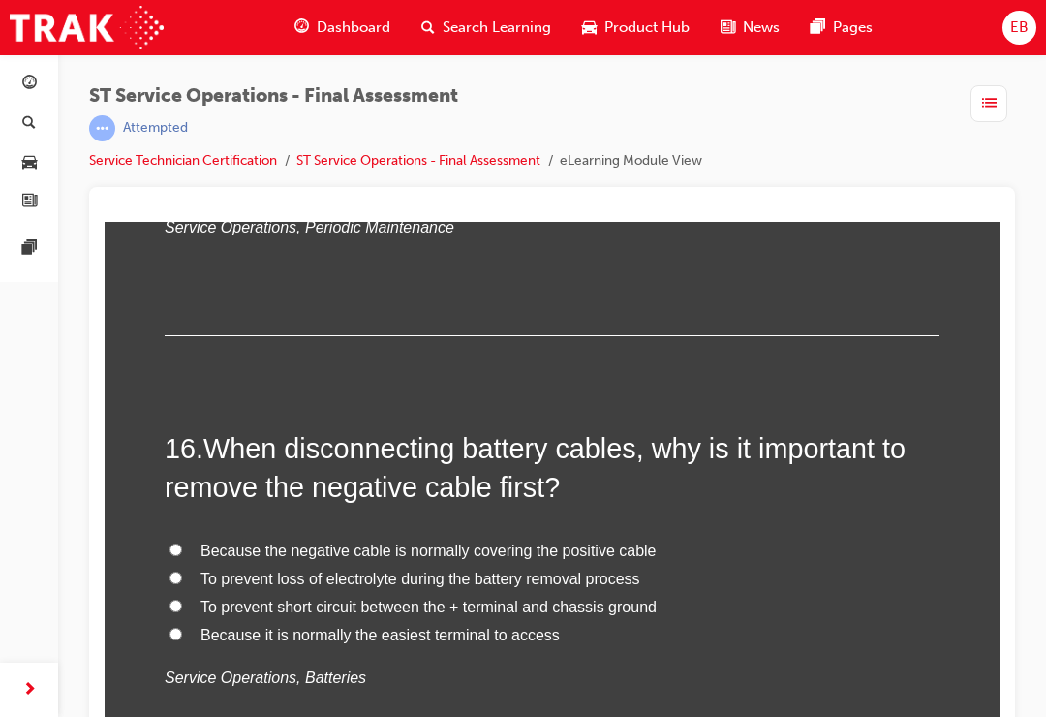
click at [175, 599] on input "To prevent short circuit between the + terminal and chassis ground" at bounding box center [175, 605] width 13 height 13
radio input "true"
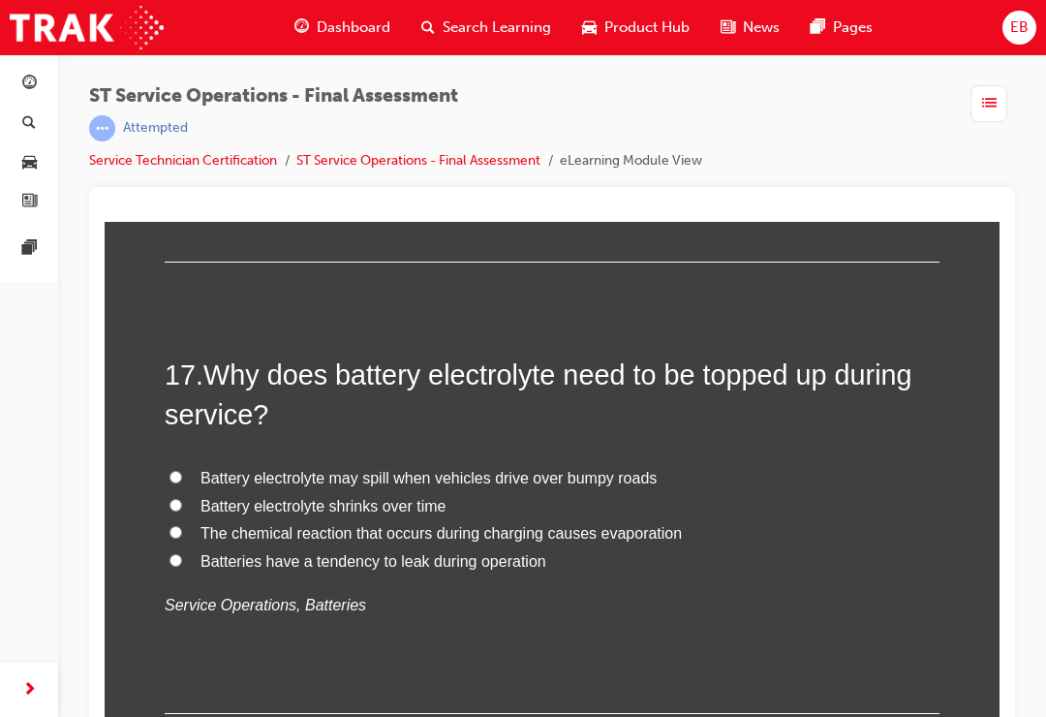
scroll to position [7215, 0]
click at [169, 525] on input "The chemical reaction that occurs during charging causes evaporation" at bounding box center [175, 531] width 13 height 13
radio input "true"
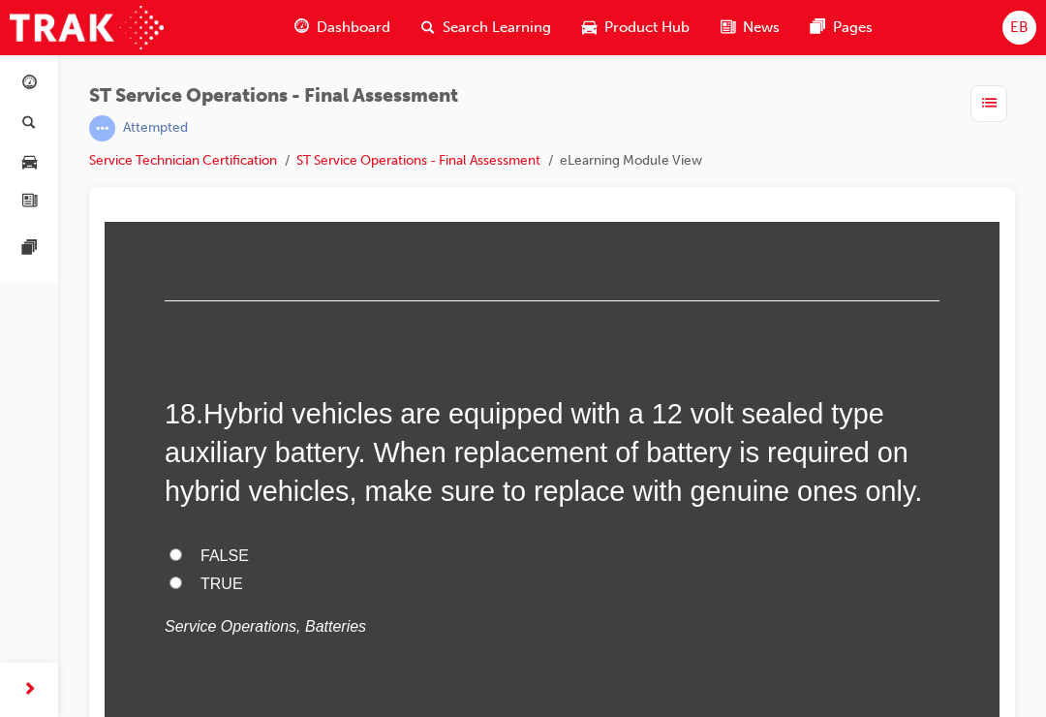
scroll to position [7632, 0]
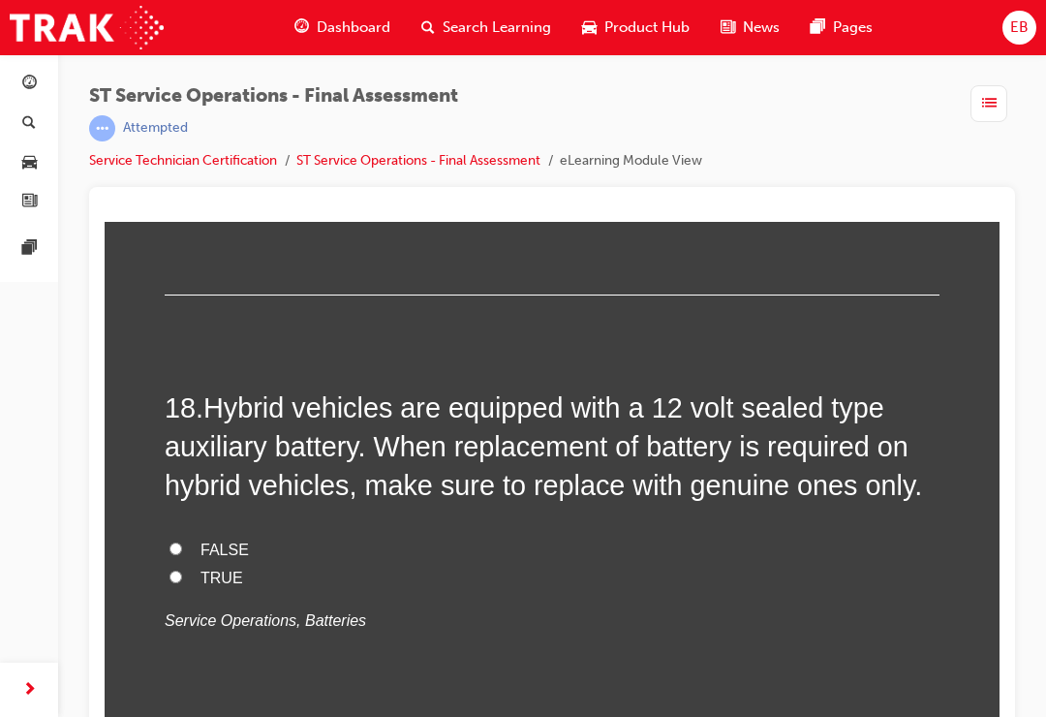
click at [182, 536] on label "FALSE" at bounding box center [552, 550] width 775 height 28
click at [182, 542] on input "FALSE" at bounding box center [175, 548] width 13 height 13
radio input "true"
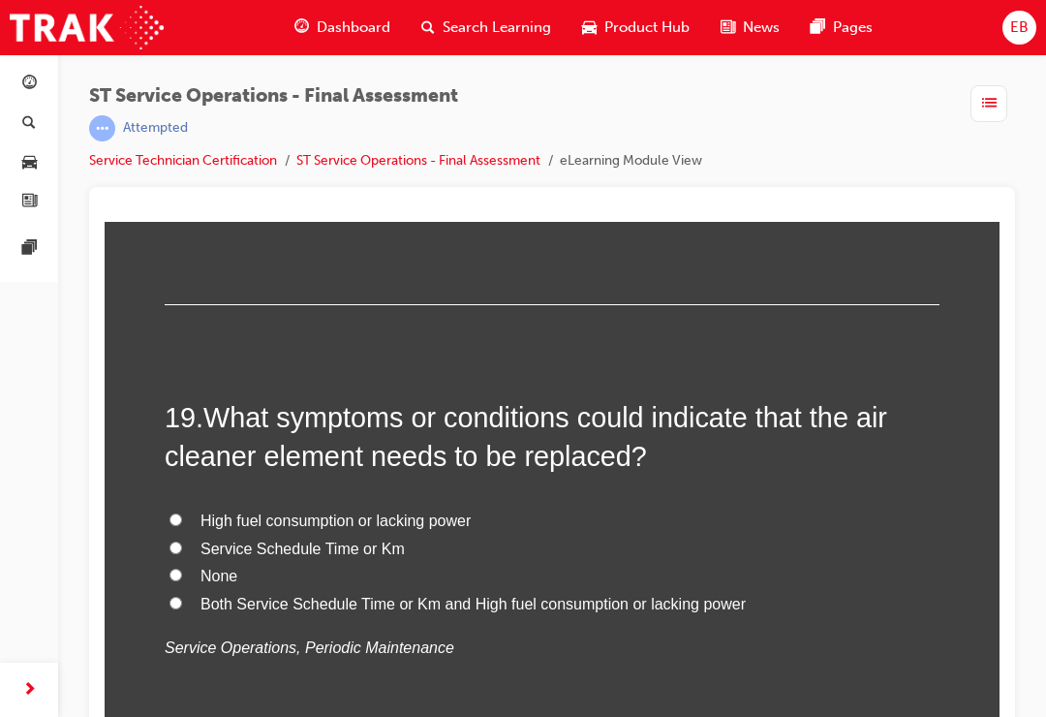
scroll to position [8063, 0]
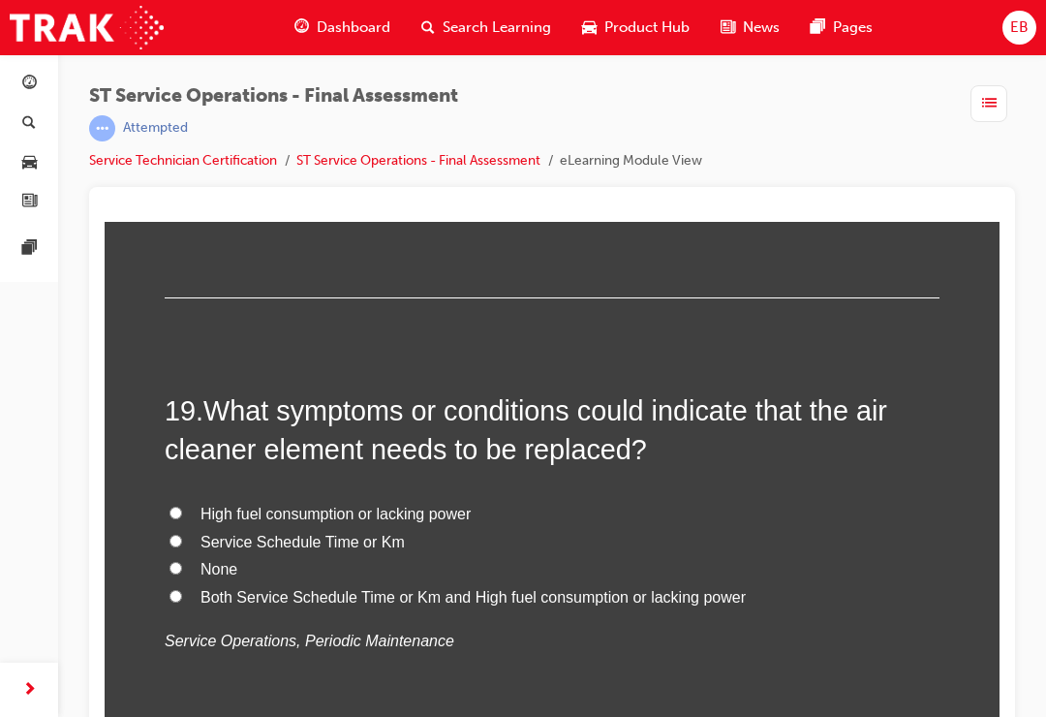
click at [172, 590] on input "Both Service Schedule Time or Km and High fuel consumption or lacking power" at bounding box center [175, 596] width 13 height 13
radio input "true"
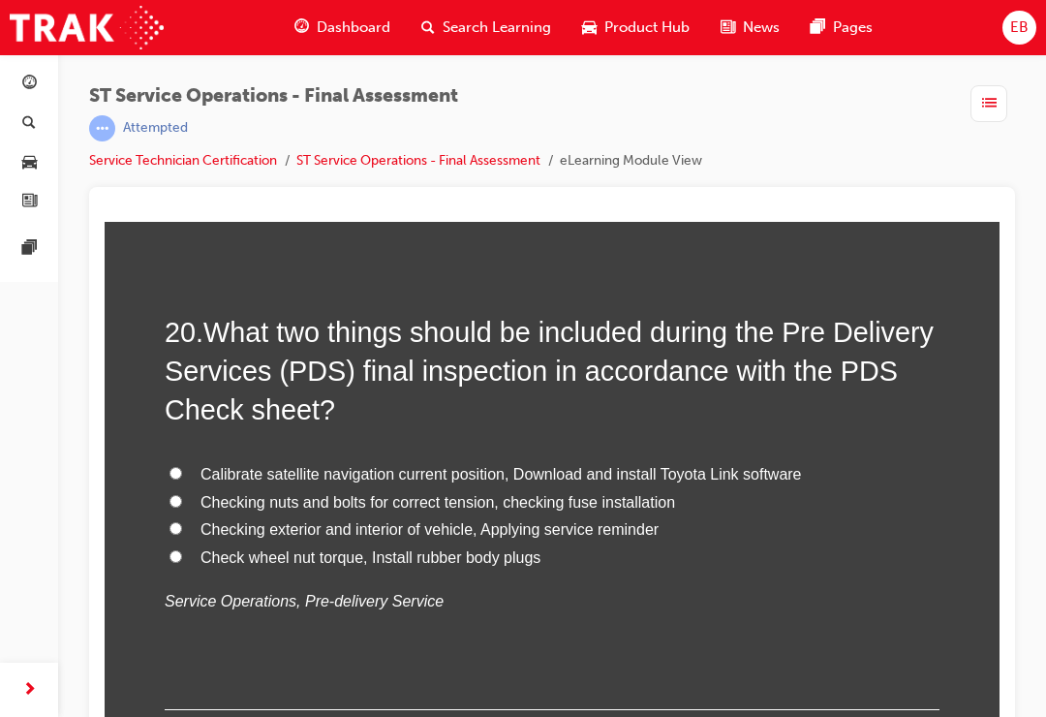
scroll to position [8589, 0]
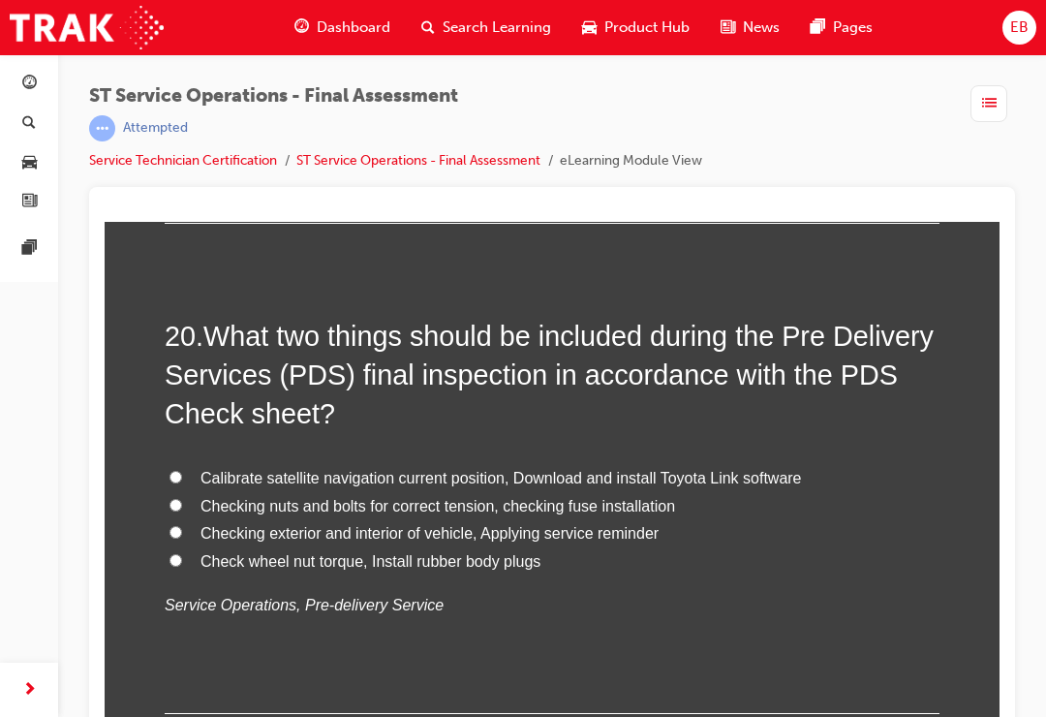
click at [177, 554] on input "Check wheel nut torque, Install rubber body plugs" at bounding box center [175, 560] width 13 height 13
radio input "true"
click at [179, 526] on input "Checking exterior and interior of vehicle, Applying service reminder" at bounding box center [175, 532] width 13 height 13
radio input "true"
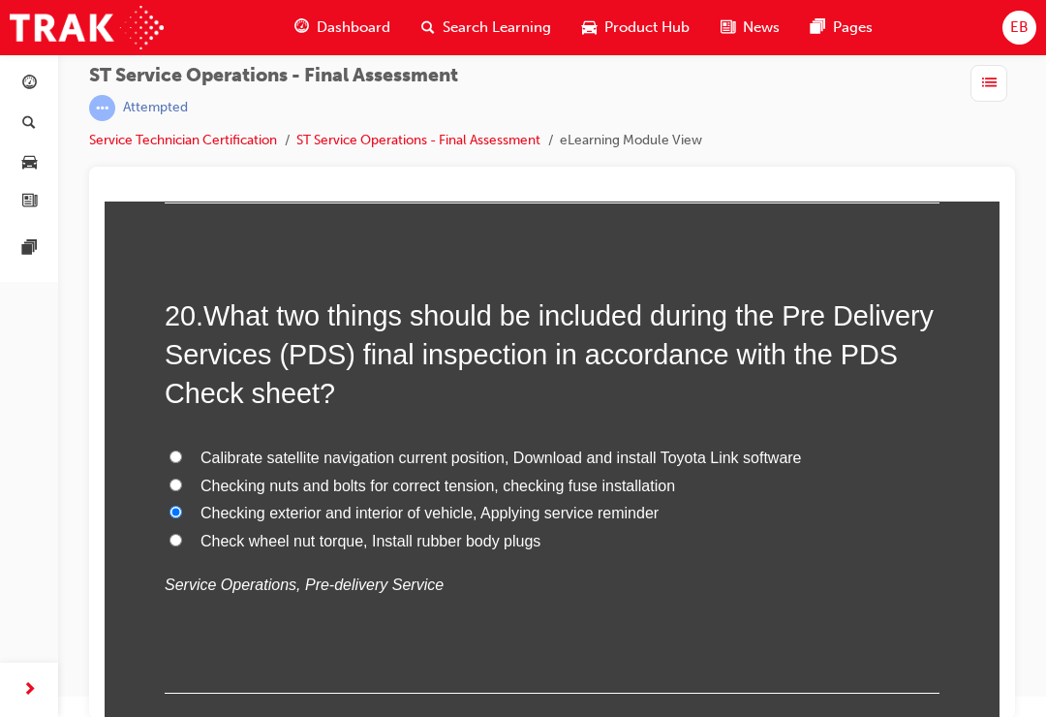
scroll to position [25, 0]
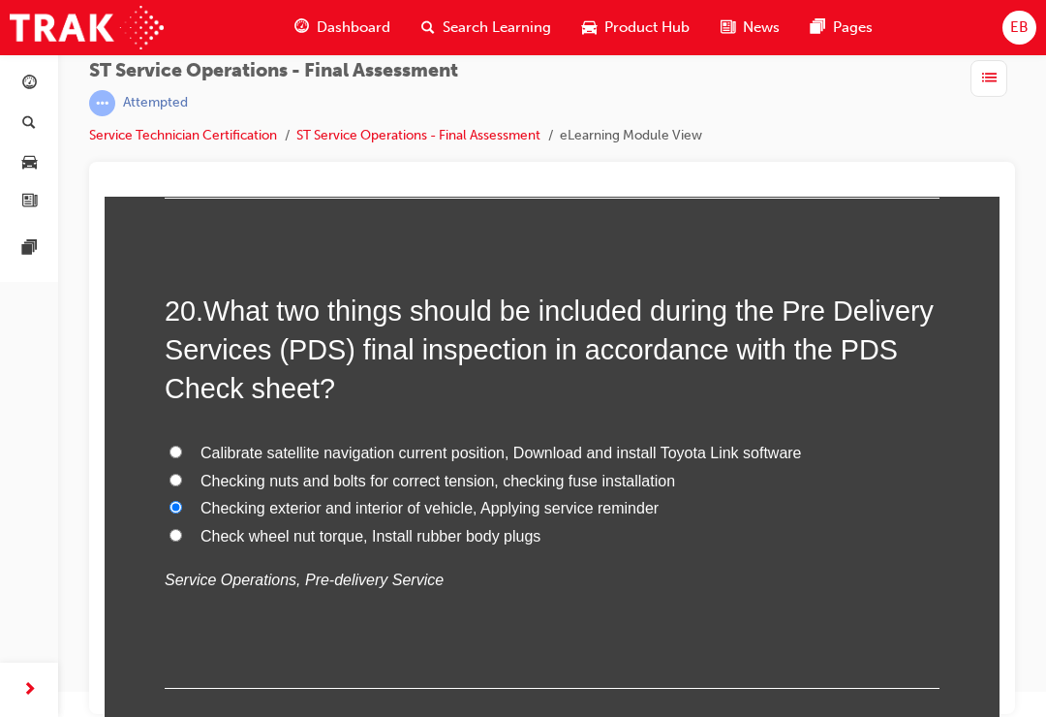
click at [174, 529] on input "Check wheel nut torque, Install rubber body plugs" at bounding box center [175, 535] width 13 height 13
radio input "true"
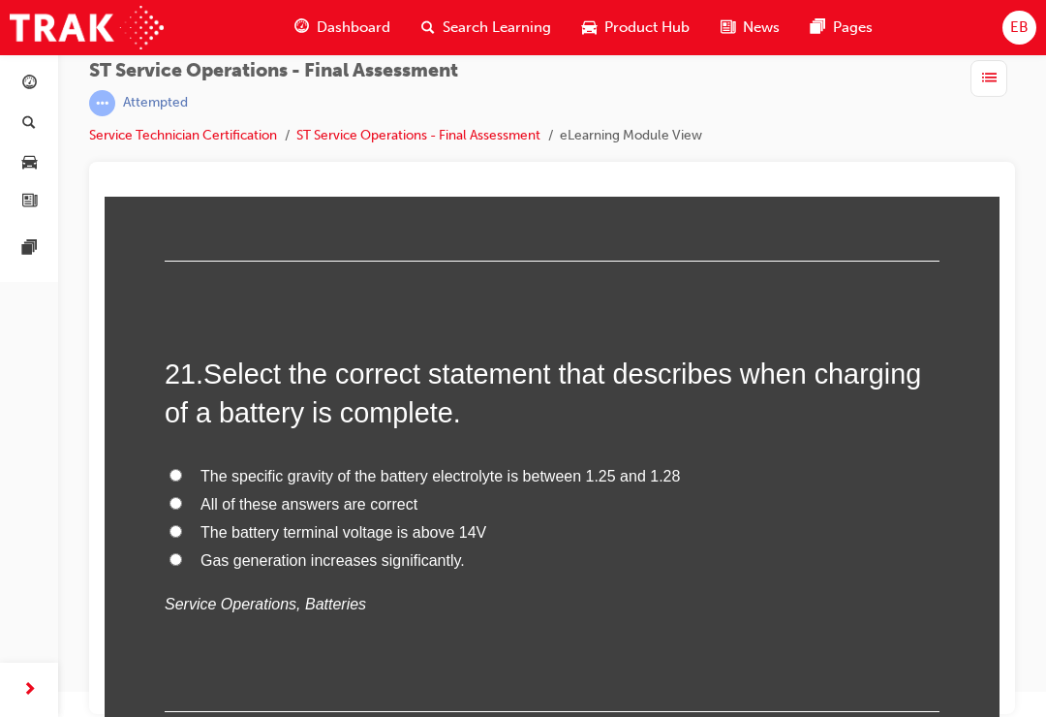
scroll to position [9018, 0]
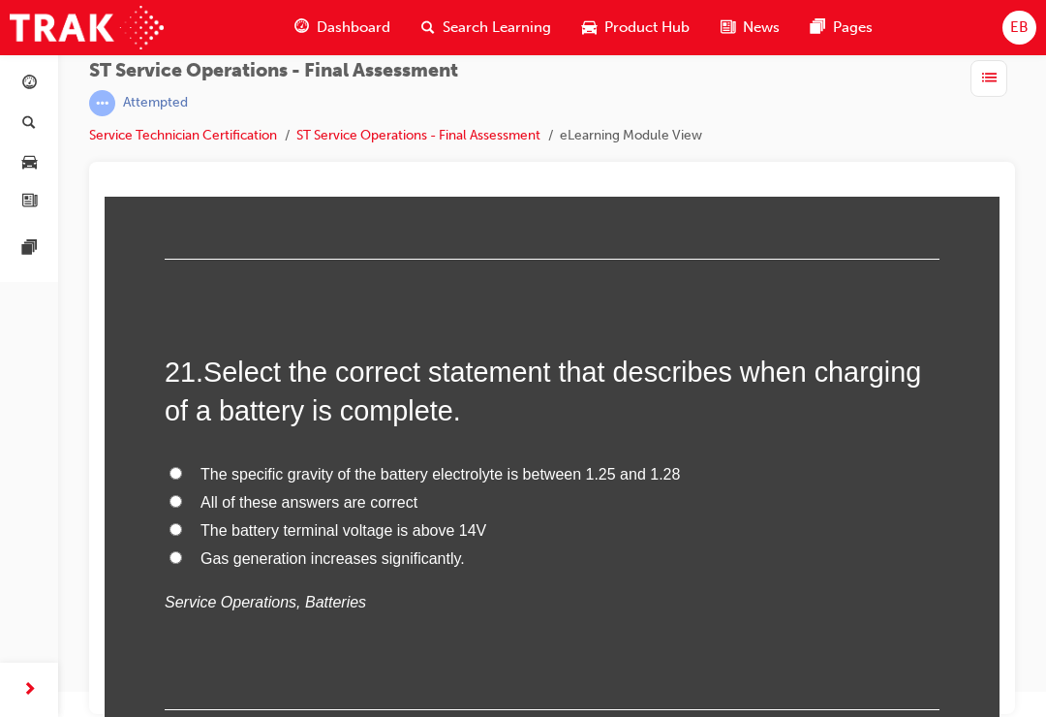
click at [169, 495] on input "All of these answers are correct" at bounding box center [175, 501] width 13 height 13
radio input "true"
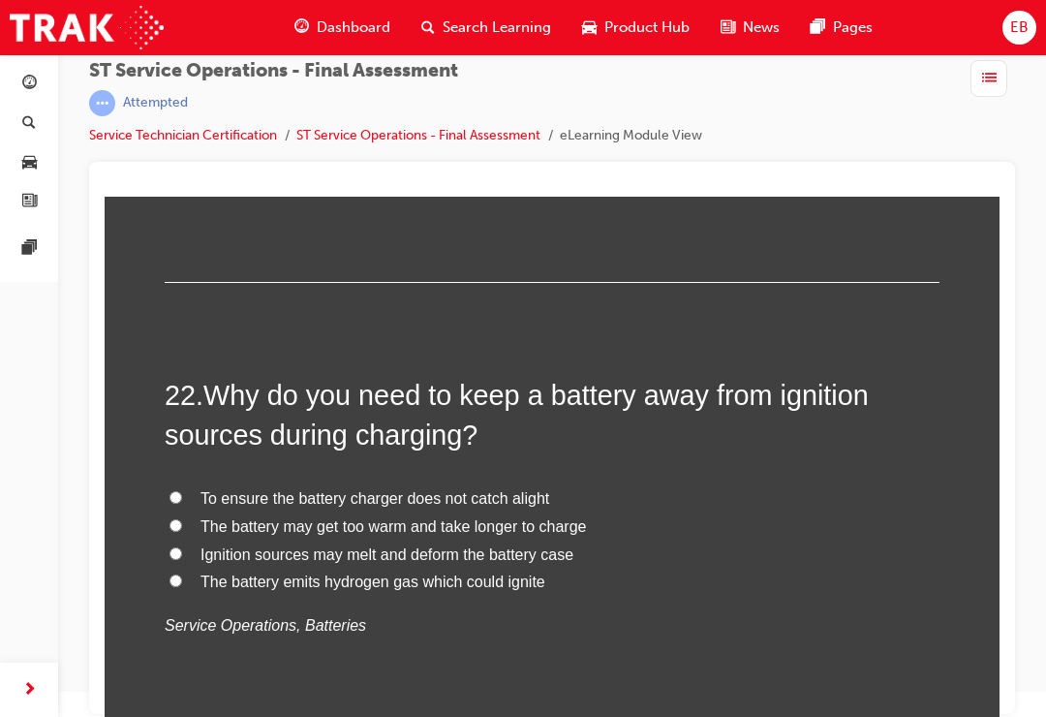
scroll to position [9446, 0]
click at [169, 573] on input "The battery emits hydrogen gas which could ignite" at bounding box center [175, 579] width 13 height 13
radio input "true"
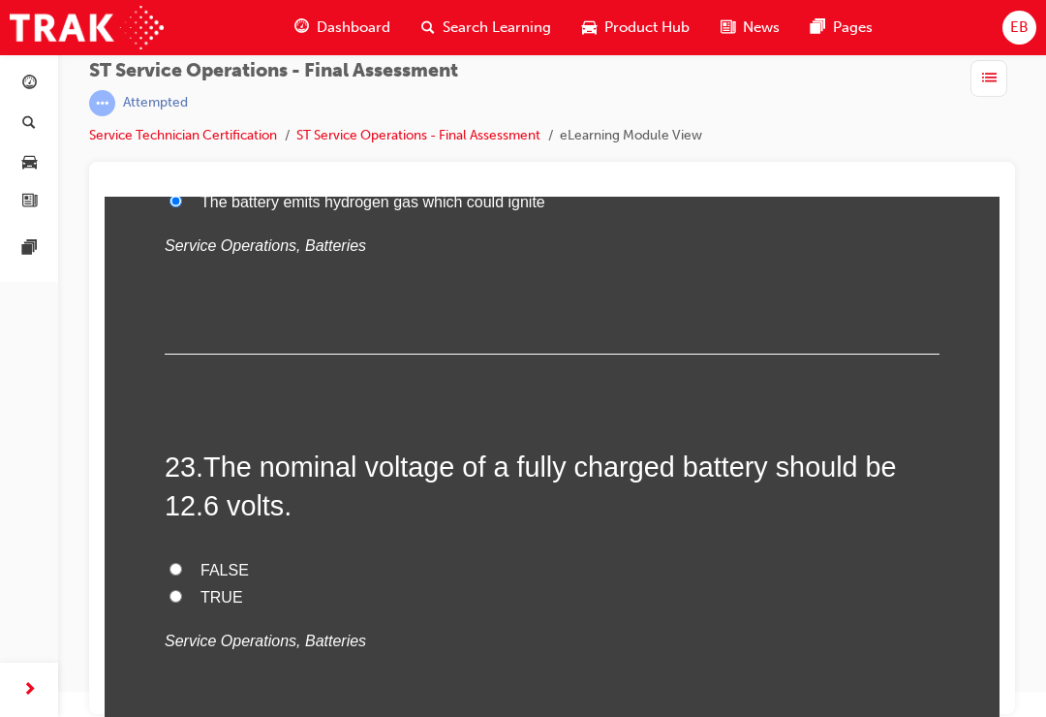
scroll to position [9827, 0]
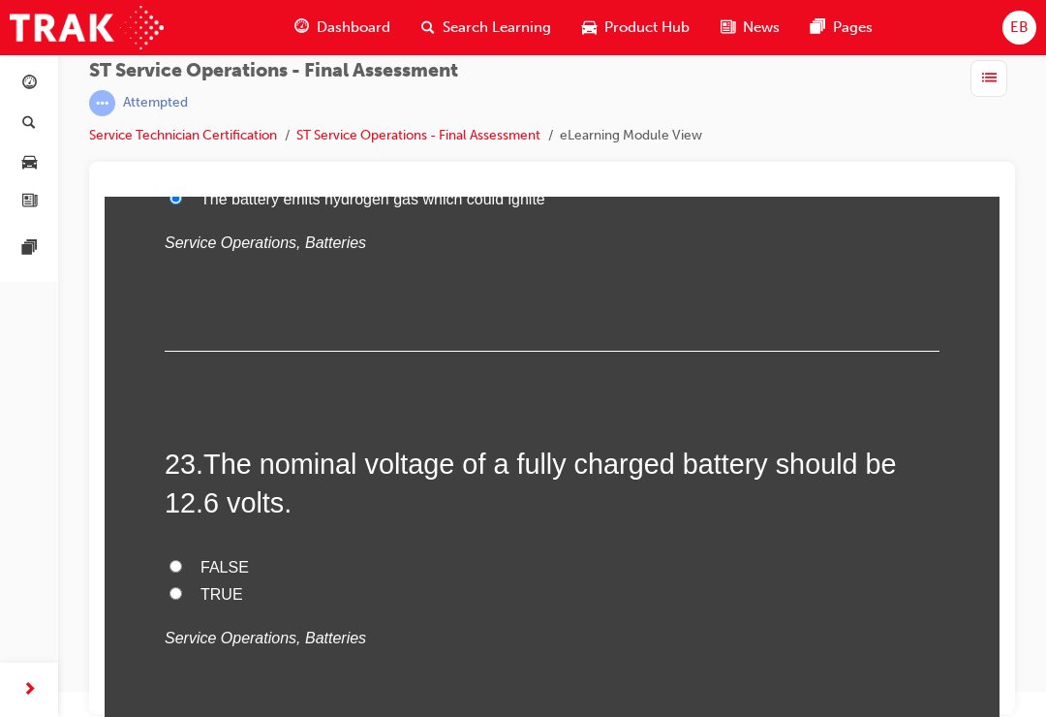
click at [171, 587] on input "TRUE" at bounding box center [175, 593] width 13 height 13
radio input "true"
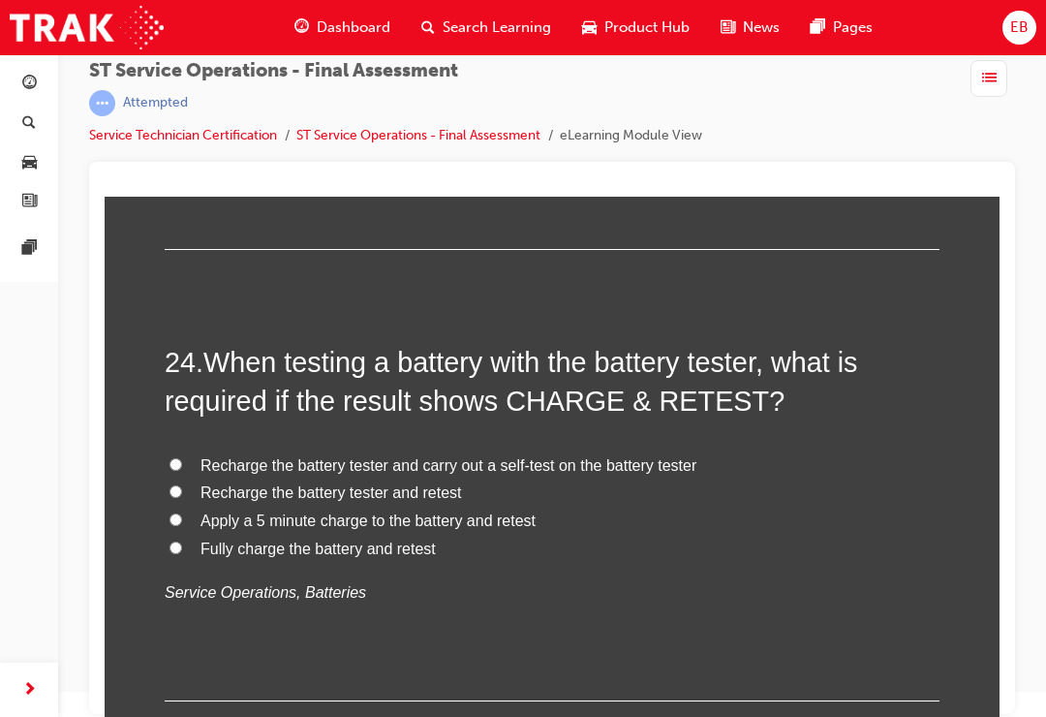
scroll to position [10333, 0]
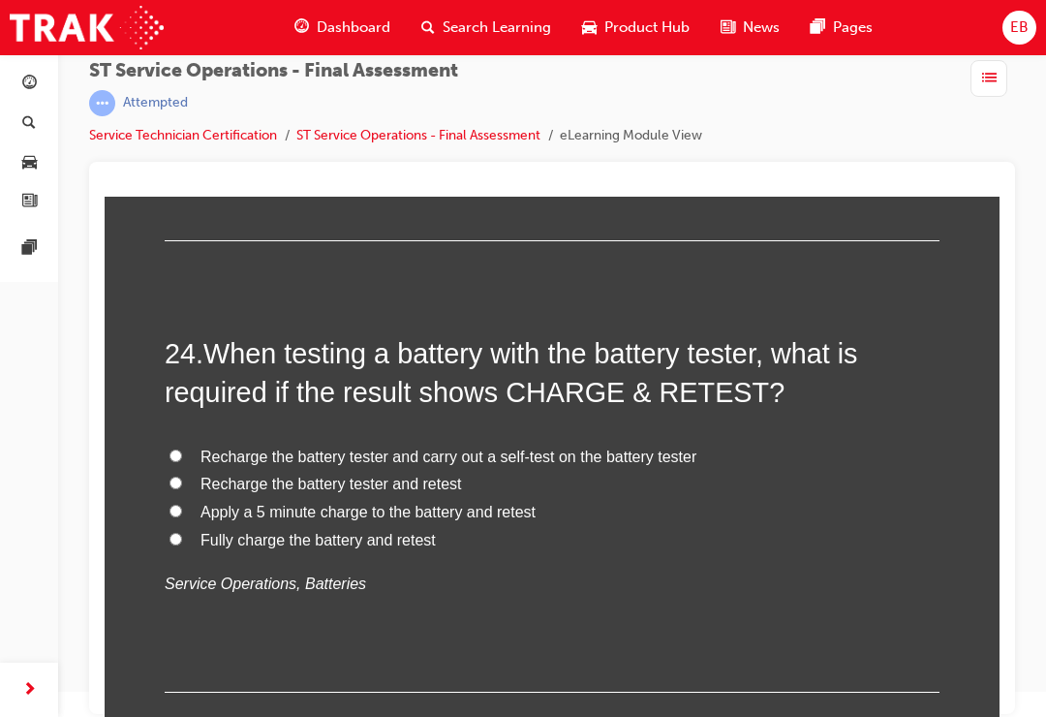
click at [180, 533] on input "Fully charge the battery and retest" at bounding box center [175, 539] width 13 height 13
radio input "true"
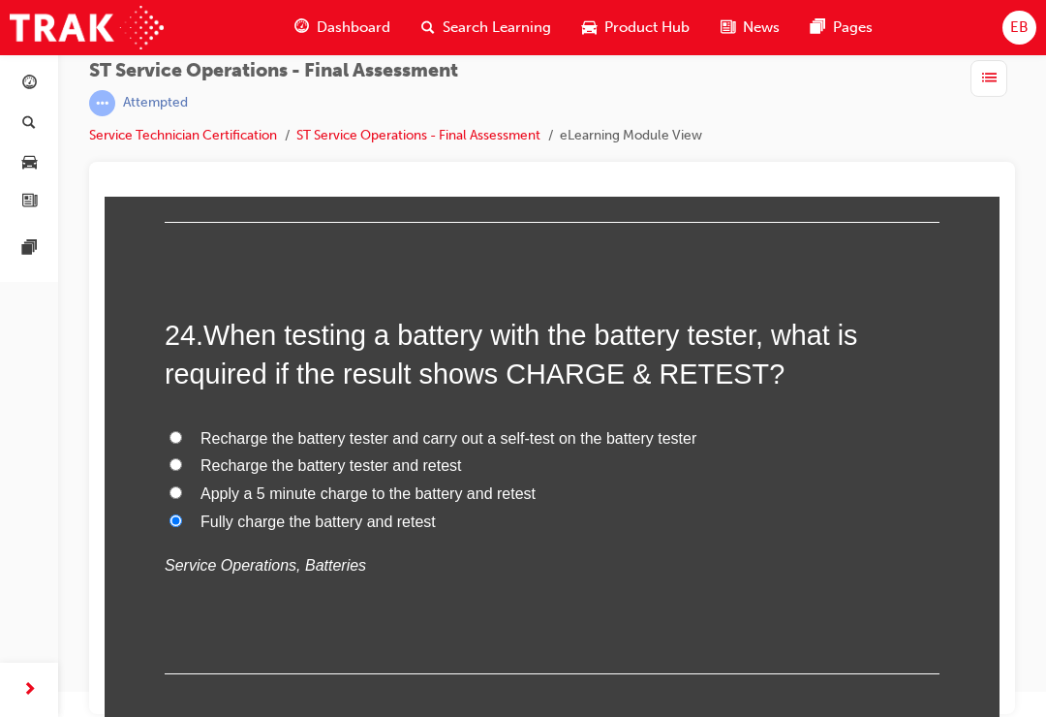
scroll to position [10349, 0]
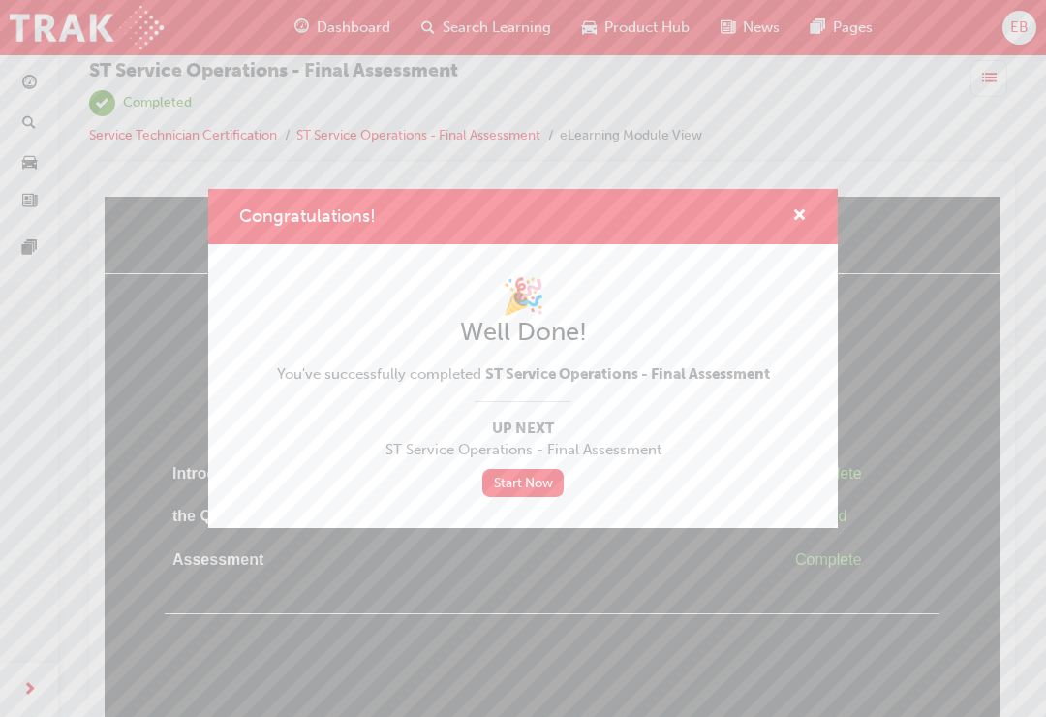
click at [522, 482] on link "Start Now" at bounding box center [522, 483] width 81 height 28
click at [514, 488] on link "Start Now" at bounding box center [522, 483] width 81 height 28
click at [538, 488] on link "Start Now" at bounding box center [522, 483] width 81 height 28
click at [522, 472] on link "Start Now" at bounding box center [522, 483] width 81 height 28
click at [513, 486] on link "Start Now" at bounding box center [522, 483] width 81 height 28
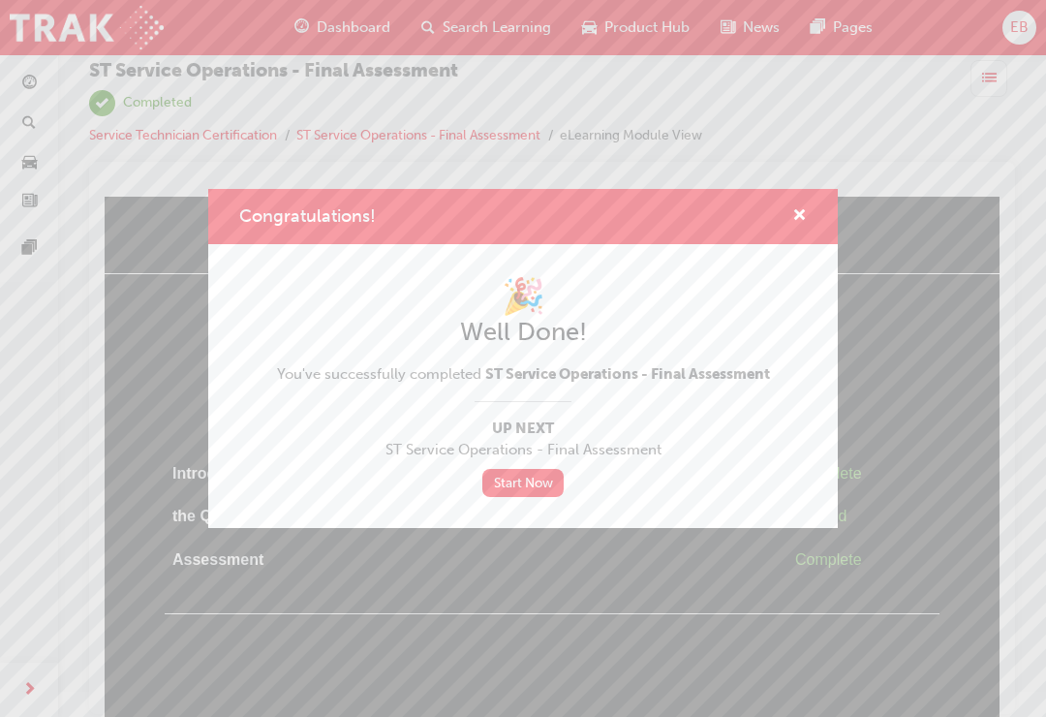
click at [791, 227] on div "Congratulations!" at bounding box center [792, 216] width 30 height 24
click at [802, 226] on span "cross-icon" at bounding box center [799, 216] width 15 height 17
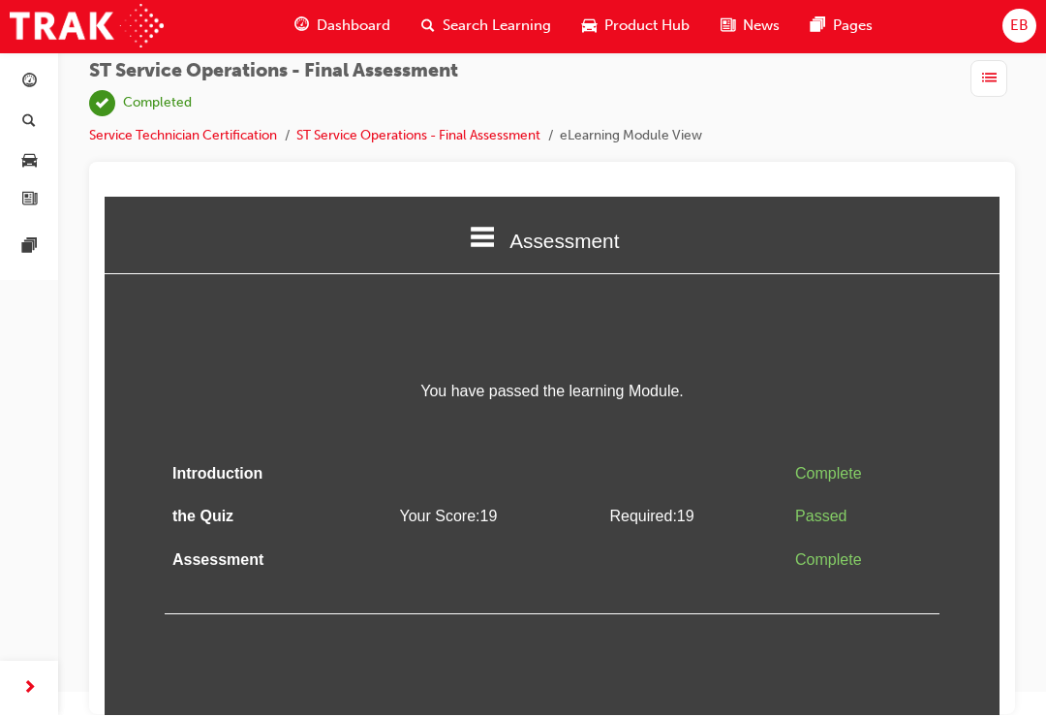
scroll to position [25, 0]
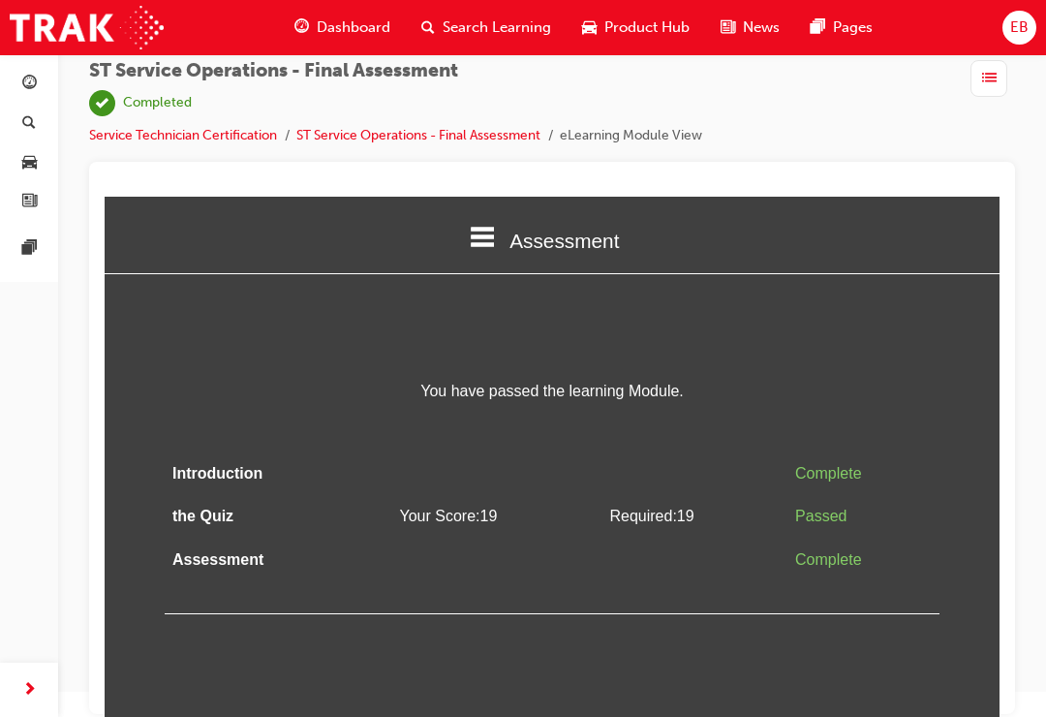
click at [976, 94] on div "button" at bounding box center [988, 78] width 37 height 37
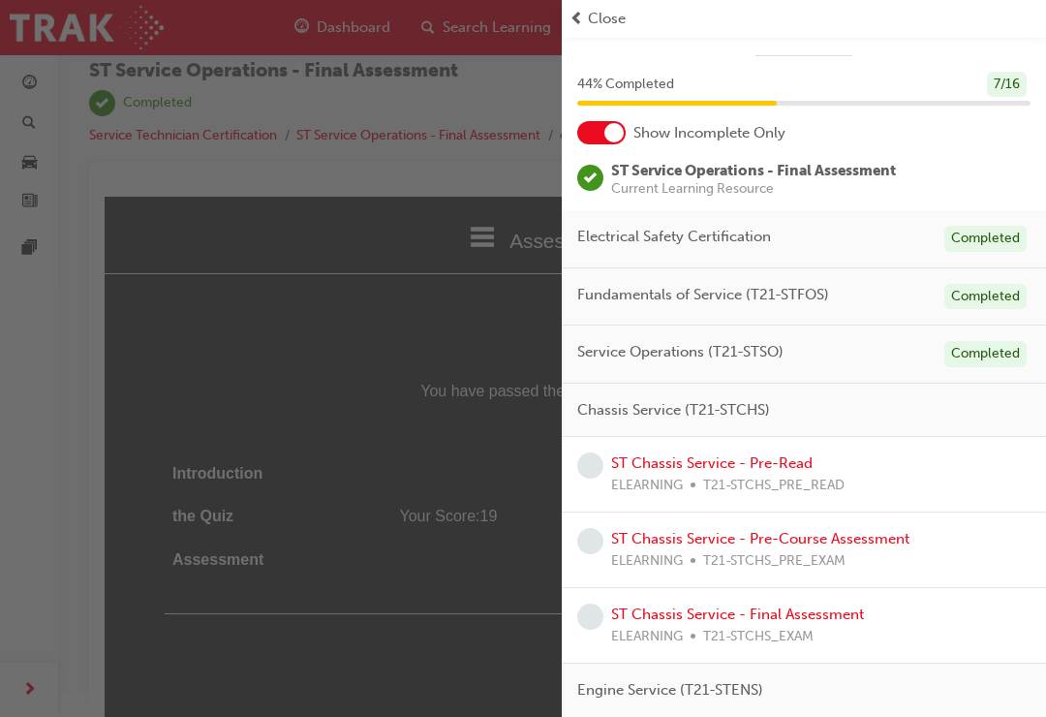
scroll to position [32, 0]
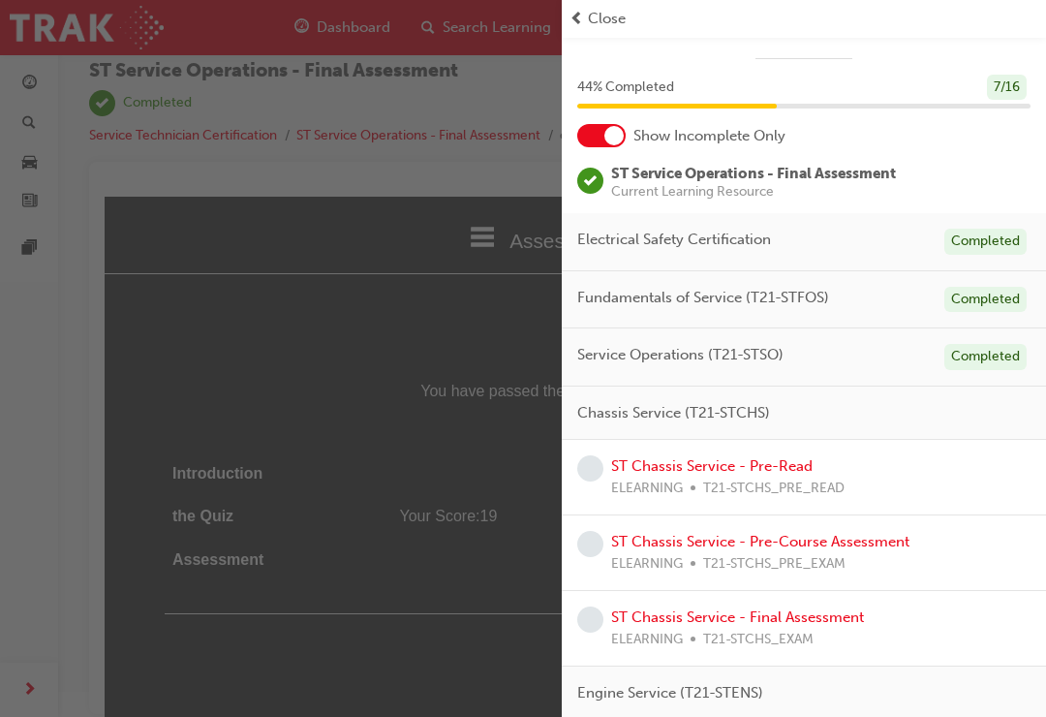
click at [745, 417] on span "Chassis Service (T21-STCHS)" at bounding box center [673, 413] width 193 height 22
click at [756, 368] on div "Service Operations (T21-STSO) Completed" at bounding box center [804, 357] width 484 height 58
click at [977, 379] on div "Service Operations (T21-STSO) Completed" at bounding box center [804, 357] width 484 height 58
click at [977, 378] on div "Service Operations (T21-STSO) Completed" at bounding box center [804, 357] width 484 height 58
click at [976, 364] on div "Completed" at bounding box center [985, 357] width 82 height 26
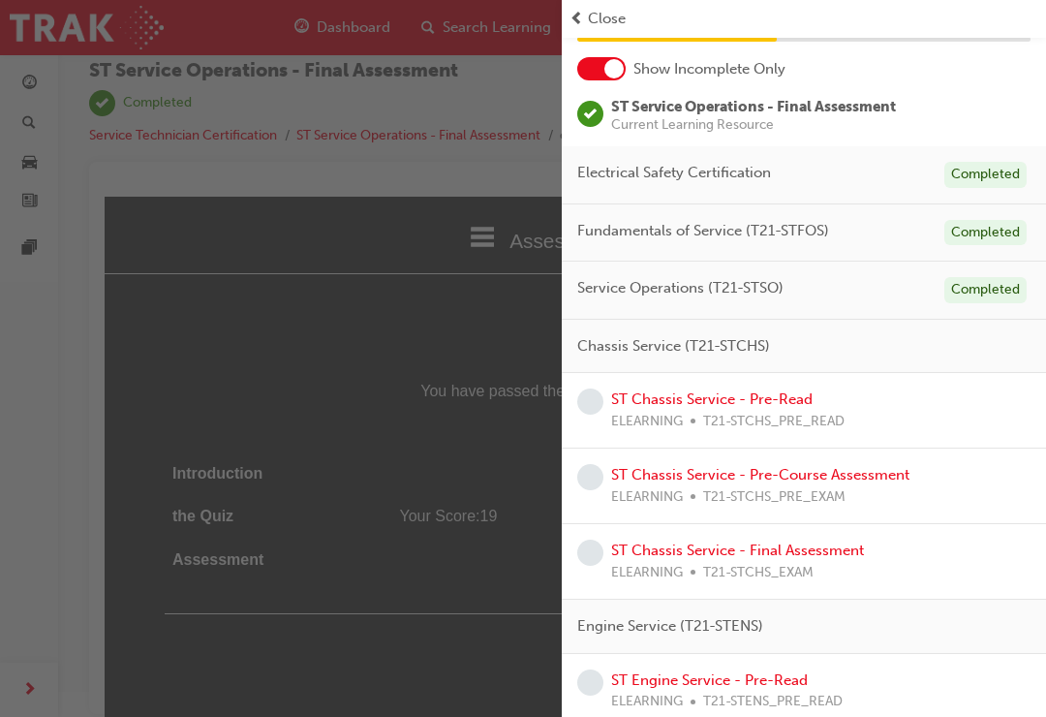
scroll to position [99, 0]
click at [353, 537] on div "button" at bounding box center [281, 358] width 562 height 717
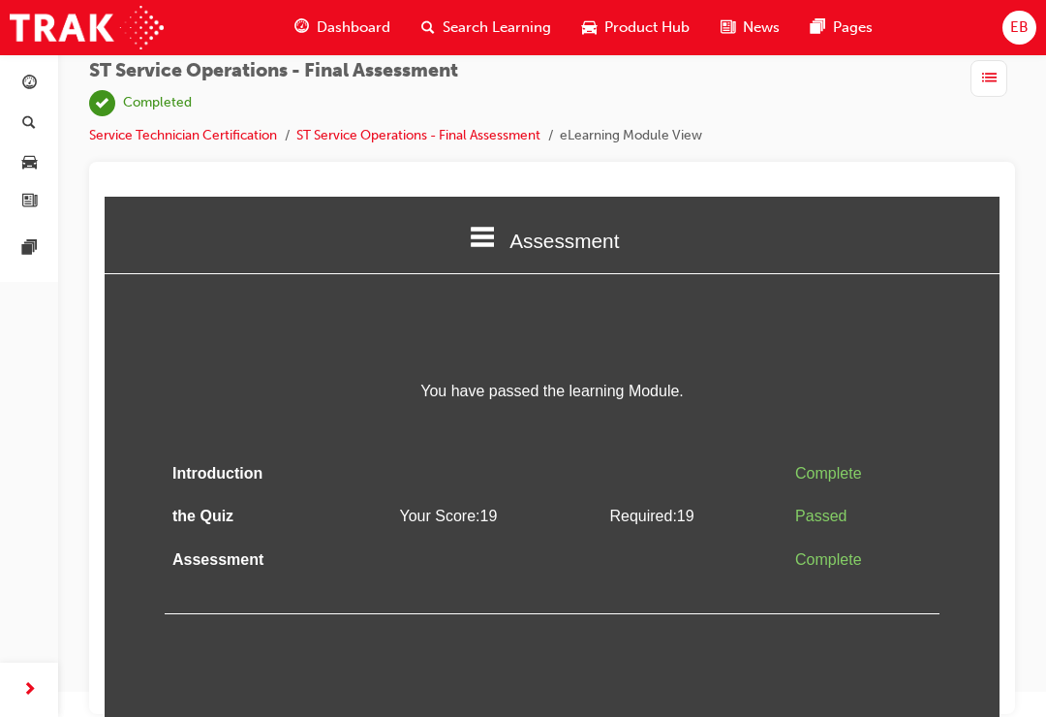
scroll to position [0, 0]
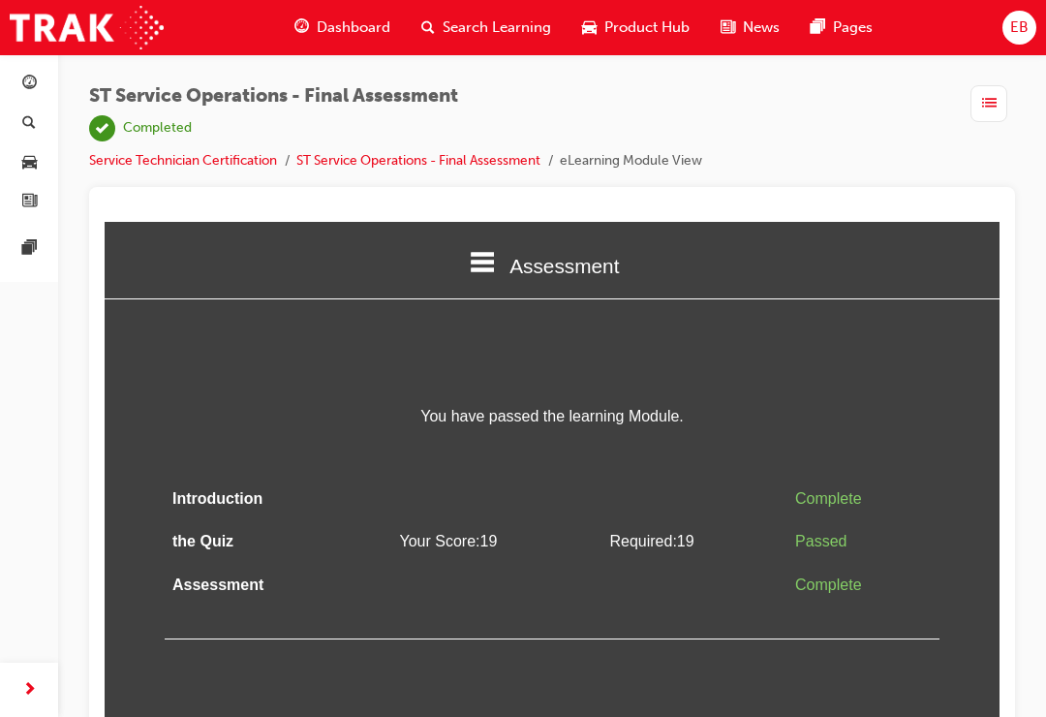
click at [987, 107] on span "list-icon" at bounding box center [989, 104] width 15 height 24
